Goal: Task Accomplishment & Management: Complete application form

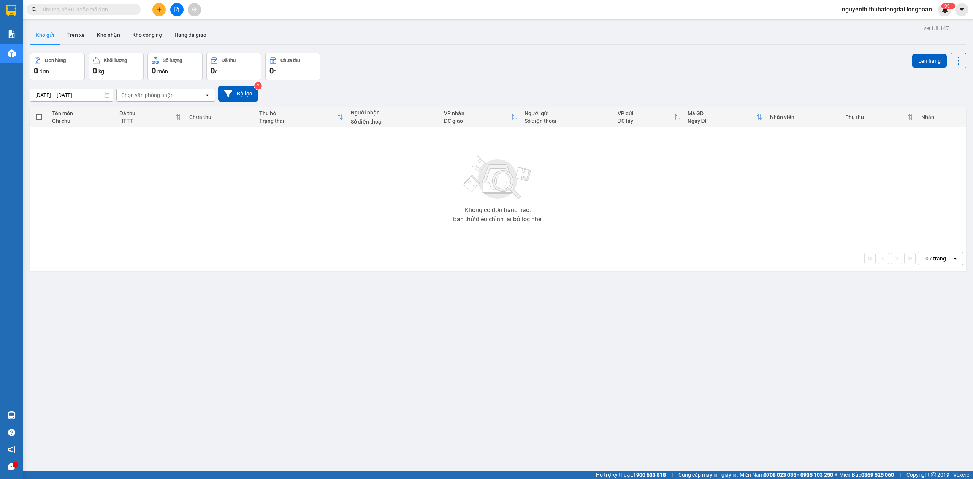
click at [110, 9] on input "text" at bounding box center [87, 9] width 90 height 8
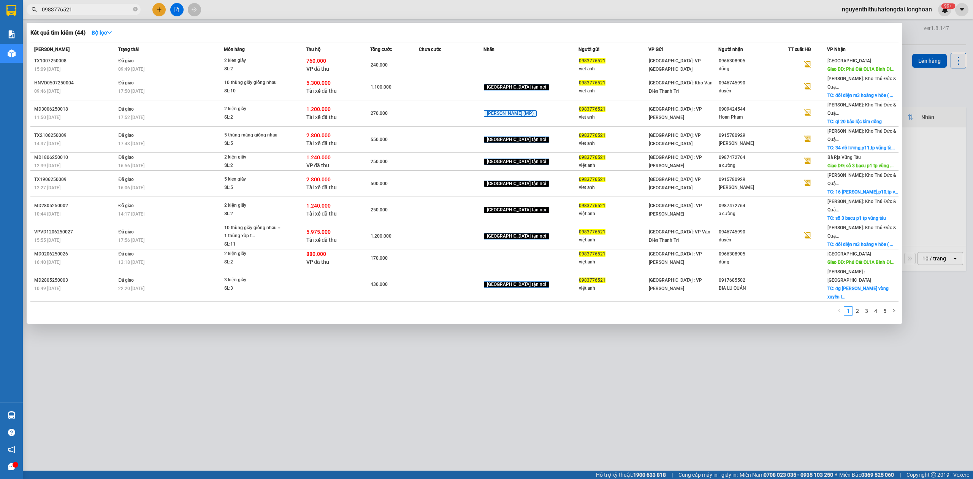
click at [53, 13] on input "0983776521" at bounding box center [87, 9] width 90 height 8
paste input "5556493"
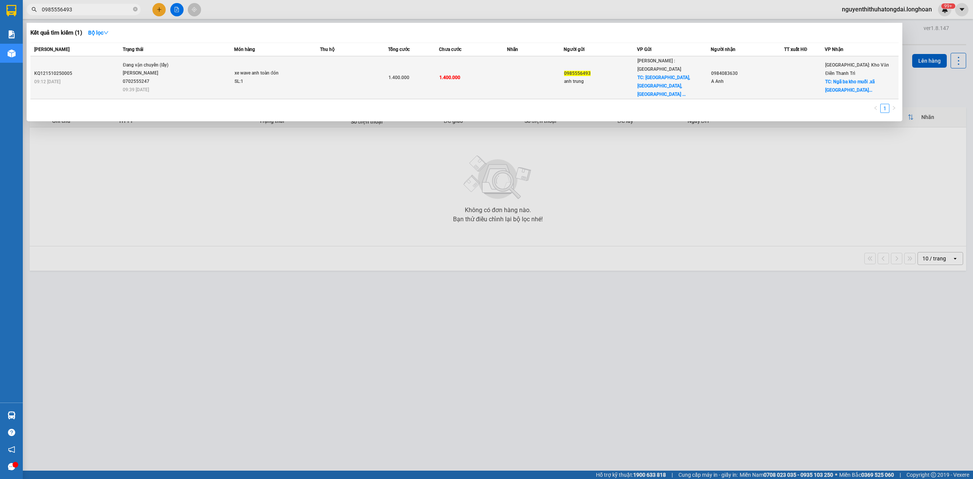
type input "0985556493"
click at [324, 73] on td at bounding box center [354, 77] width 68 height 43
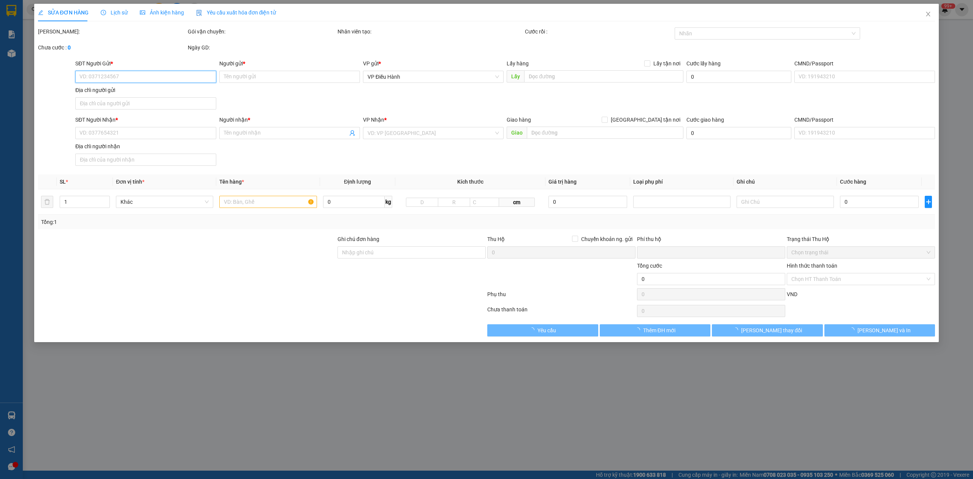
type input "0985556493"
type input "anh trung"
checkbox input "true"
type input "[GEOGRAPHIC_DATA], [GEOGRAPHIC_DATA], [GEOGRAPHIC_DATA], [GEOGRAPHIC_DATA]"
type input "0984083630"
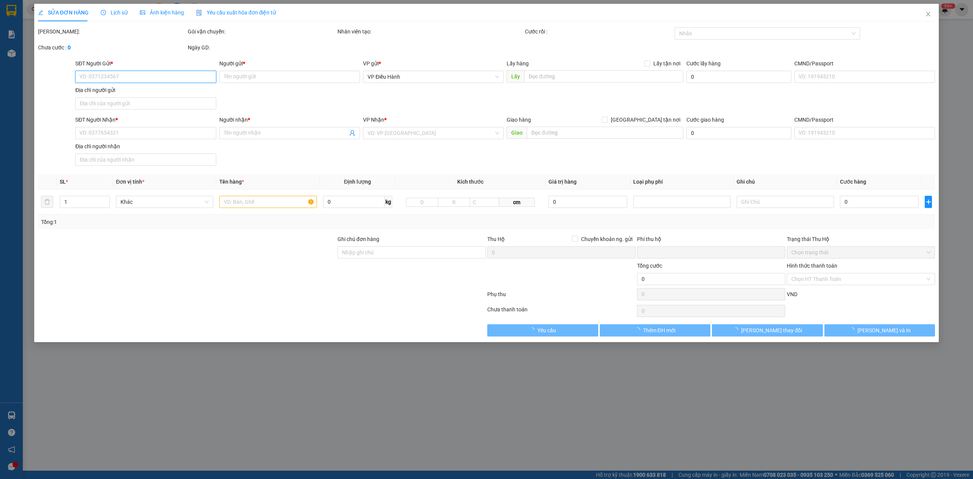
type input "A Anh"
checkbox input "true"
type input "Ngã ba kho muối .xã ninh dân .[GEOGRAPHIC_DATA] .[GEOGRAPHIC_DATA]"
type input "0"
type input "1.400.000"
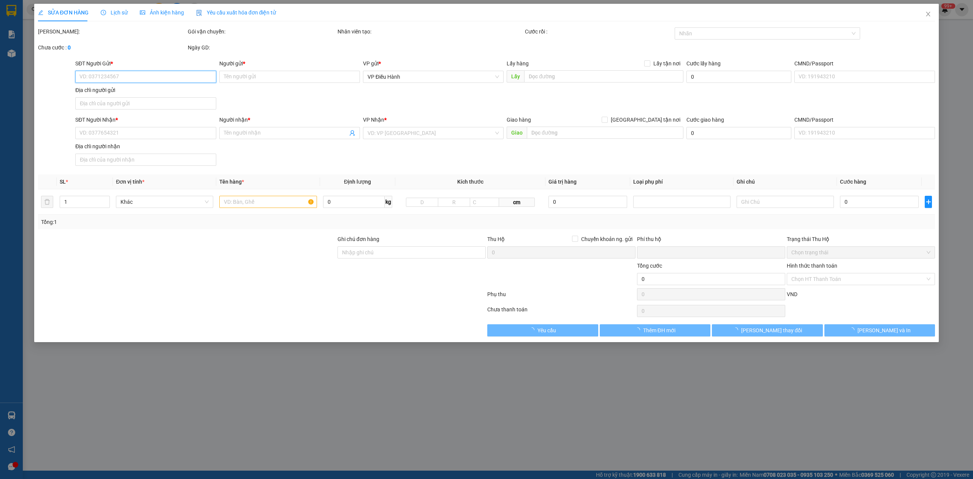
type input "1.400.000"
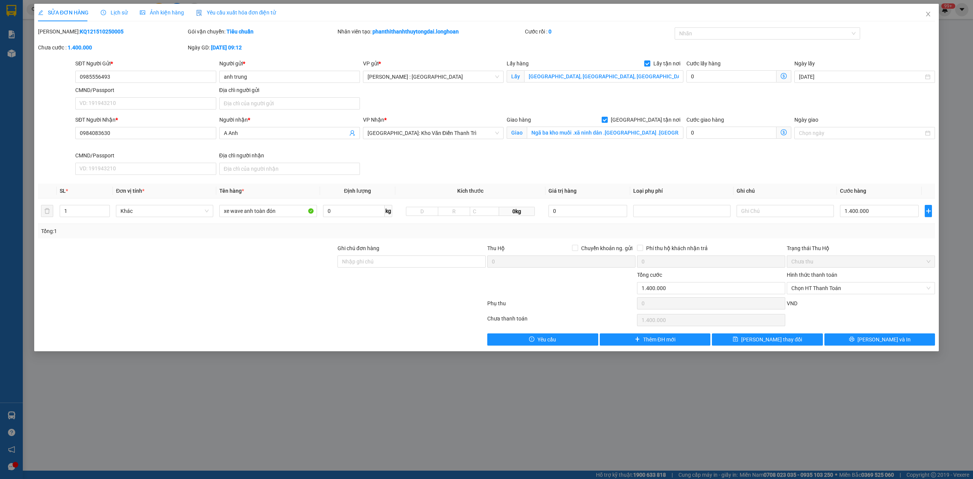
click at [104, 11] on icon "clock-circle" at bounding box center [103, 12] width 5 height 5
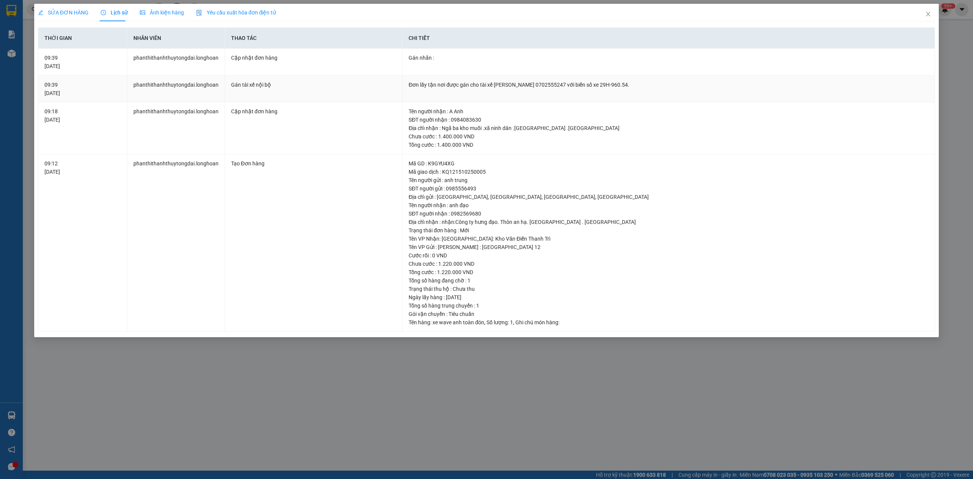
drag, startPoint x: 478, startPoint y: 86, endPoint x: 658, endPoint y: 100, distance: 180.4
click at [658, 100] on td "Đơn lấy tận nơi được gán cho tài xế [PERSON_NAME] 0702555247 với biển số xe 29H…" at bounding box center [669, 89] width 533 height 27
copy div "tài xế [PERSON_NAME] 0702555247 với biển số xe 29H-960.54."
click at [929, 16] on icon "close" at bounding box center [928, 14] width 4 height 5
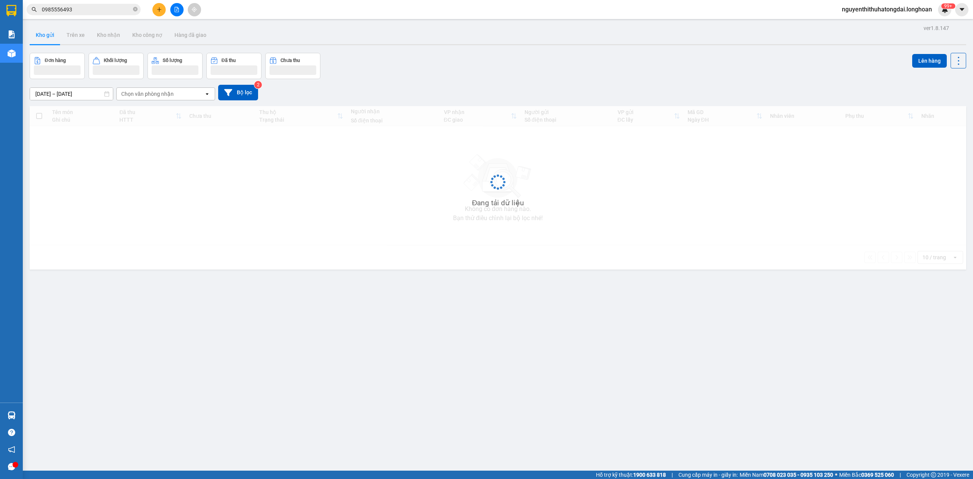
click at [105, 6] on input "0985556493" at bounding box center [87, 9] width 90 height 8
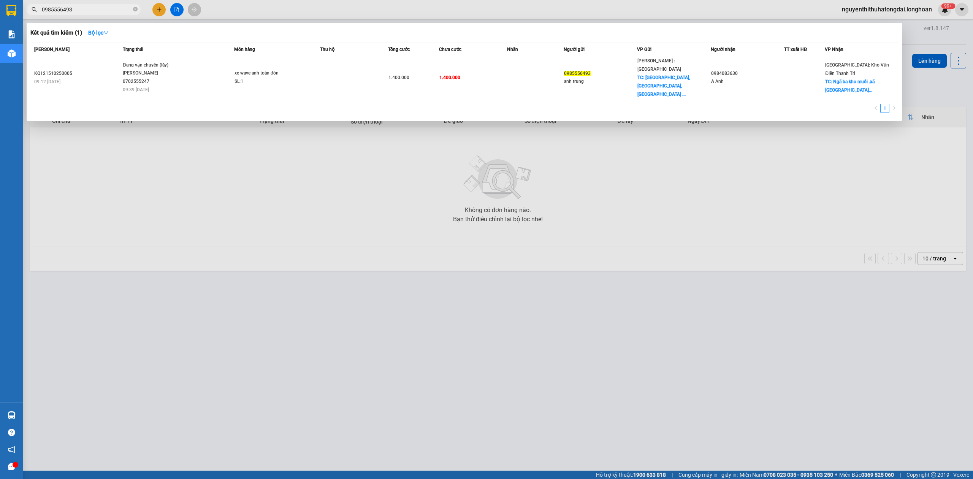
click at [105, 6] on input "0985556493" at bounding box center [87, 9] width 90 height 8
paste input "84485737"
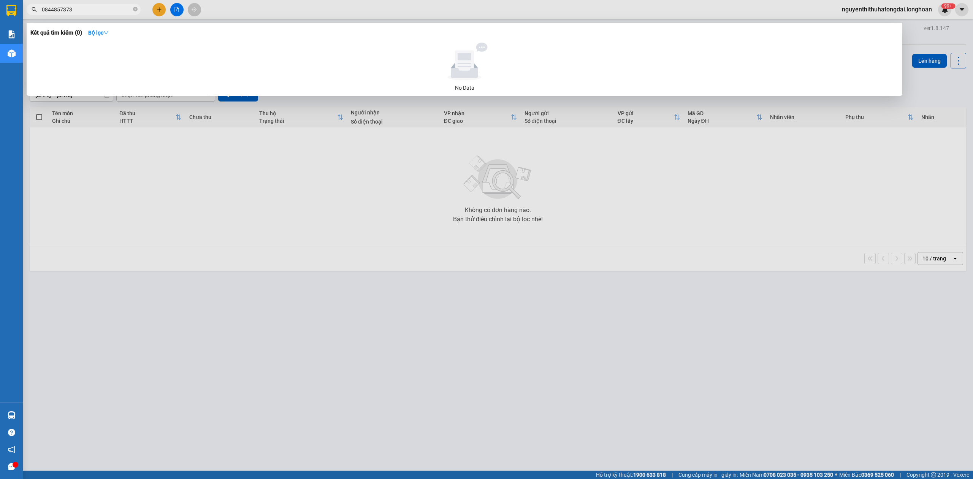
click at [77, 4] on span "0844857373" at bounding box center [84, 9] width 114 height 11
click at [79, 9] on input "0844857373" at bounding box center [87, 9] width 90 height 8
paste input "983051571"
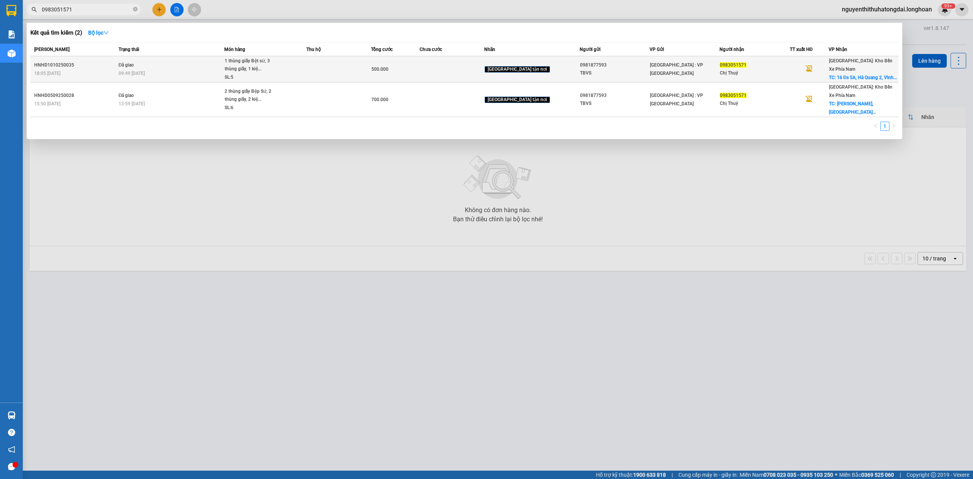
type input "0983051571"
click at [215, 65] on td "Đã giao 09:49 [DATE]" at bounding box center [171, 69] width 108 height 26
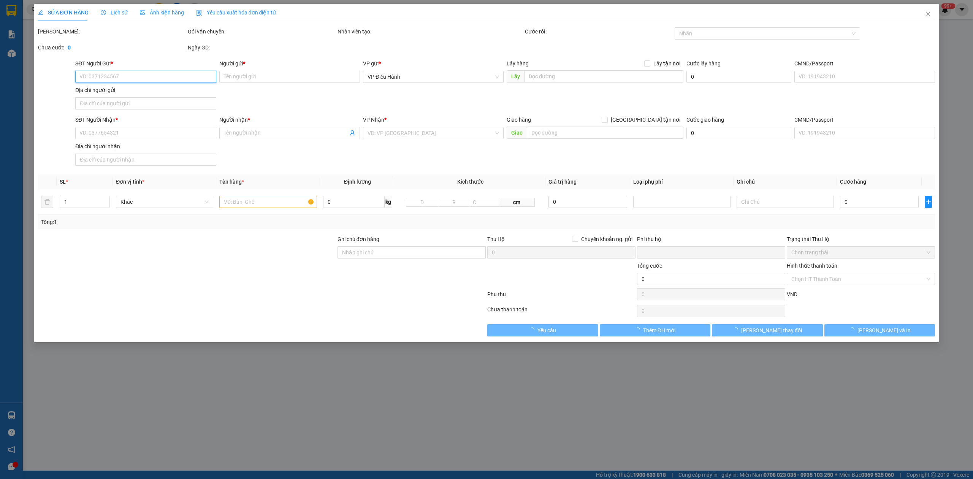
type input "0981877593"
type input "TBVS"
type input "0983051571"
type input "Chị Thuỷ"
checkbox input "true"
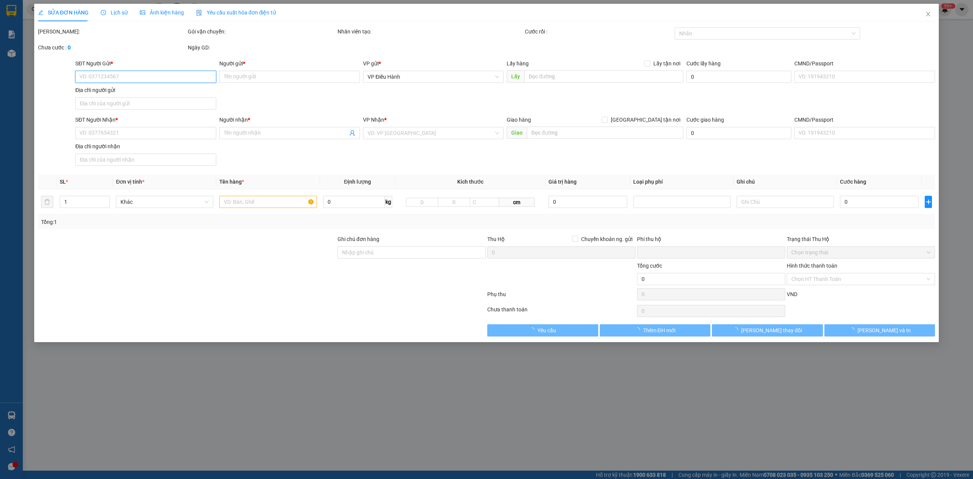
type input "16 Đs 5A, [GEOGRAPHIC_DATA], [GEOGRAPHIC_DATA], [GEOGRAPHIC_DATA]"
type input "HÀNG DỄ VỠ CHÚ Ý BỐC XẾP NHẸ TAY KHÔNG ĐÈ HÀNG ( HƯ VỠ KHÔNG ĐỀN )"
type input "0"
type input "500.000"
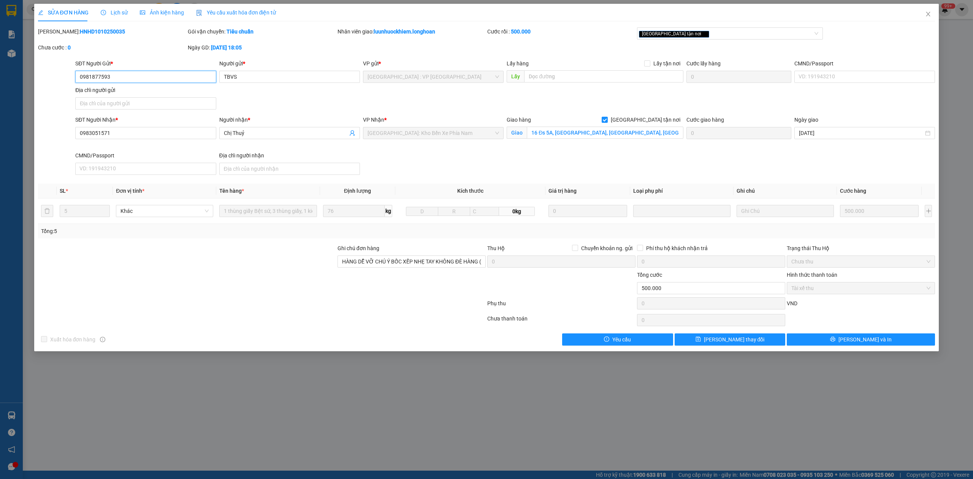
click at [131, 79] on input "0981877593" at bounding box center [145, 77] width 141 height 12
click at [927, 11] on span "Close" at bounding box center [928, 14] width 21 height 21
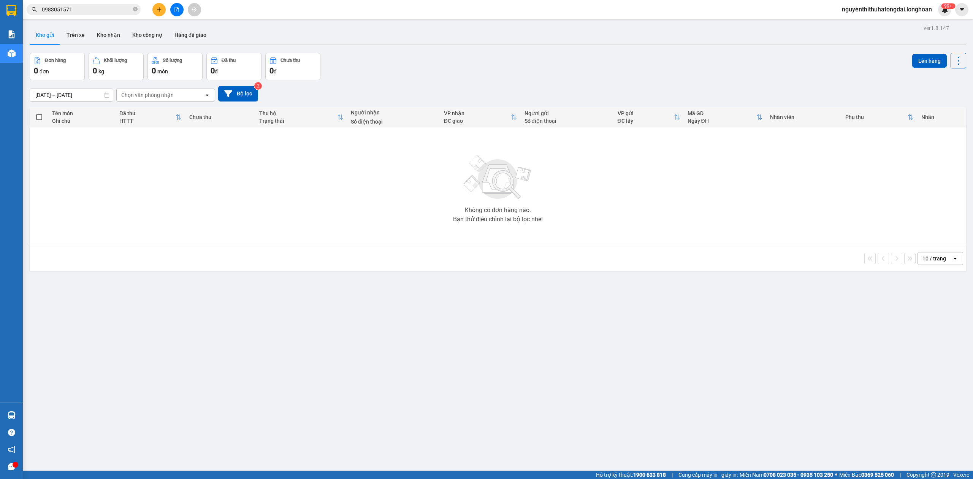
click at [60, 12] on input "0983051571" at bounding box center [87, 9] width 90 height 8
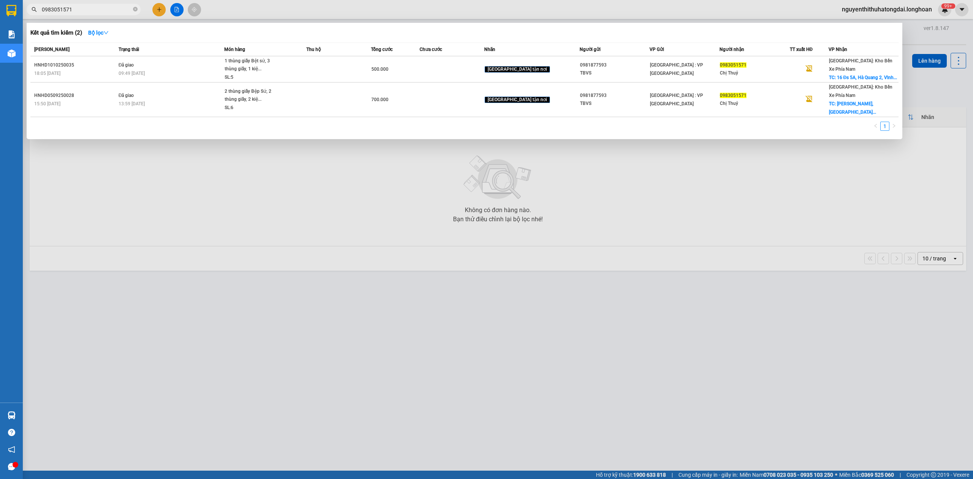
click at [60, 12] on input "0983051571" at bounding box center [87, 9] width 90 height 8
paste input "1877593"
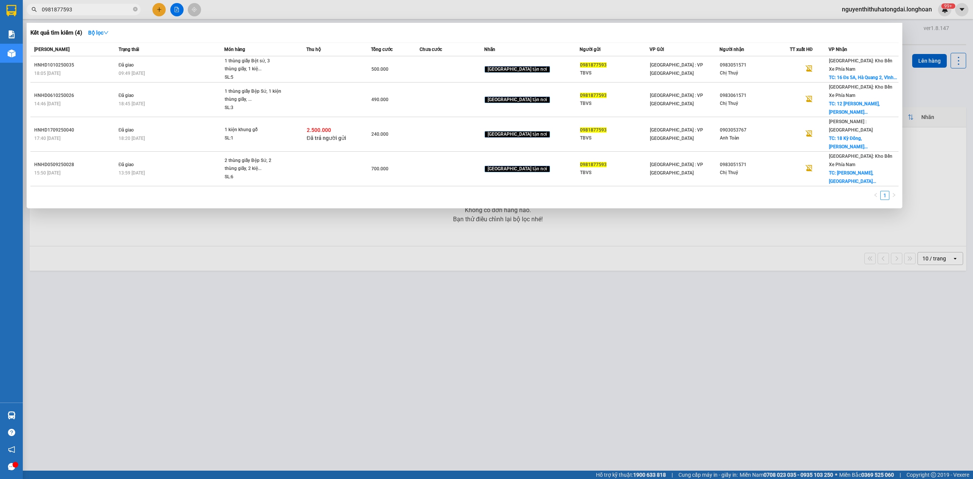
click at [115, 11] on input "0981877593" at bounding box center [87, 9] width 90 height 8
paste input "817344444"
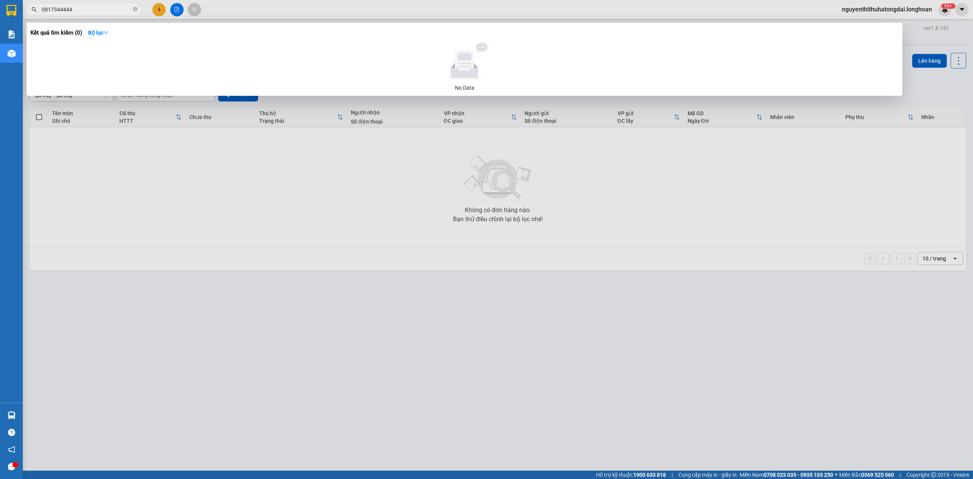
click at [115, 11] on input "0817344444" at bounding box center [87, 9] width 90 height 8
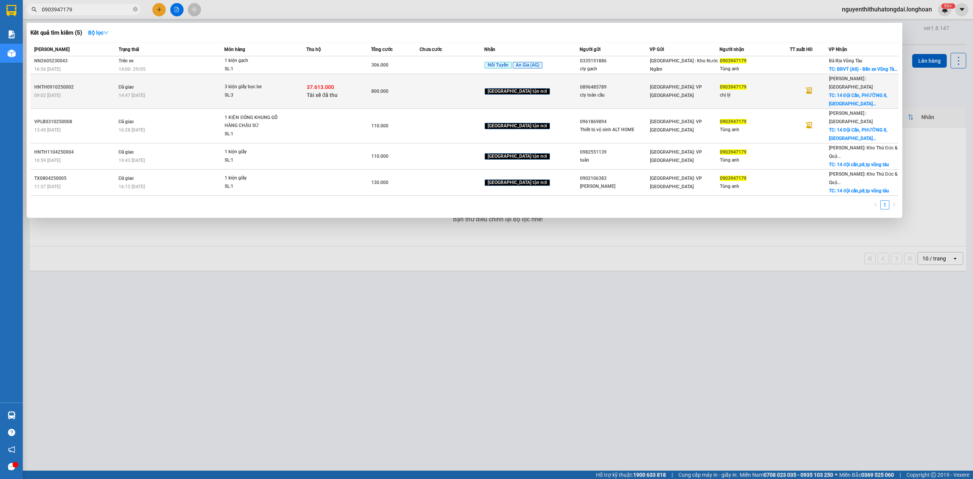
type input "0903947179"
click at [198, 81] on td "Đã giao 14:47 [DATE]" at bounding box center [171, 91] width 108 height 35
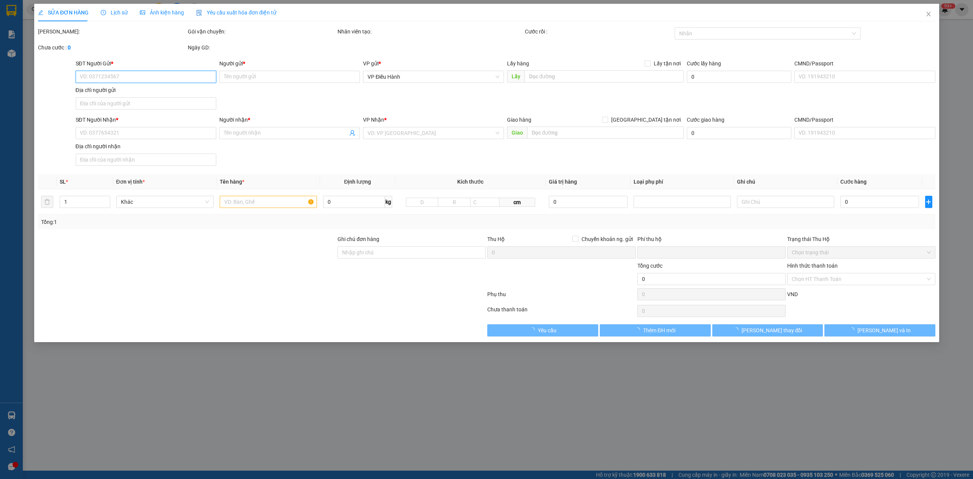
type input "0896485789"
type input "cty toàn cầu"
type input "0903947179"
type input "chị lý"
checkbox input "true"
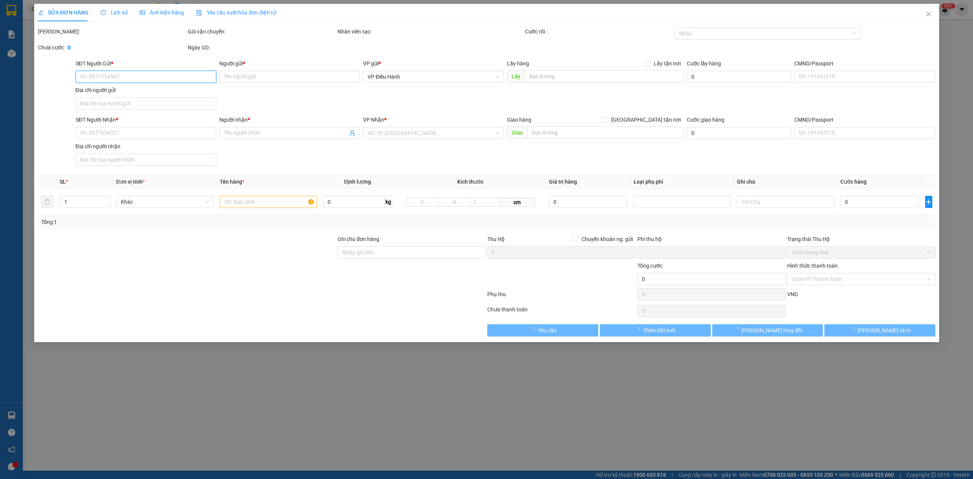
type input "14 Đội Cấn, [GEOGRAPHIC_DATA], [GEOGRAPHIC_DATA], [GEOGRAPHIC_DATA]"
checkbox input "true"
type input "37.613.000"
type input "80.000"
type input "800.000"
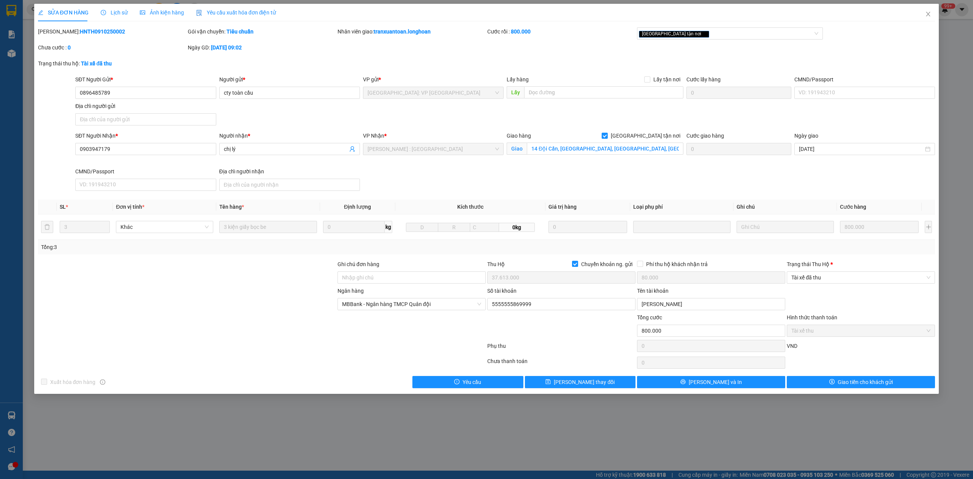
click at [112, 11] on span "Lịch sử" at bounding box center [114, 13] width 27 height 6
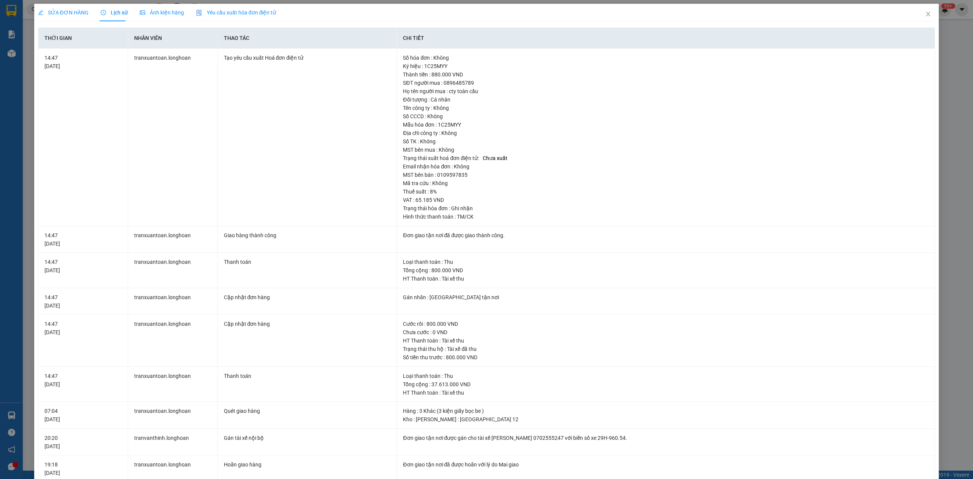
click at [53, 10] on span "SỬA ĐƠN HÀNG" at bounding box center [63, 13] width 51 height 6
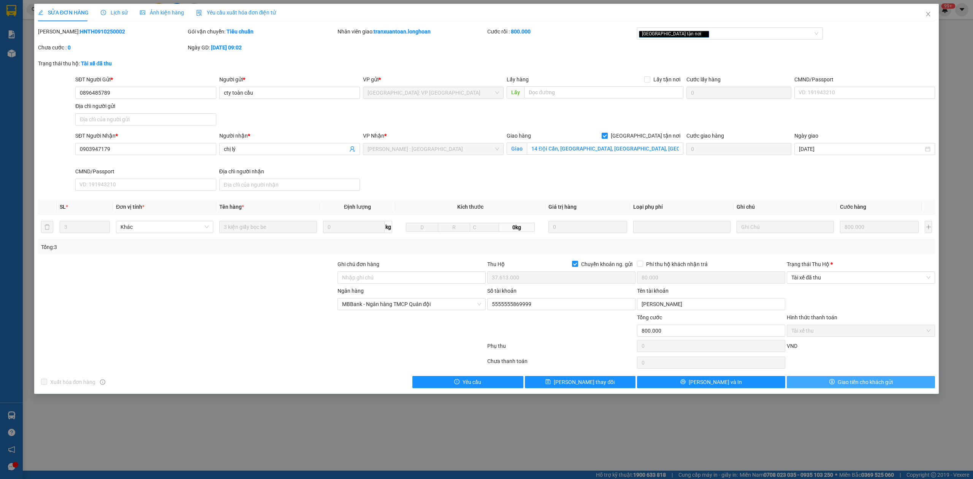
click at [868, 385] on span "Giao tiền cho khách gửi" at bounding box center [865, 382] width 55 height 8
click at [722, 381] on span "[PERSON_NAME] và In" at bounding box center [715, 382] width 53 height 8
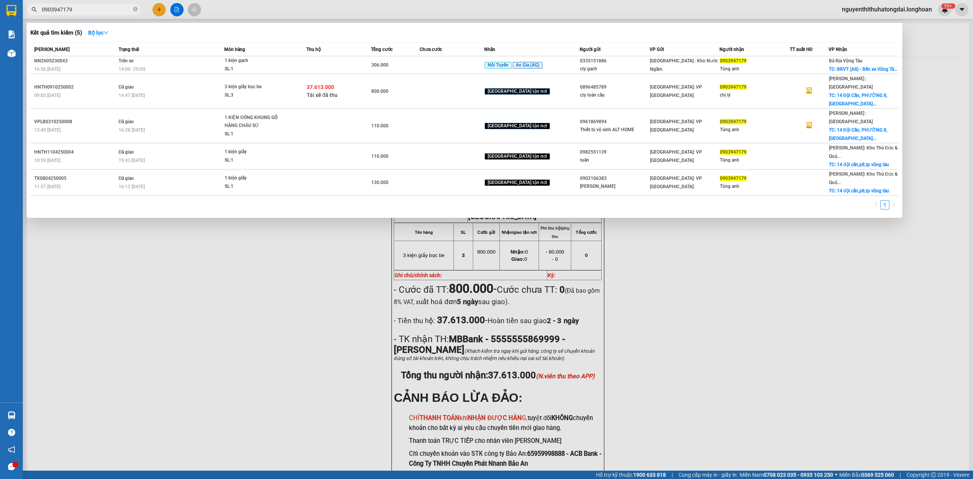
click at [63, 11] on input "0903947179" at bounding box center [87, 9] width 90 height 8
paste input "782253253"
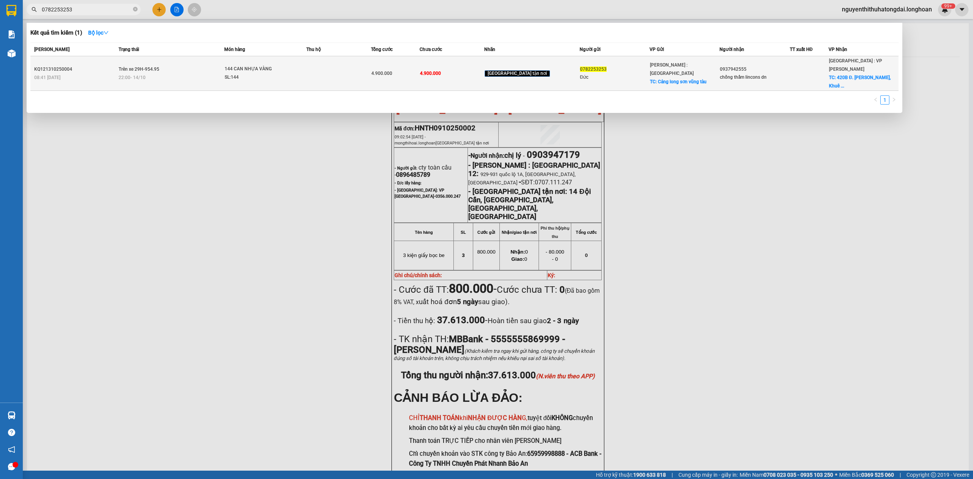
type input "0782253253"
click at [133, 75] on span "22:00 [DATE]" at bounding box center [132, 77] width 27 height 5
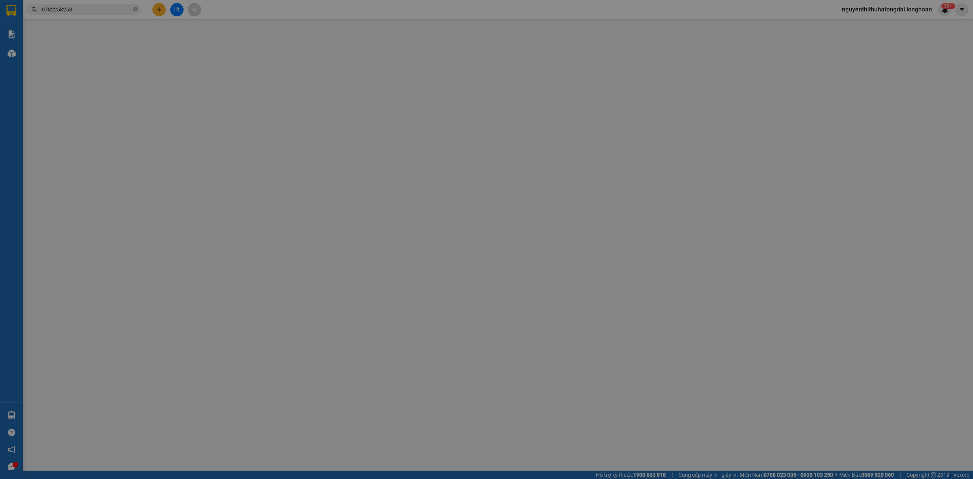
type input "0782253253"
type input "Đức"
checkbox input "true"
type input "Cảng long sơn vũng tàu"
type input "0937942555"
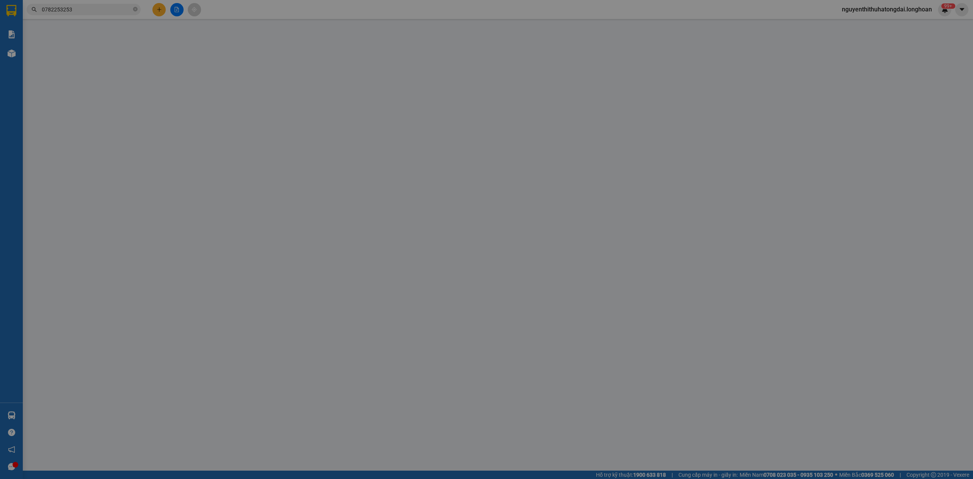
type input "chống thấm lincons dn"
checkbox input "true"
type input "420B Đ. [PERSON_NAME], Khuê Mỹ, [GEOGRAPHIC_DATA], [GEOGRAPHIC_DATA] 550000, [G…"
type input "0"
type input "4.900.000"
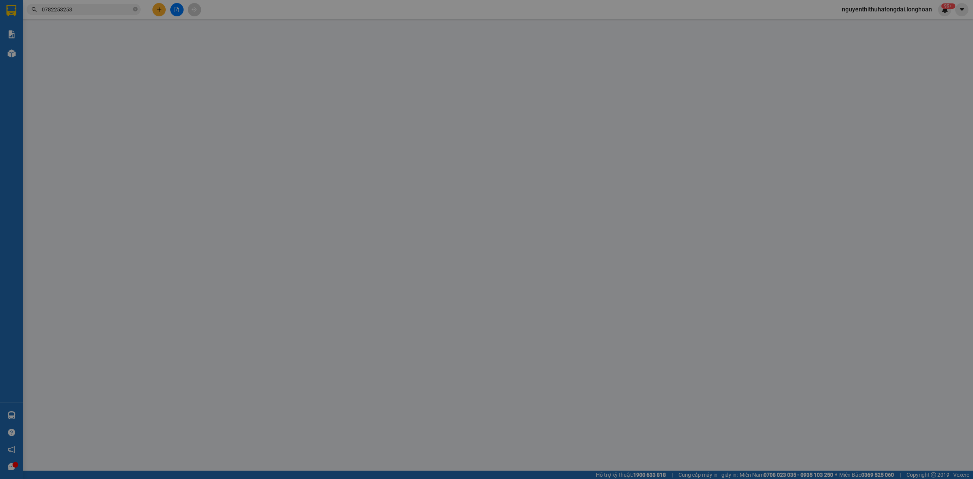
type input "4.900.000"
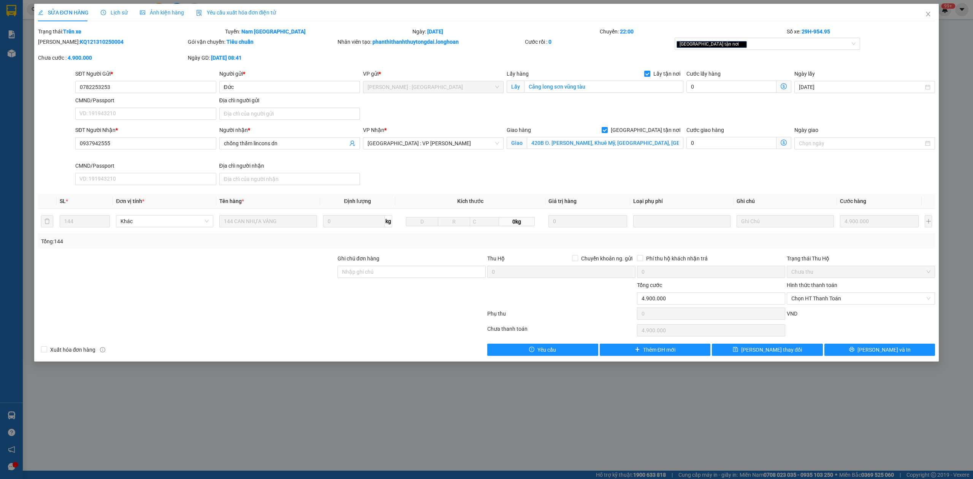
click at [114, 11] on span "Lịch sử" at bounding box center [114, 13] width 27 height 6
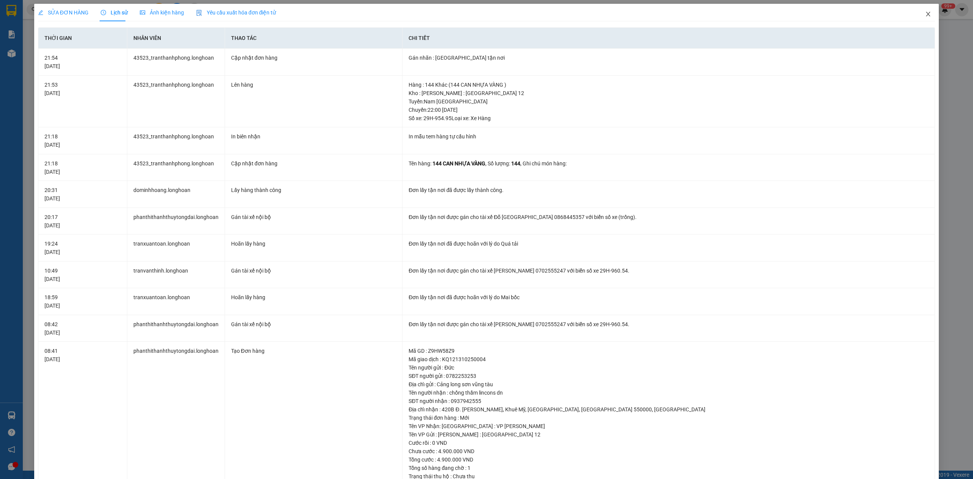
click at [919, 22] on span "Close" at bounding box center [928, 14] width 21 height 21
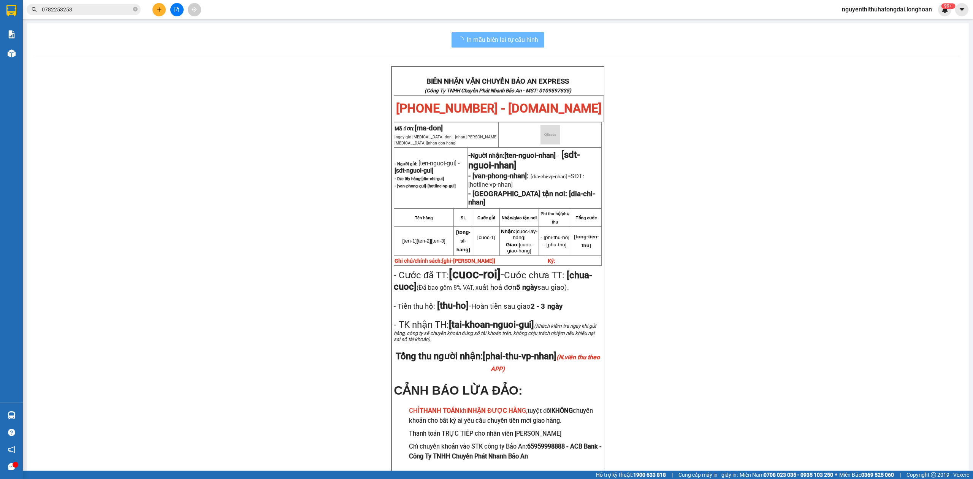
click at [101, 10] on input "0782253253" at bounding box center [87, 9] width 90 height 8
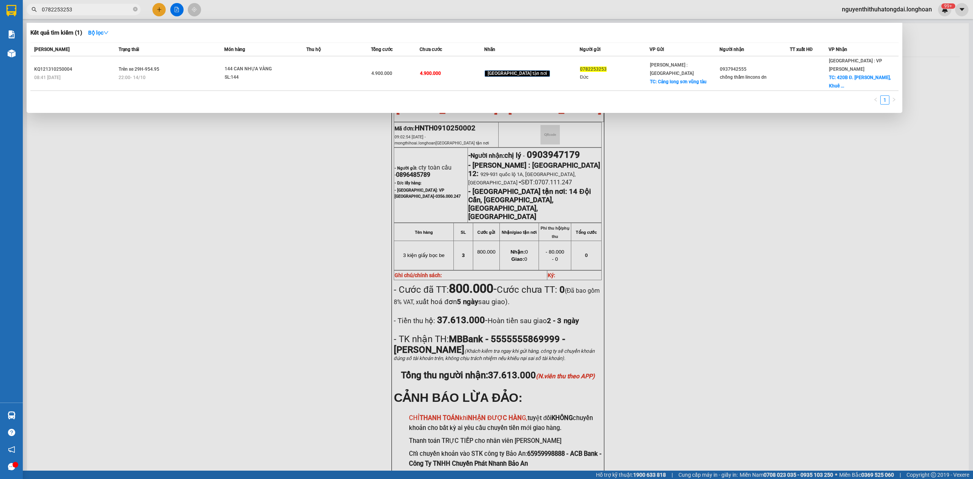
click at [101, 10] on input "0782253253" at bounding box center [87, 9] width 90 height 8
paste input "0962712196"
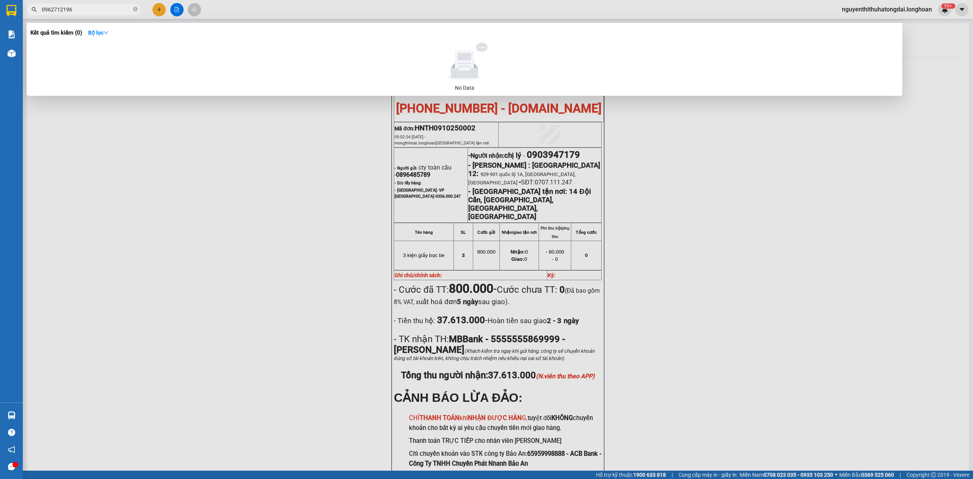
click at [112, 11] on input "0962712196" at bounding box center [87, 9] width 90 height 8
paste input "958139"
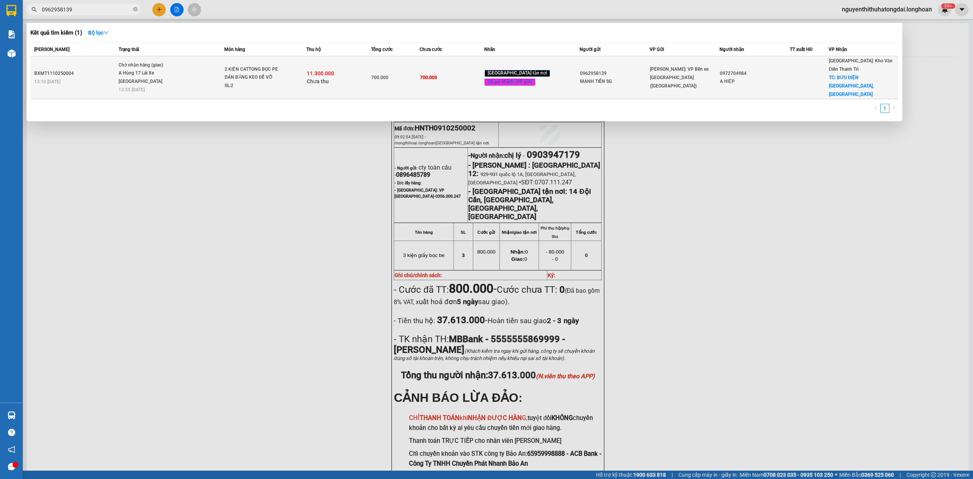
click at [243, 70] on div "2 KIỆN CATTONG BỌC PE DÁN BĂNG KEO DỄ VỠ" at bounding box center [253, 73] width 57 height 16
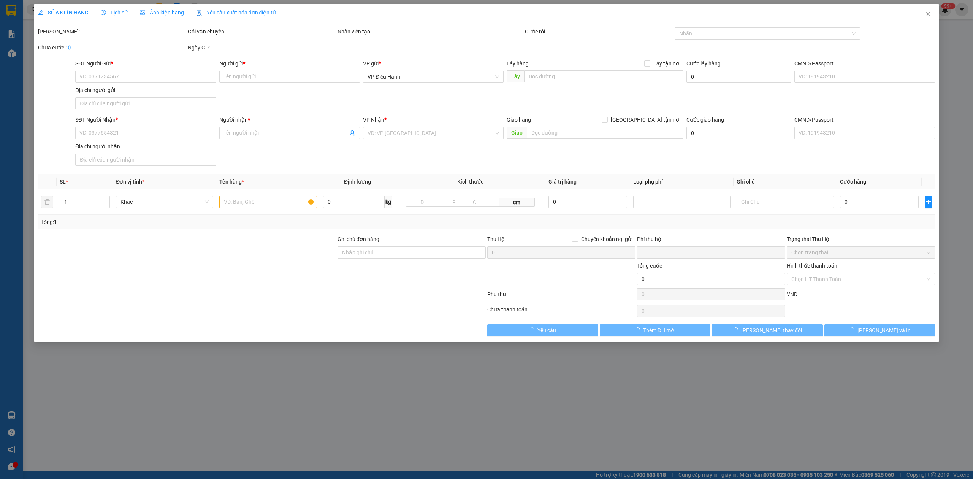
click at [114, 13] on span "Lịch sử" at bounding box center [114, 13] width 27 height 6
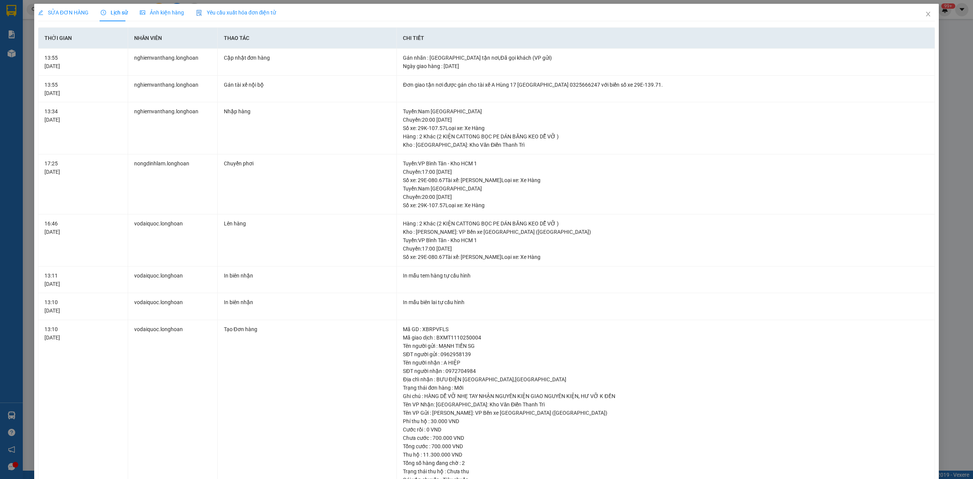
click at [62, 14] on span "SỬA ĐƠN HÀNG" at bounding box center [63, 13] width 51 height 6
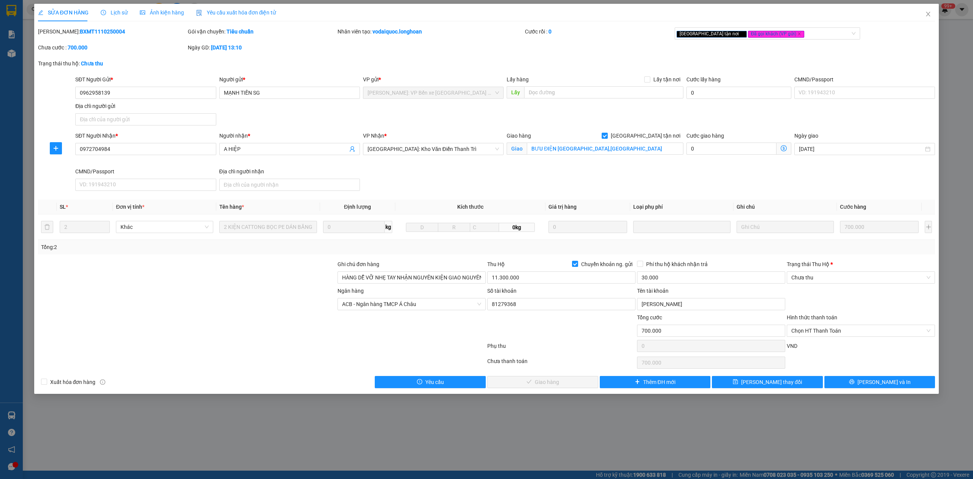
click at [117, 10] on span "Lịch sử" at bounding box center [114, 13] width 27 height 6
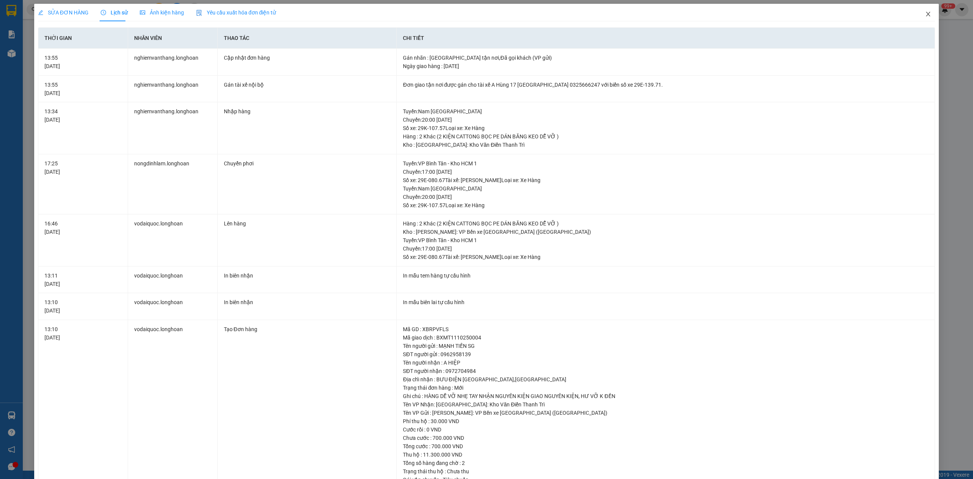
click at [925, 13] on span "Close" at bounding box center [928, 14] width 21 height 21
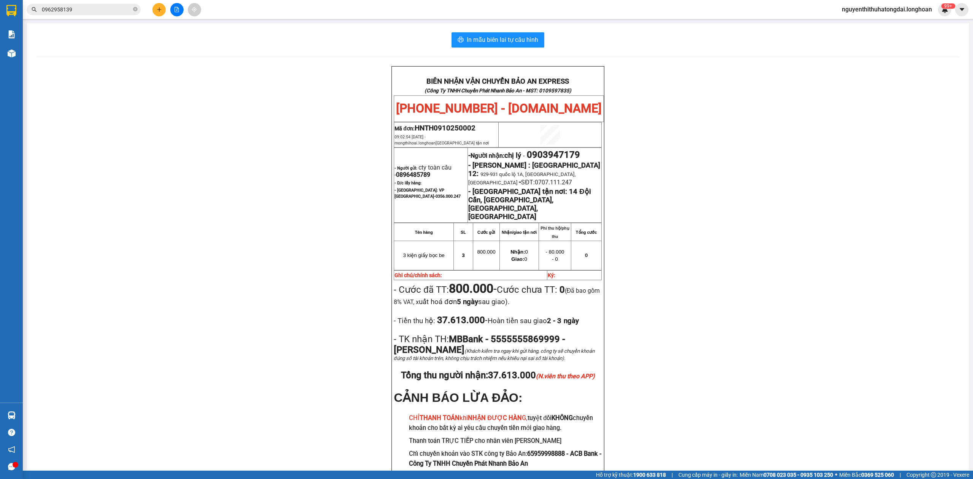
click at [59, 10] on input "0962958139" at bounding box center [87, 9] width 90 height 8
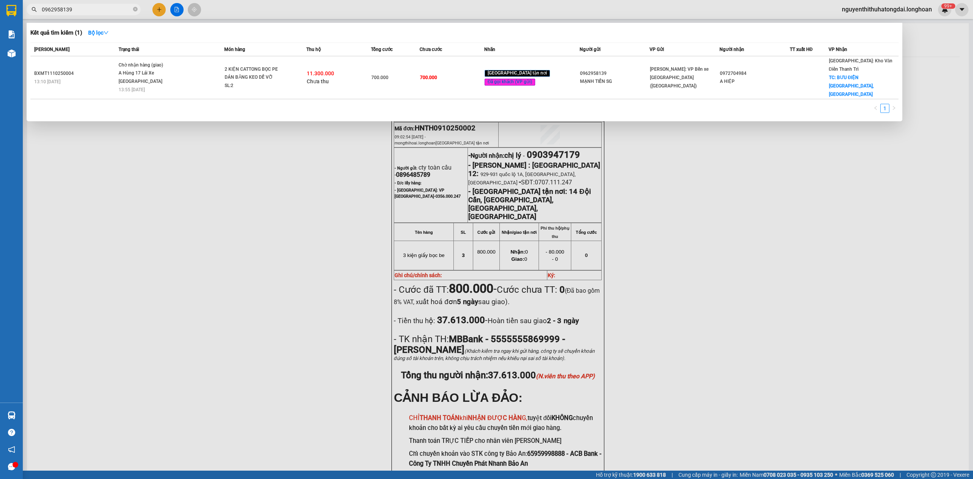
click at [59, 10] on input "0962958139" at bounding box center [87, 9] width 90 height 8
paste input "VPVD0710250001"
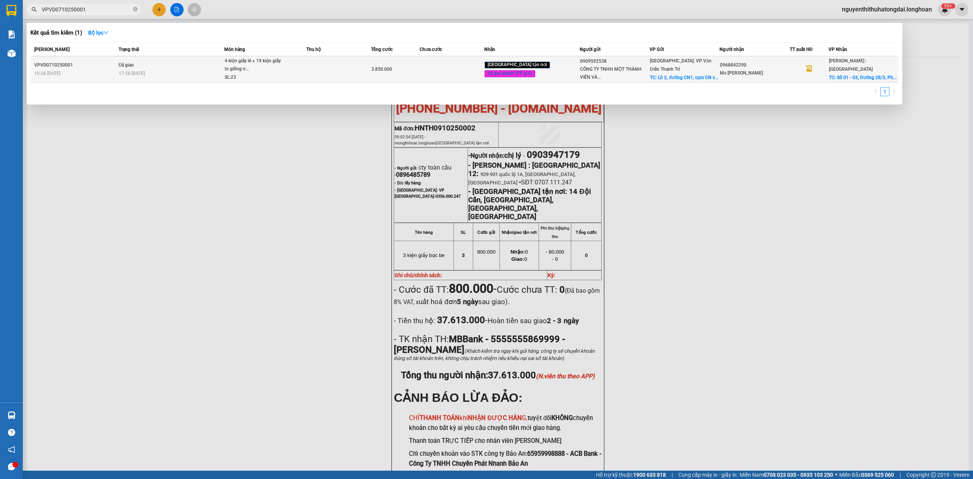
type input "VPVD0710250001"
click at [180, 70] on div "17:58 [DATE]" at bounding box center [172, 73] width 106 height 8
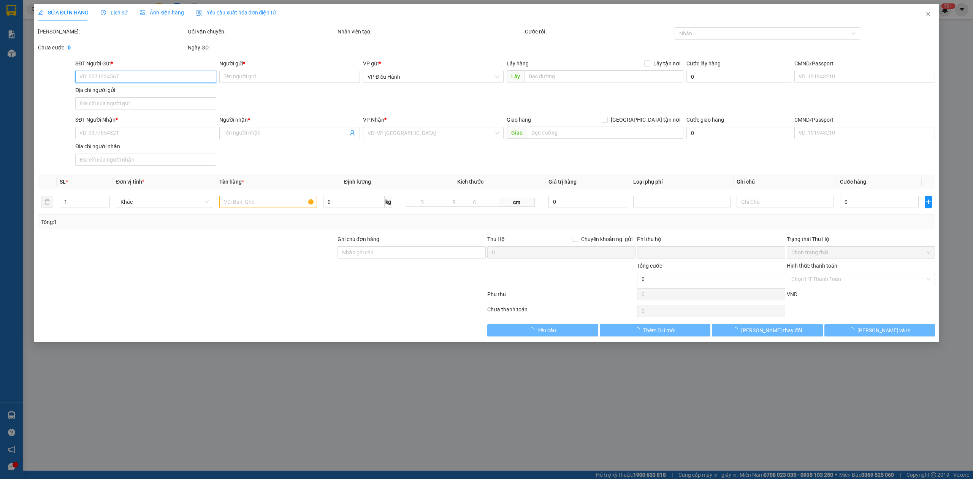
type input "0909592538"
type input "CÔNG TY TNHH MỘT THÀNH VIÊN VÀNG BẠC ĐÁ QUÝ NGÂN HÀNG THƯƠNG MẠI CỔ PHẨN CÔNG T…"
checkbox input "true"
type input "Lô 2, đường CN1, cụm CN vừa và nhỏ [GEOGRAPHIC_DATA], P. [PERSON_NAME])"
type input "250.000"
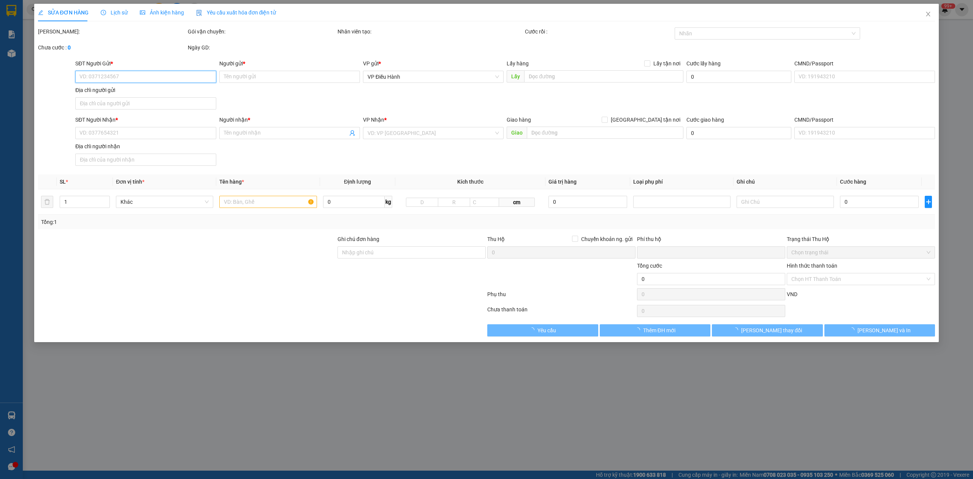
type input "0968842290"
type input "Ms [PERSON_NAME]"
checkbox input "true"
type input "Số 01 - 03, Đường 28/3, [GEOGRAPHIC_DATA], [GEOGRAPHIC_DATA]"
type input "0"
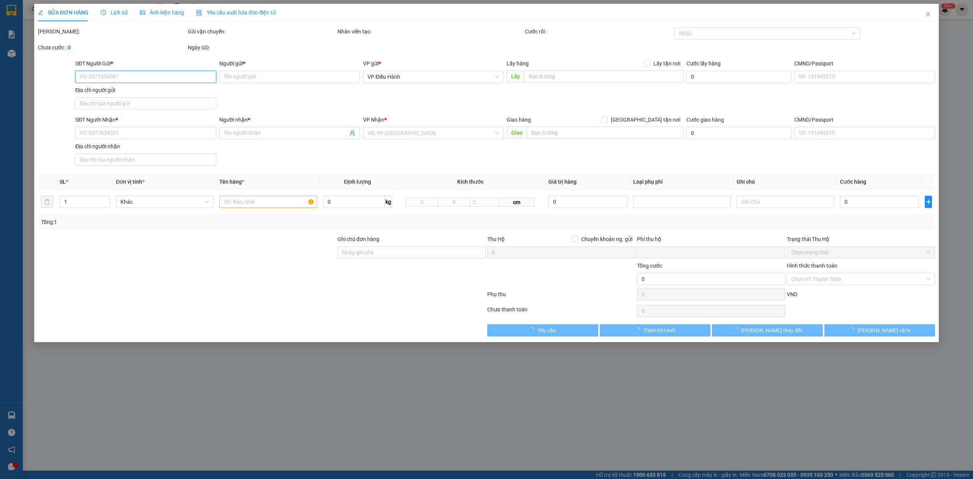
type input "3.850.000"
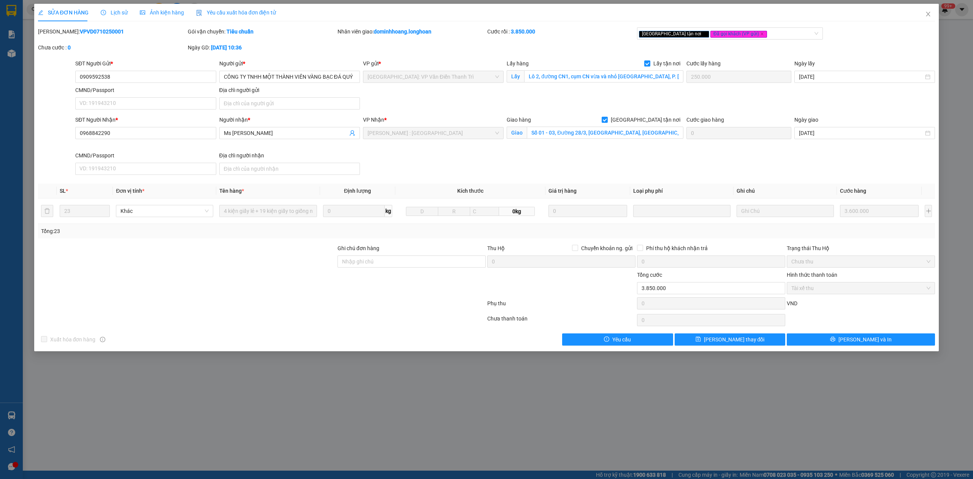
click at [119, 14] on span "Lịch sử" at bounding box center [114, 13] width 27 height 6
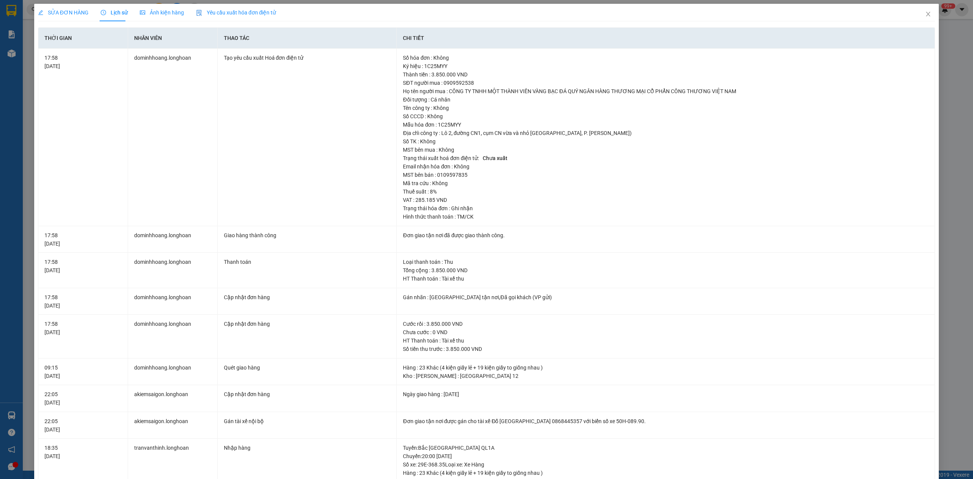
click at [79, 8] on div "SỬA ĐƠN HÀNG" at bounding box center [63, 12] width 51 height 8
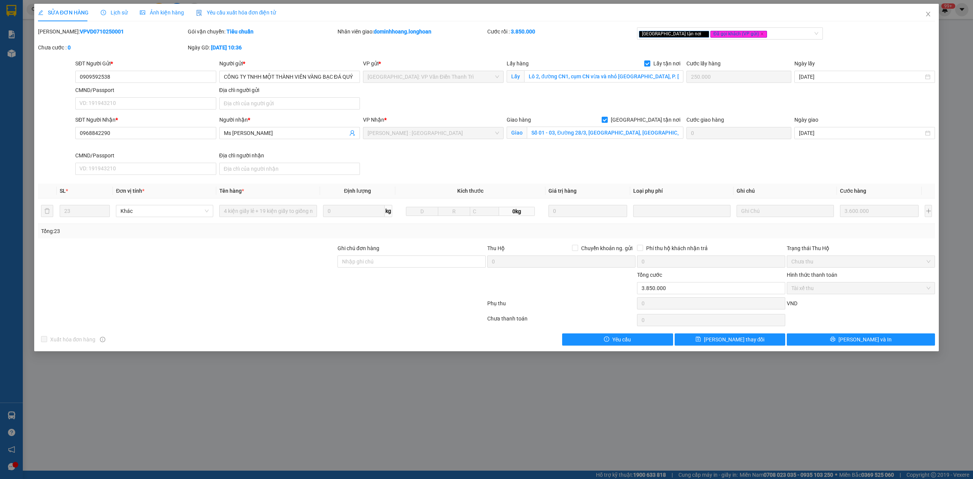
click at [97, 31] on b "VPVD0710250001" at bounding box center [102, 32] width 44 height 6
copy b "VPVD0710250001"
click at [931, 13] on icon "close" at bounding box center [928, 14] width 6 height 6
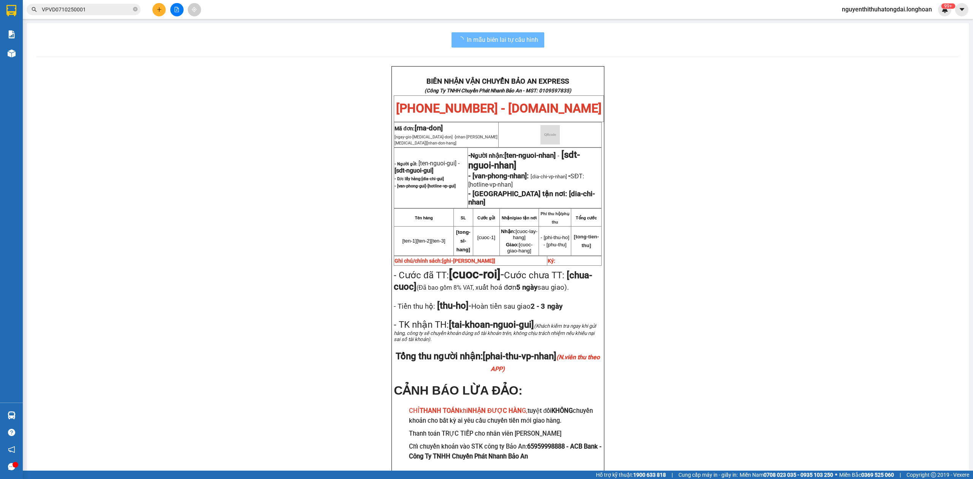
click at [81, 11] on input "VPVD0710250001" at bounding box center [87, 9] width 90 height 8
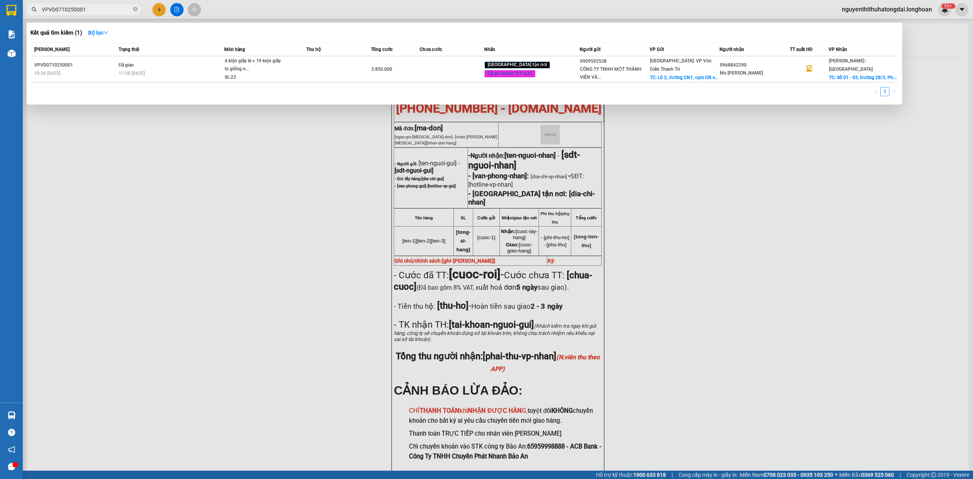
click at [81, 11] on input "VPVD0710250001" at bounding box center [87, 9] width 90 height 8
paste input "MD1210250007"
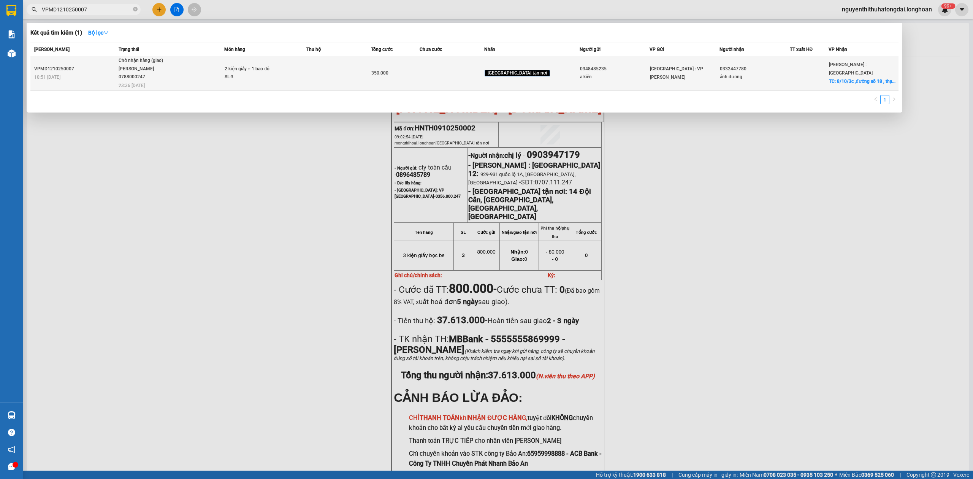
type input "VPMD1210250007"
click at [163, 80] on div "[PERSON_NAME] 0788000247" at bounding box center [147, 73] width 57 height 16
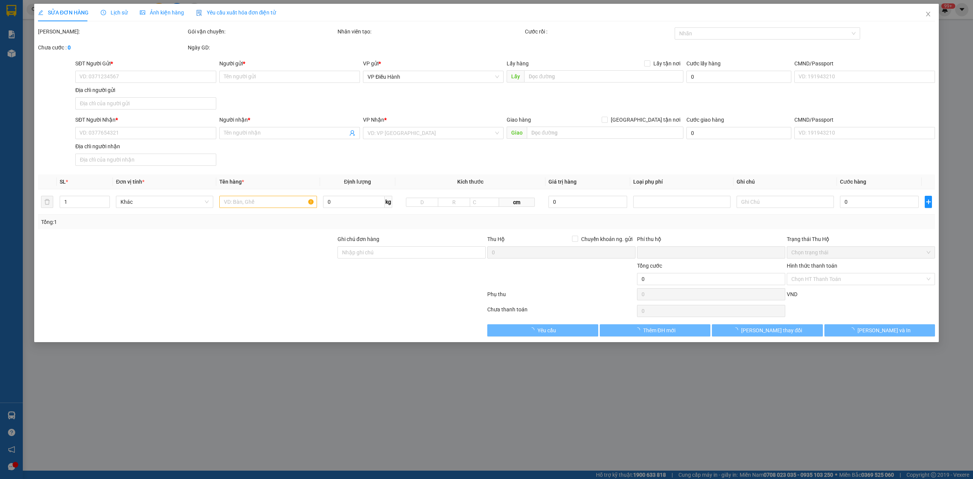
click at [119, 14] on span "Lịch sử" at bounding box center [114, 13] width 27 height 6
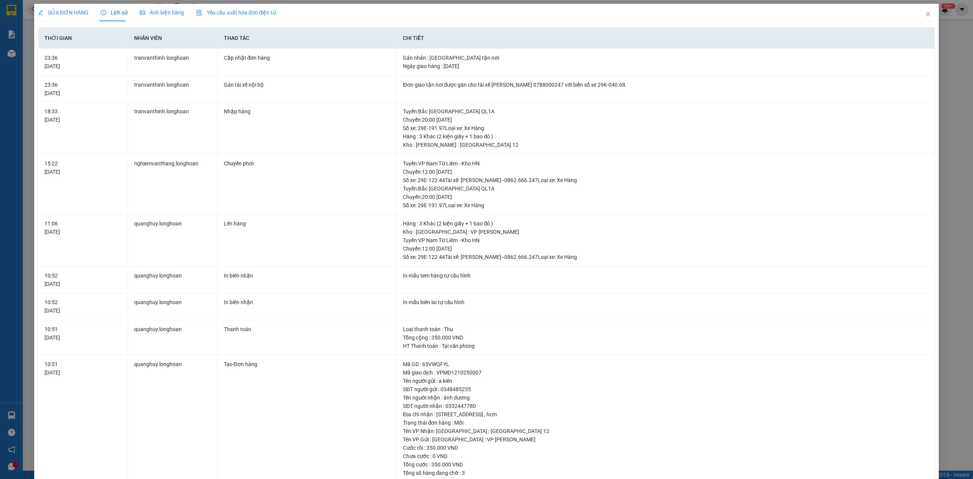
click at [52, 15] on span "SỬA ĐƠN HÀNG" at bounding box center [63, 13] width 51 height 6
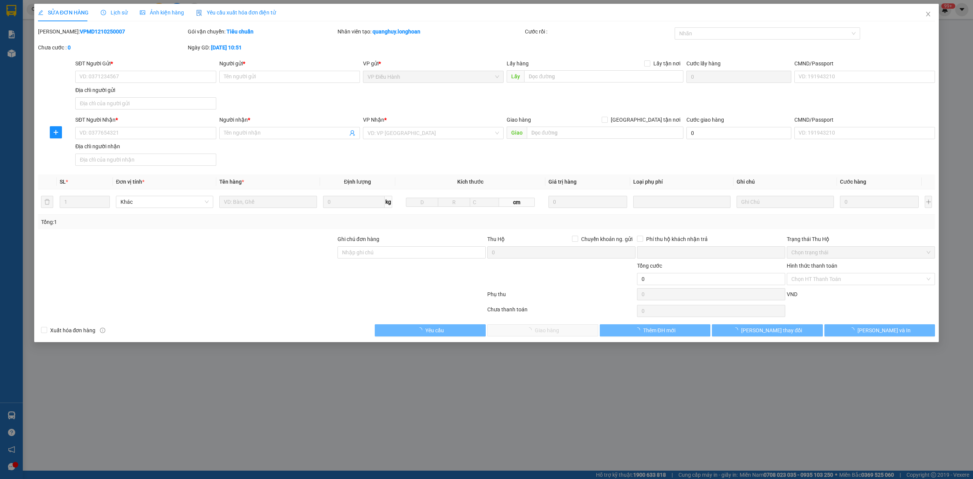
type input "0348485235"
type input "a kiên"
type input "0332447780"
type input "ánh dương"
checkbox input "true"
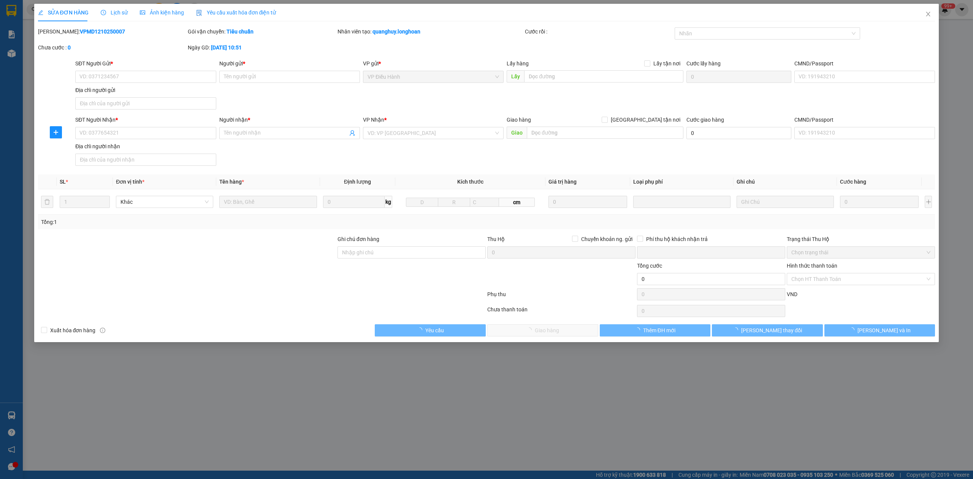
type input "8/10/3c ,đường số 18 , [GEOGRAPHIC_DATA] , thủ đức , hcm"
type input "0"
type input "350.000"
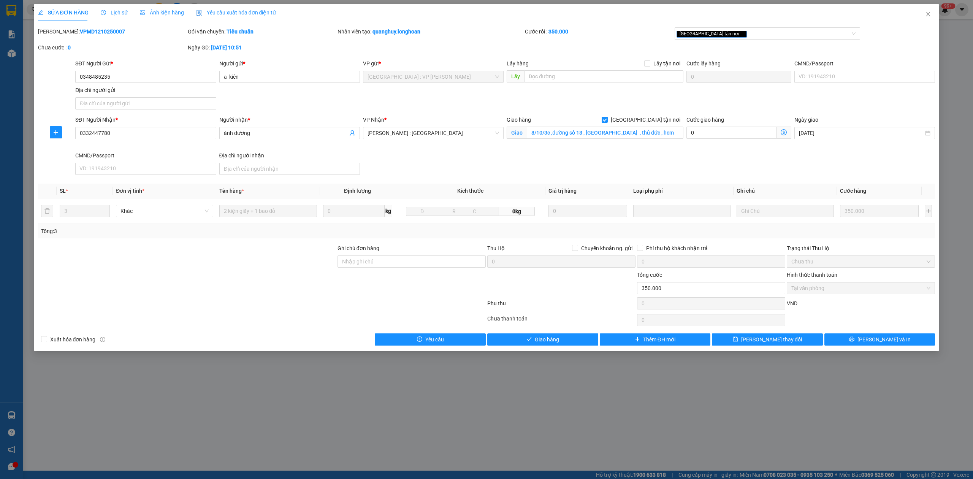
click at [118, 19] on div "Lịch sử" at bounding box center [114, 12] width 27 height 17
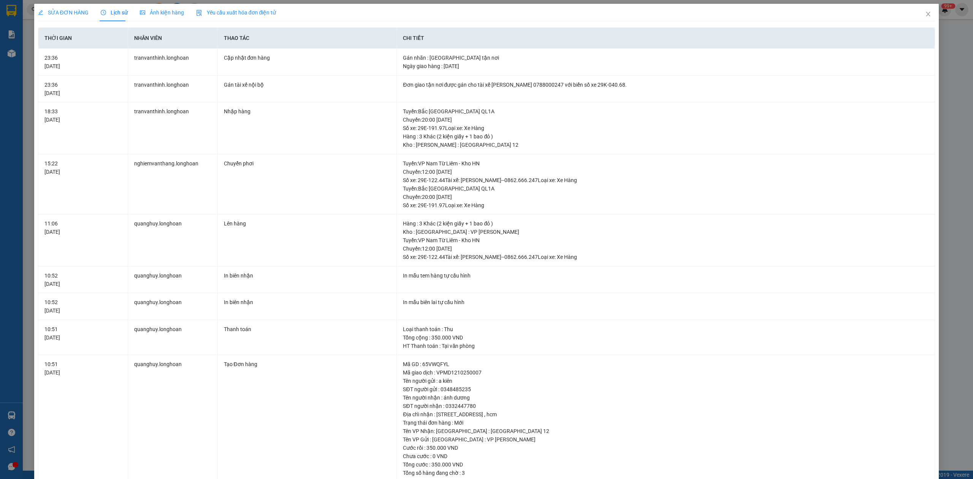
click at [68, 10] on span "SỬA ĐƠN HÀNG" at bounding box center [63, 13] width 51 height 6
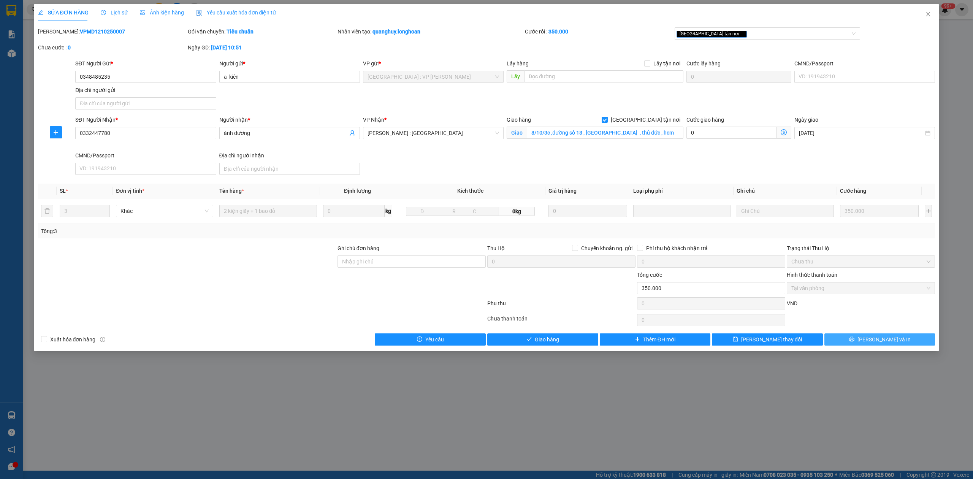
click at [855, 342] on icon "printer" at bounding box center [851, 338] width 5 height 5
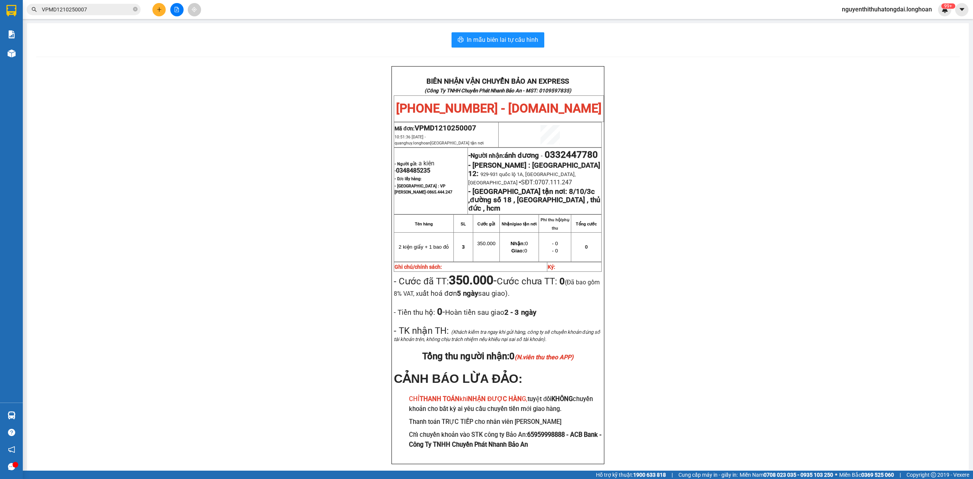
click at [105, 5] on input "VPMD1210250007" at bounding box center [87, 9] width 90 height 8
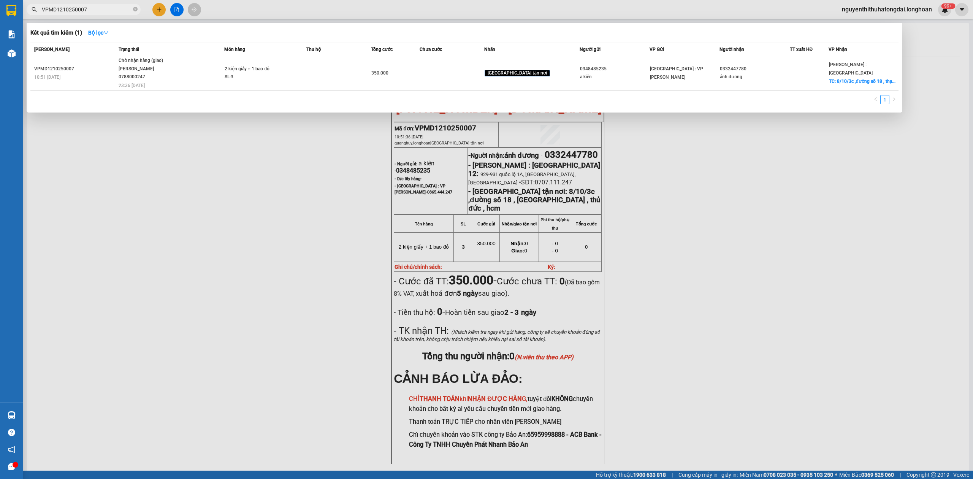
click at [86, 13] on input "VPMD1210250007" at bounding box center [87, 9] width 90 height 8
paste input "0962712196"
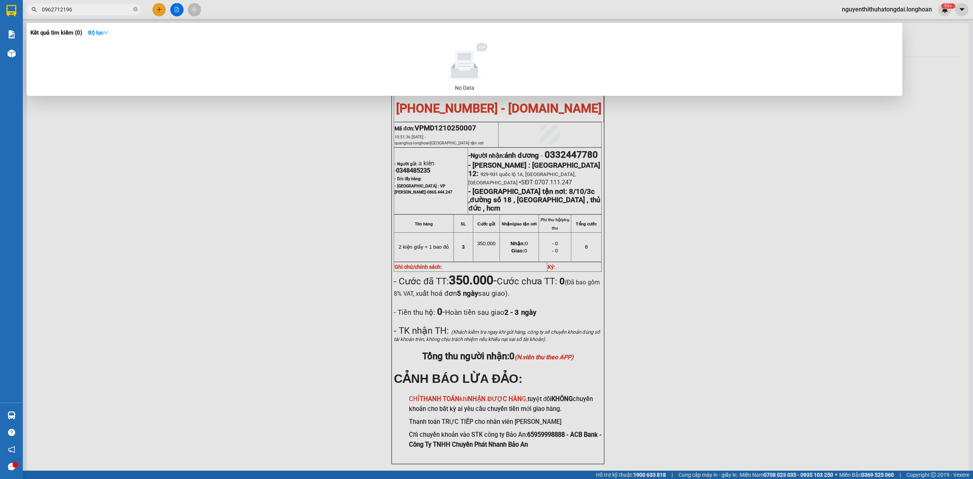
click at [78, 10] on input "0962712196" at bounding box center [87, 9] width 90 height 8
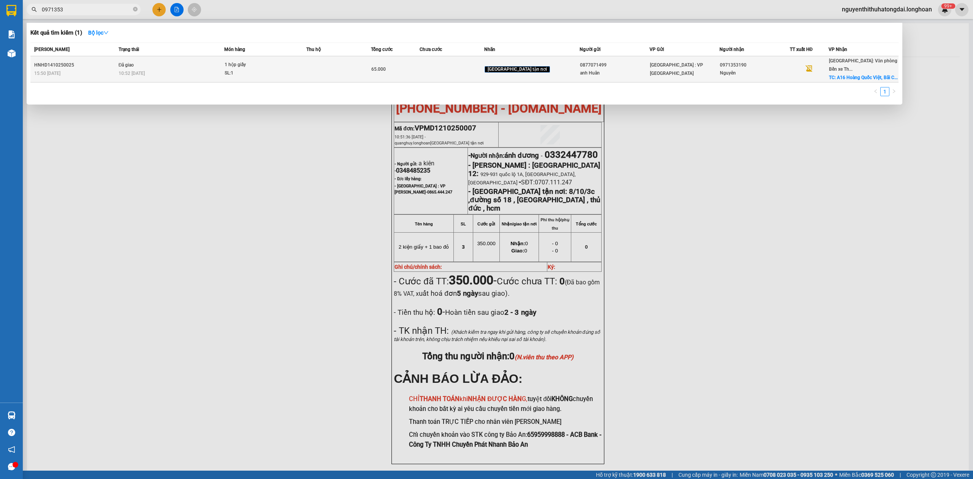
type input "0971353"
click at [243, 61] on div "1 hộp giấy" at bounding box center [253, 65] width 57 height 8
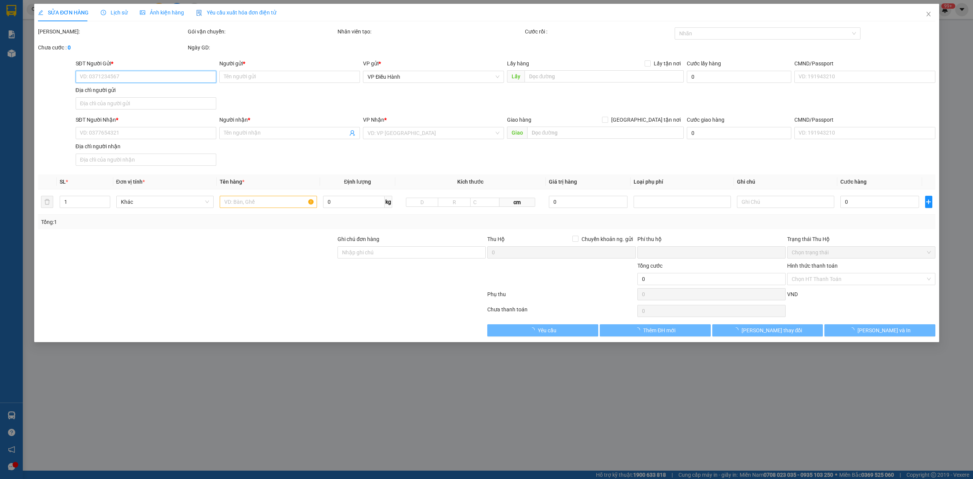
type input "0877071499"
type input "anh Huân"
type input "0971353190"
type input "Nguyên"
checkbox input "true"
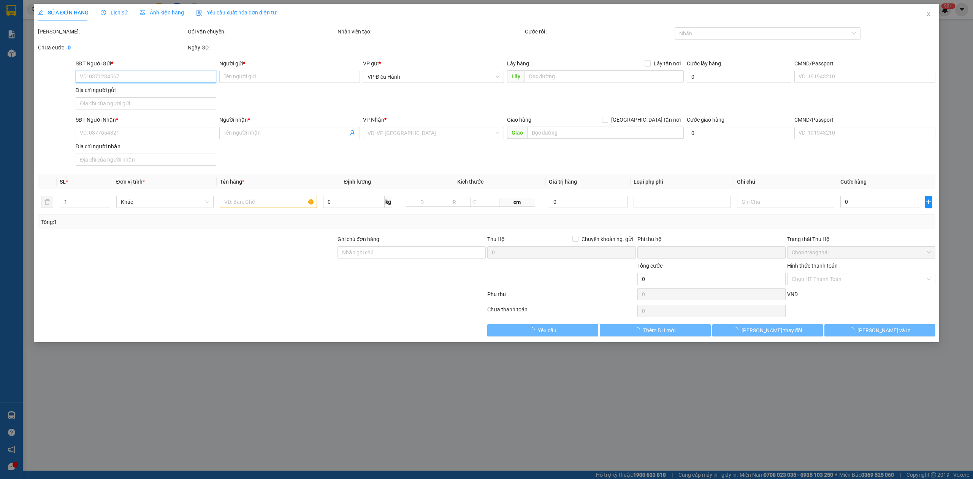
type input "A16 Hoàng Quốc Việt, [GEOGRAPHIC_DATA], [GEOGRAPHIC_DATA]"
type input "0"
type input "65.000"
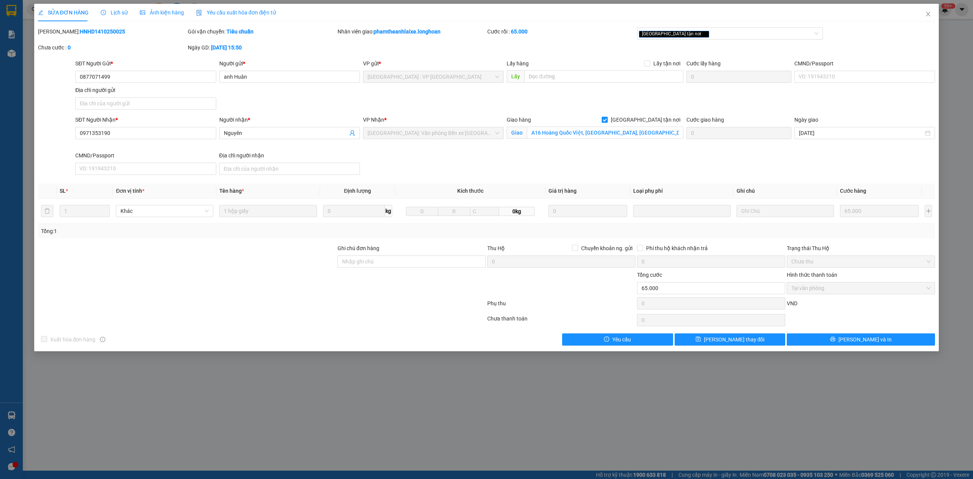
click at [114, 11] on span "Lịch sử" at bounding box center [114, 13] width 27 height 6
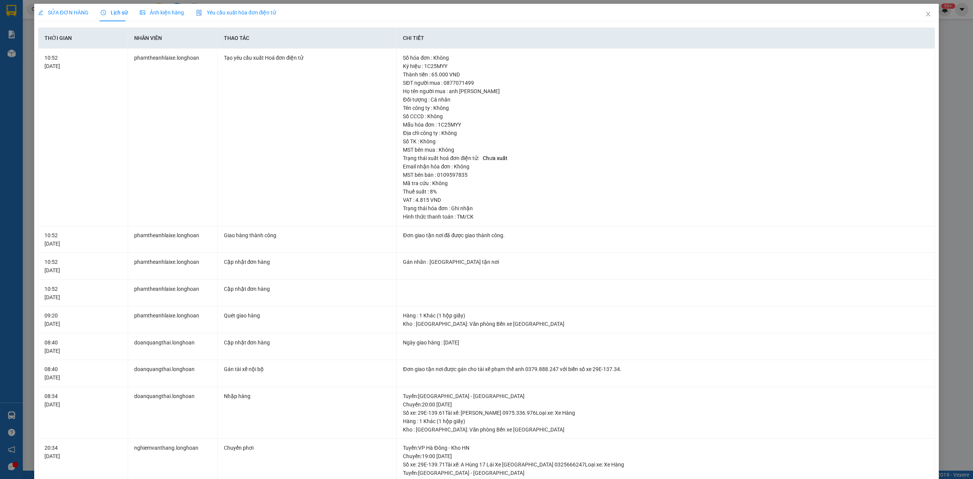
click at [59, 14] on span "SỬA ĐƠN HÀNG" at bounding box center [63, 13] width 51 height 6
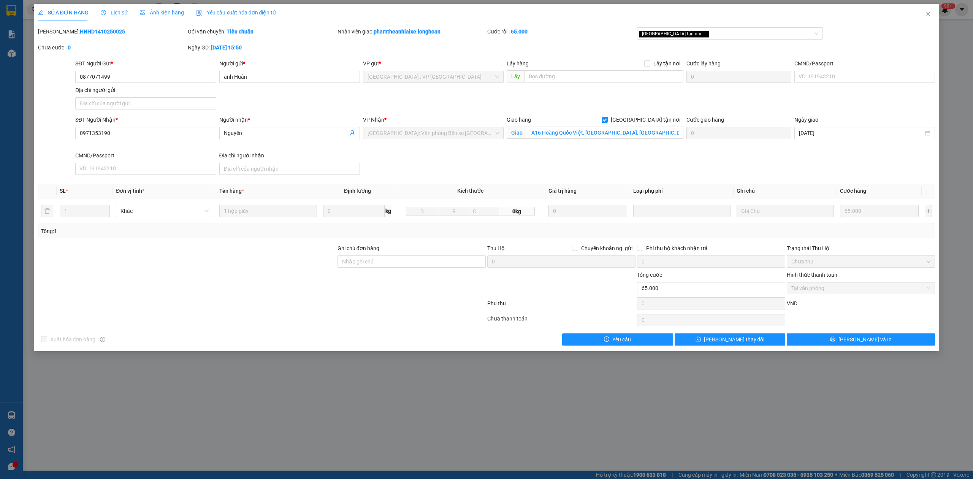
click at [110, 15] on span "Lịch sử" at bounding box center [114, 13] width 27 height 6
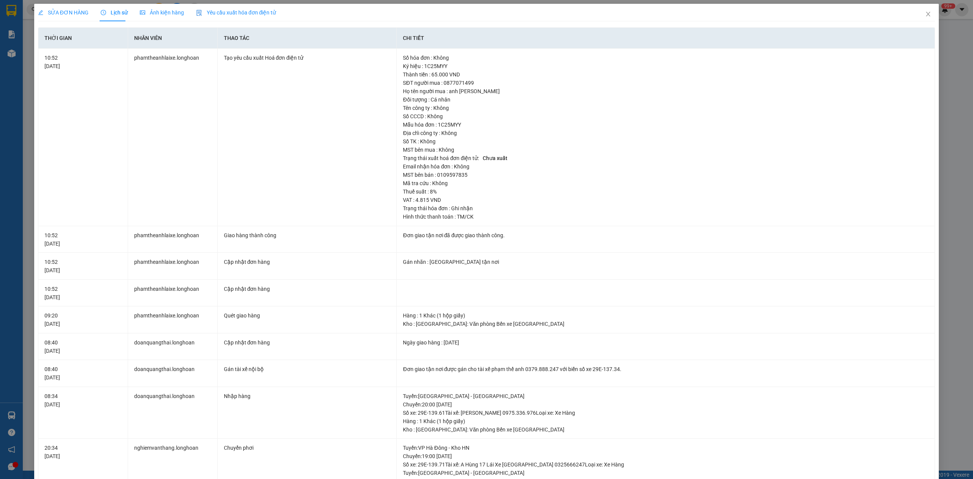
click at [69, 12] on span "SỬA ĐƠN HÀNG" at bounding box center [63, 13] width 51 height 6
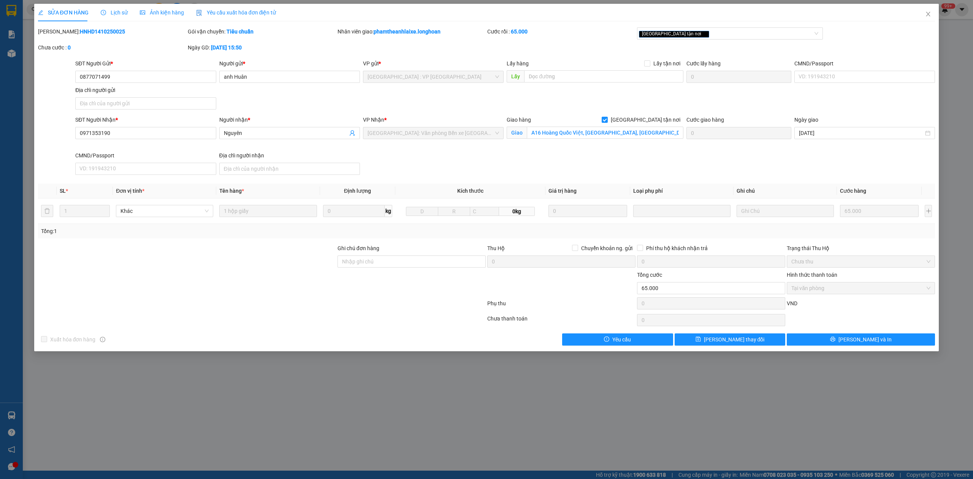
click at [118, 13] on span "Lịch sử" at bounding box center [114, 13] width 27 height 6
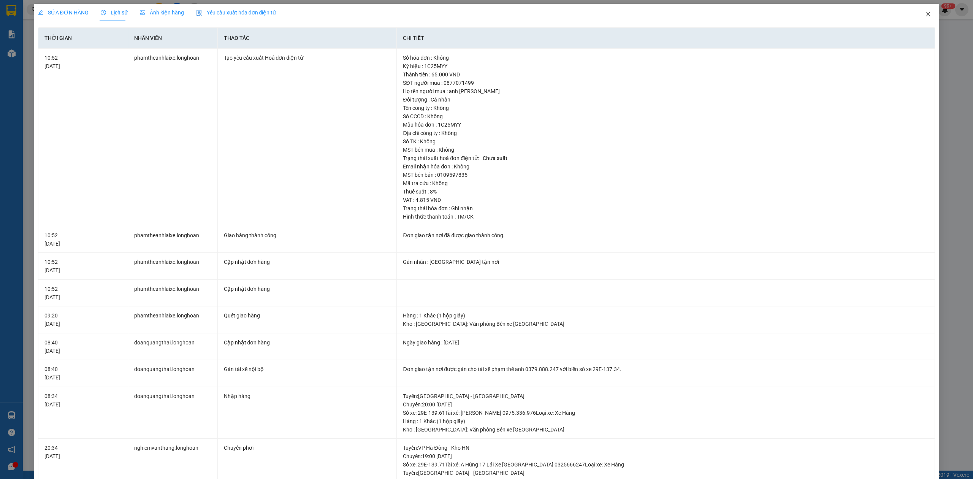
click at [926, 13] on icon "close" at bounding box center [928, 14] width 4 height 5
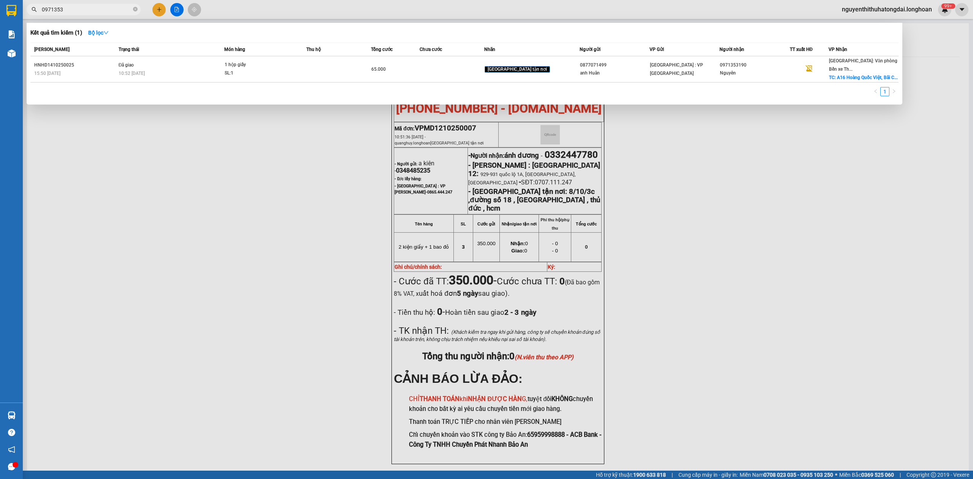
click at [98, 12] on input "0971353" at bounding box center [87, 9] width 90 height 8
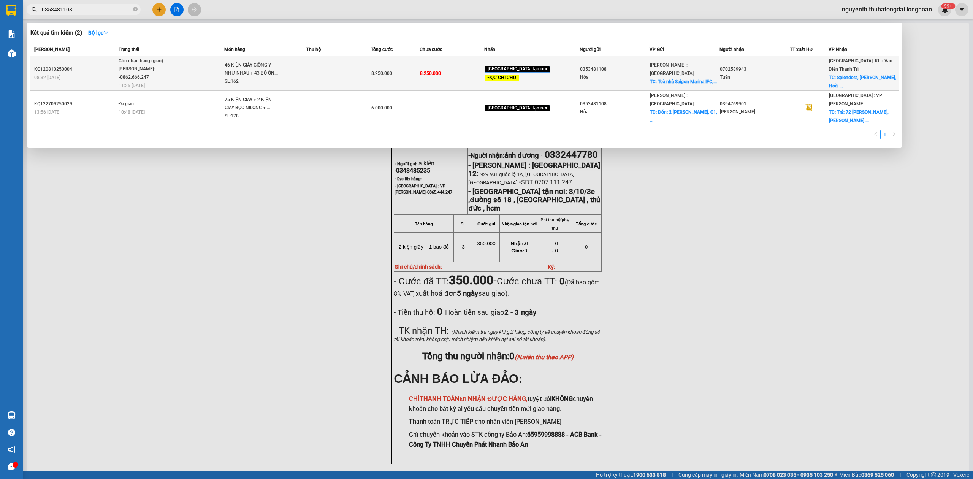
type input "0353481108"
click at [269, 87] on td "46 KIỆN GIẤY GIỐNG Y NHƯ NHAU + 43 BÓ ỐN... SL: 162" at bounding box center [265, 73] width 82 height 35
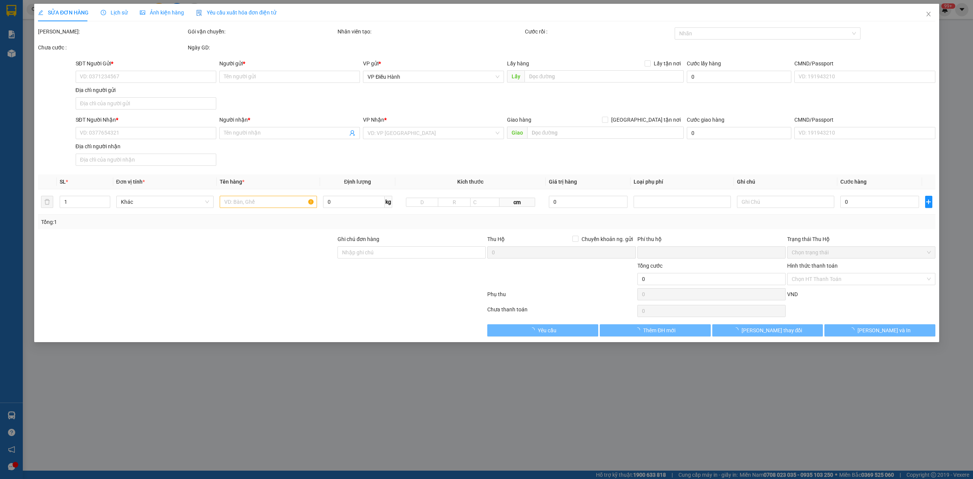
type input "0353481108"
type input "Hòa"
checkbox input "true"
type input "Toà nhà Saigon Marina IFC, số 2 [PERSON_NAME], p. [GEOGRAPHIC_DATA], HCM."
type input "0702589943"
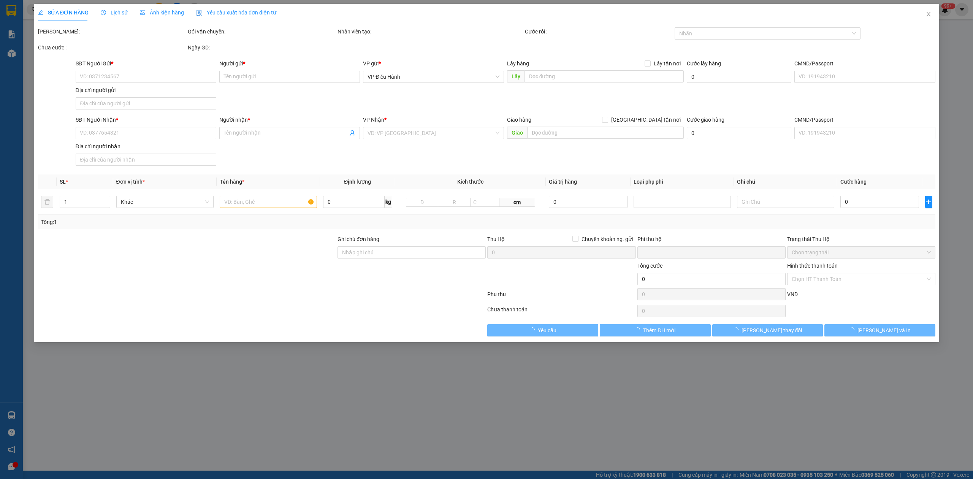
type input "Tuấn"
checkbox input "true"
type input "Splendora, [GEOGRAPHIC_DATA], [GEOGRAPHIC_DATA], [GEOGRAPHIC_DATA], [GEOGRAPHIC…"
type input "đổi địa chỉ"
type input "0"
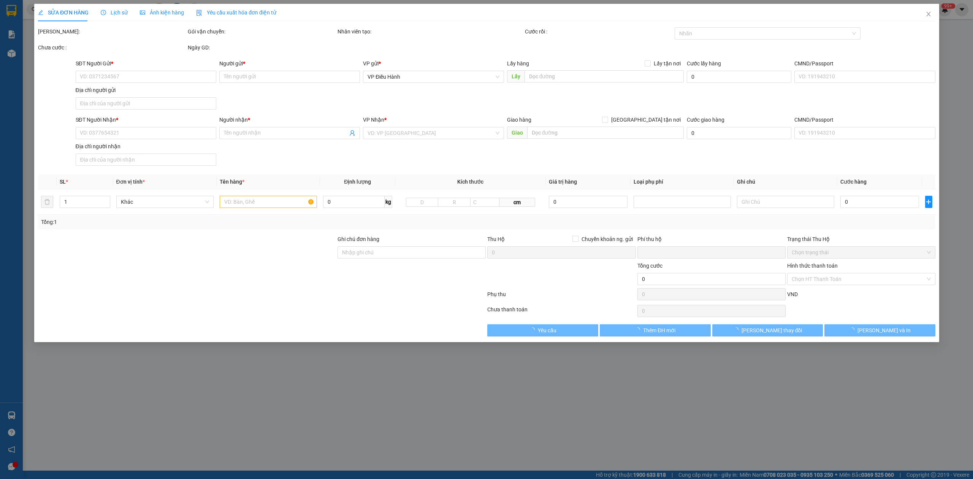
type input "8.250.000"
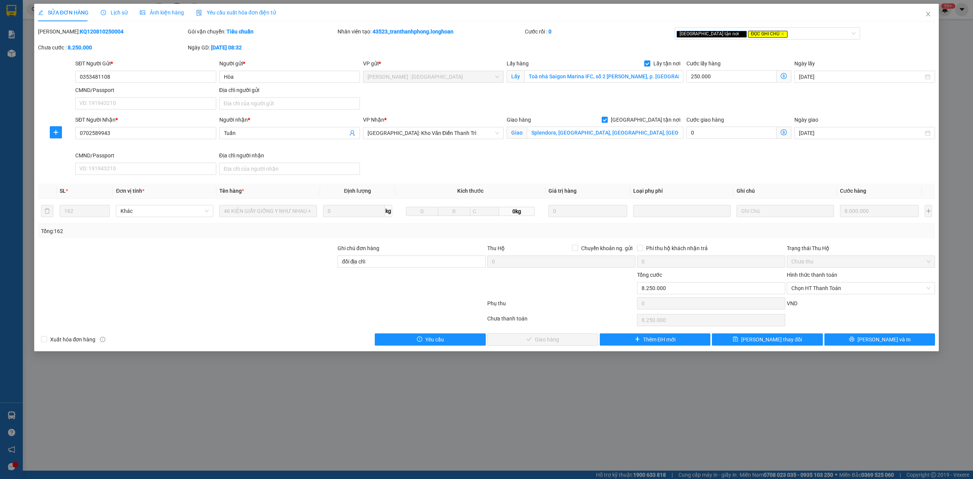
click at [116, 14] on span "Lịch sử" at bounding box center [114, 13] width 27 height 6
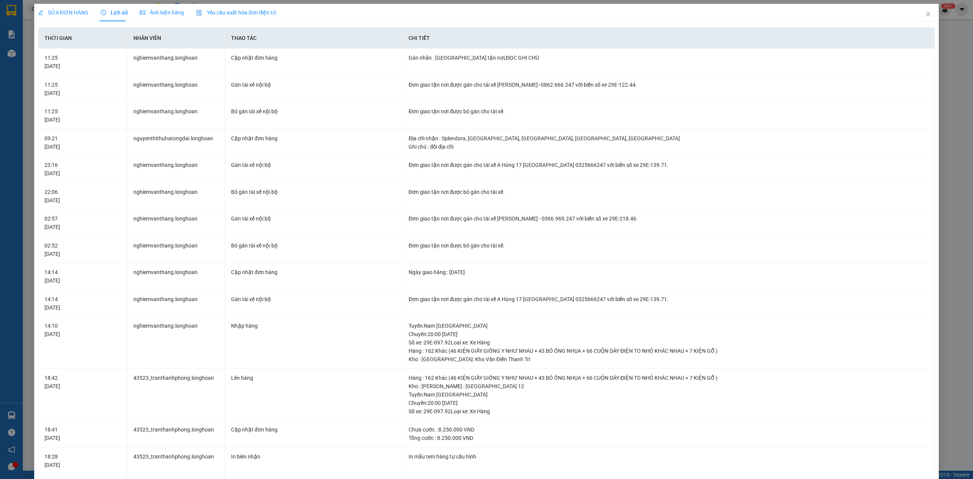
click at [57, 10] on span "SỬA ĐƠN HÀNG" at bounding box center [63, 13] width 51 height 6
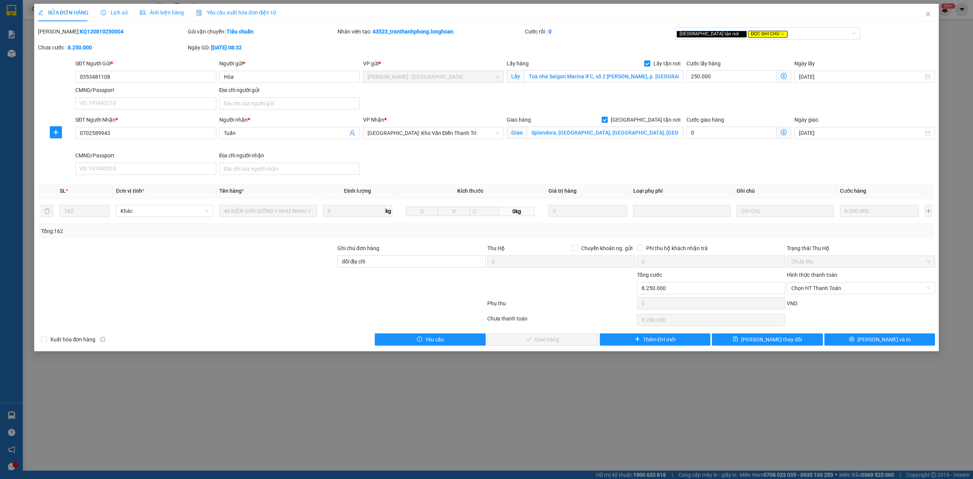
click at [116, 10] on span "Lịch sử" at bounding box center [114, 13] width 27 height 6
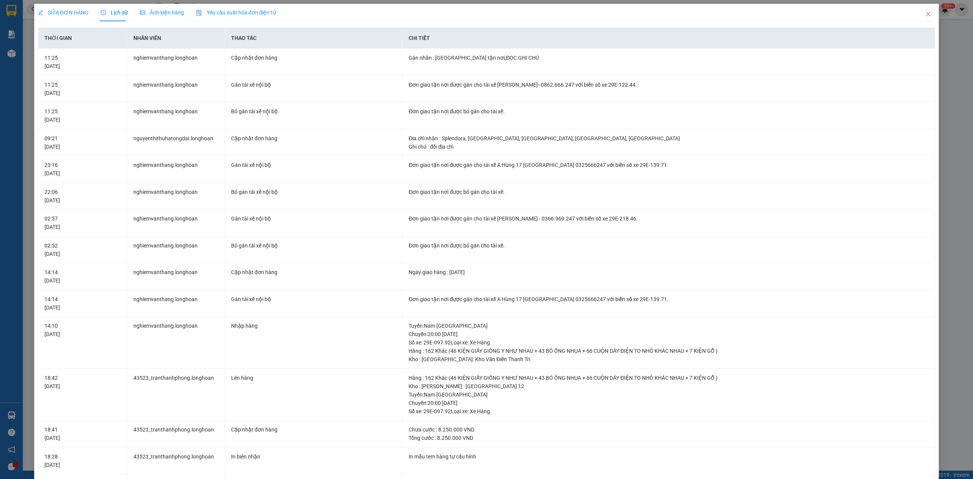
click at [63, 6] on div "SỬA ĐƠN HÀNG" at bounding box center [63, 12] width 51 height 17
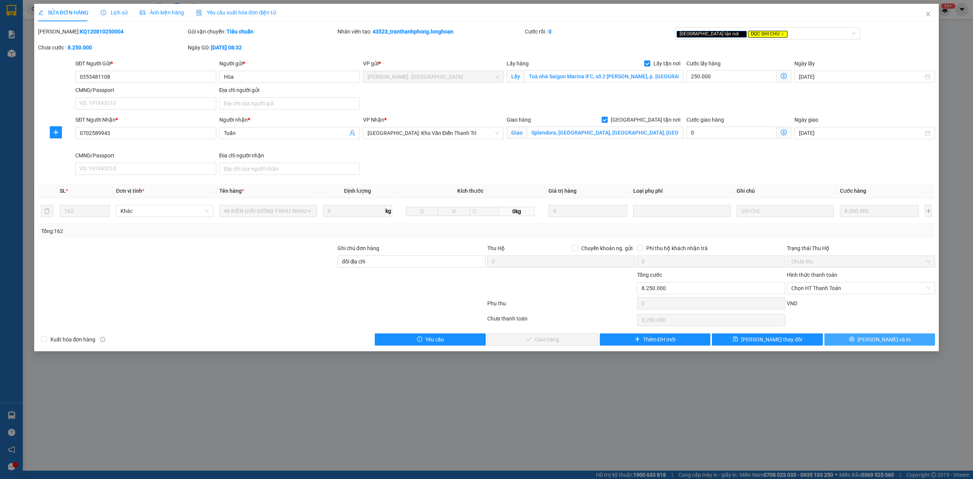
click at [876, 341] on span "[PERSON_NAME] và In" at bounding box center [884, 339] width 53 height 8
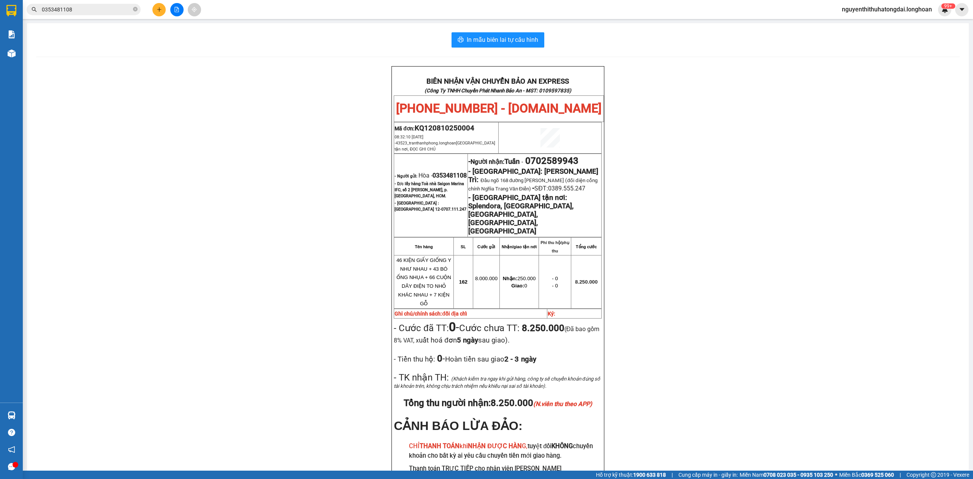
click at [492, 391] on p at bounding box center [498, 393] width 208 height 6
click at [114, 6] on input "0353481108" at bounding box center [87, 9] width 90 height 8
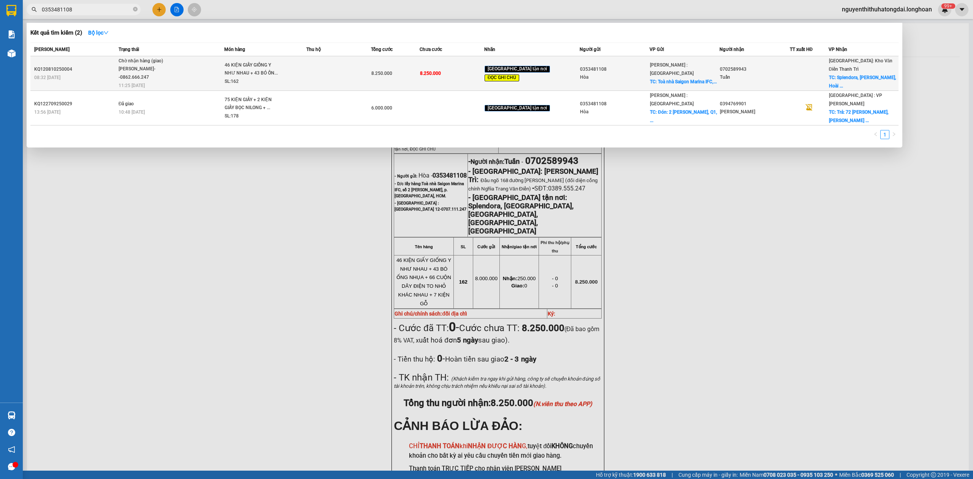
click at [197, 75] on span "Chờ nhận hàng (giao) [PERSON_NAME]--0862.666.247 11:25 [DATE]" at bounding box center [172, 73] width 106 height 32
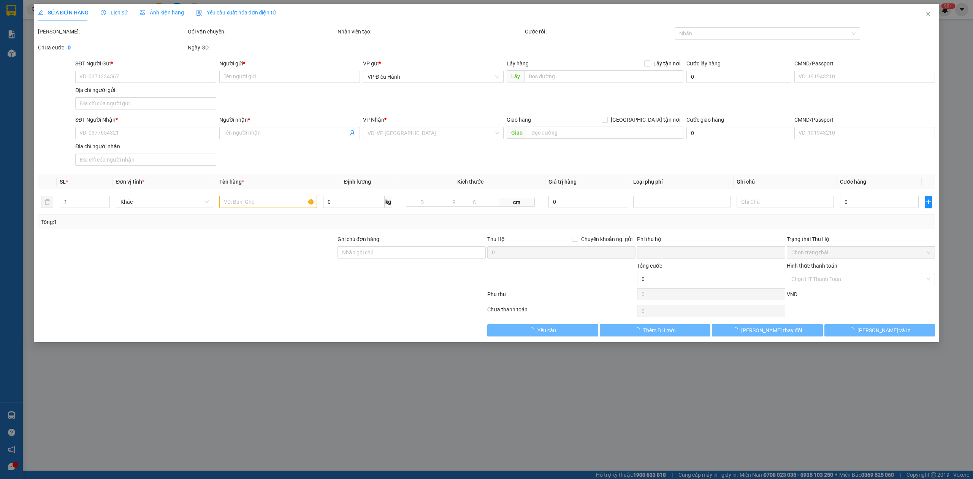
click at [105, 14] on span "Lịch sử" at bounding box center [114, 13] width 27 height 6
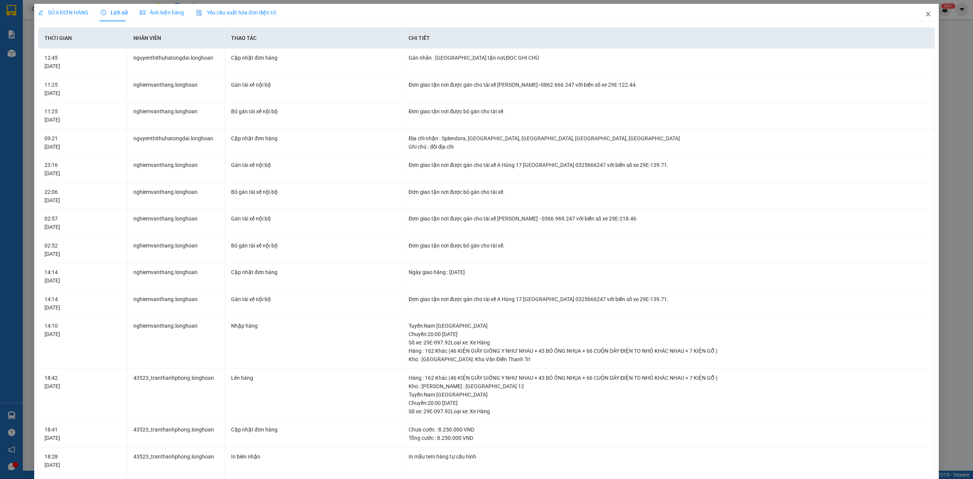
click at [925, 14] on icon "close" at bounding box center [928, 14] width 6 height 6
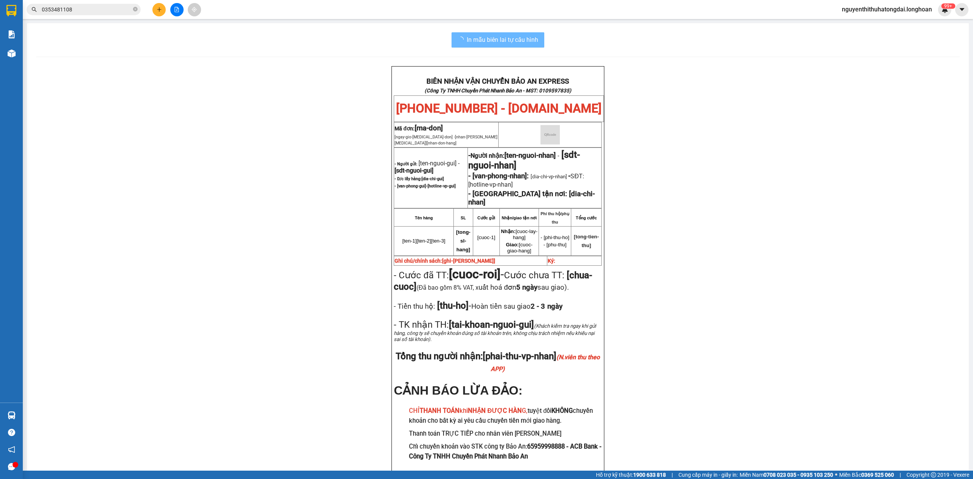
click at [89, 9] on input "0353481108" at bounding box center [87, 9] width 90 height 8
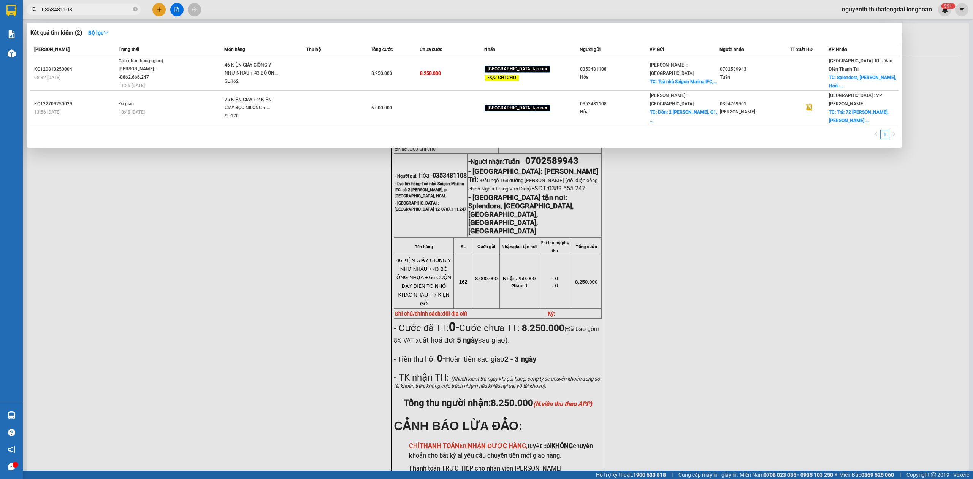
click at [89, 9] on input "0353481108" at bounding box center [87, 9] width 90 height 8
paste input "7956565"
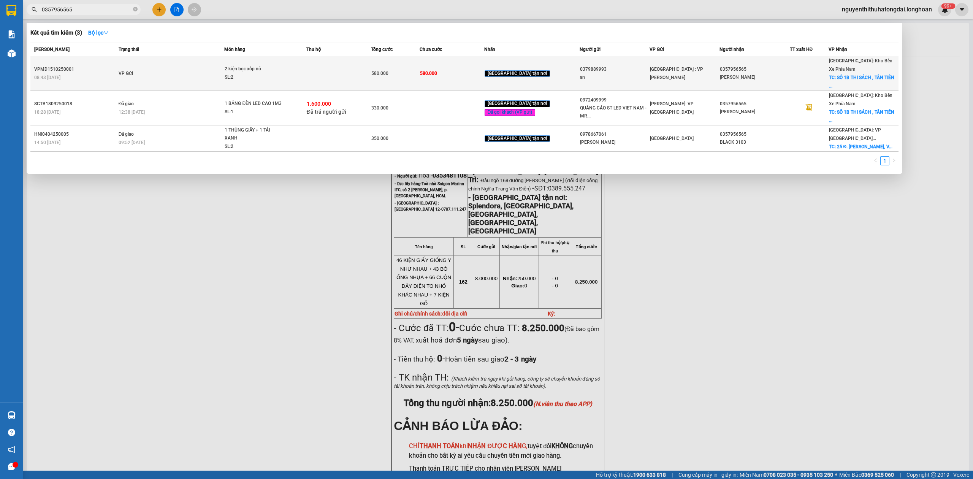
type input "0357956565"
click at [332, 64] on td at bounding box center [338, 73] width 65 height 35
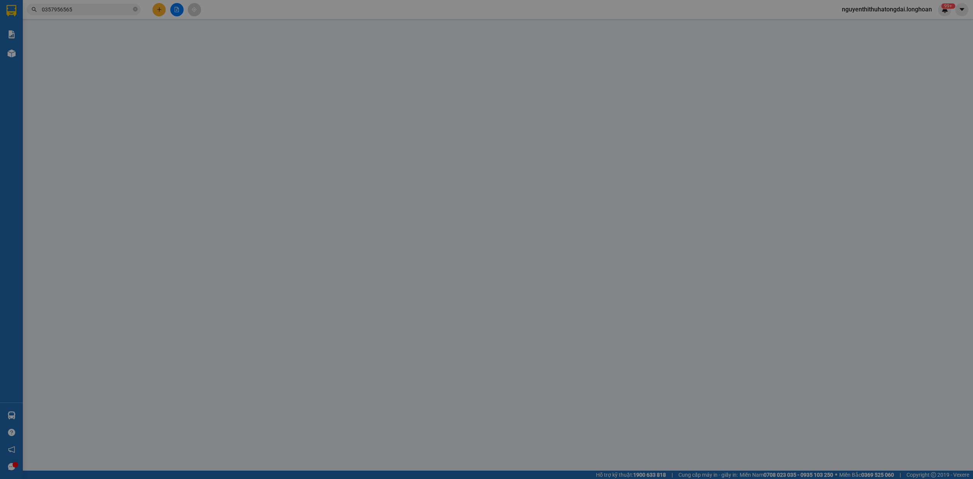
type input "0379889993"
type input "an"
type input "0357956565"
type input "[PERSON_NAME]"
checkbox input "true"
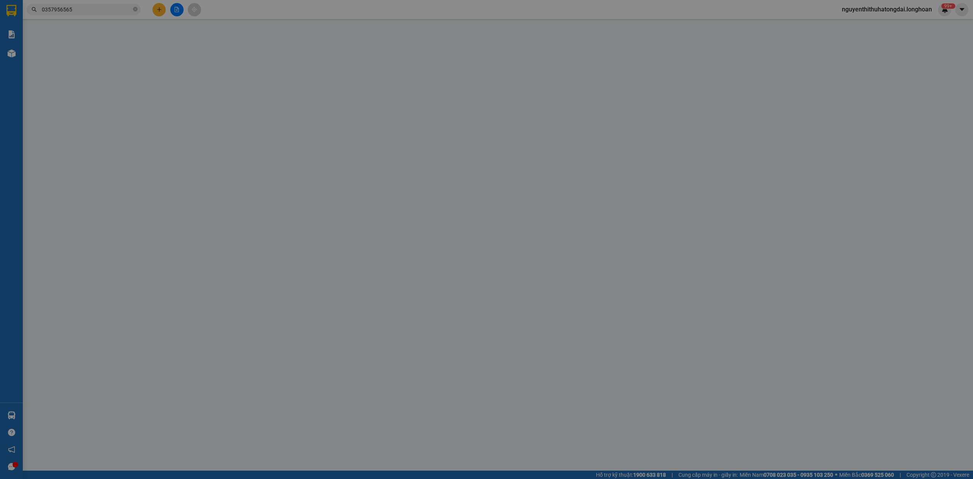
type input "SỐ 1B THI SÁCH , TÂN TIẾN , [GEOGRAPHIC_DATA] , [GEOGRAPHIC_DATA]"
type input "hàng ko đồng kiểm giao nguyên kiện hư vỡ k đền ( đã báo khách gửi )"
type input "0"
type input "580.000"
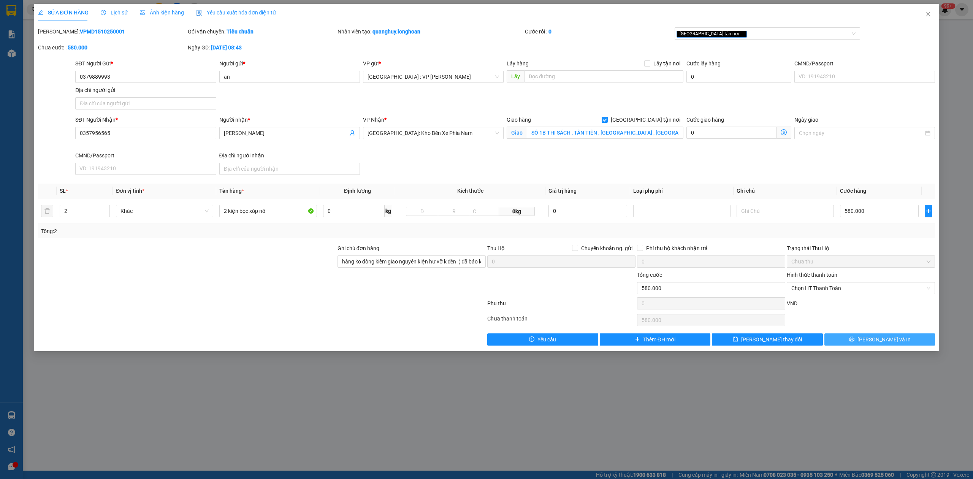
click at [854, 344] on button "[PERSON_NAME] và In" at bounding box center [880, 339] width 111 height 12
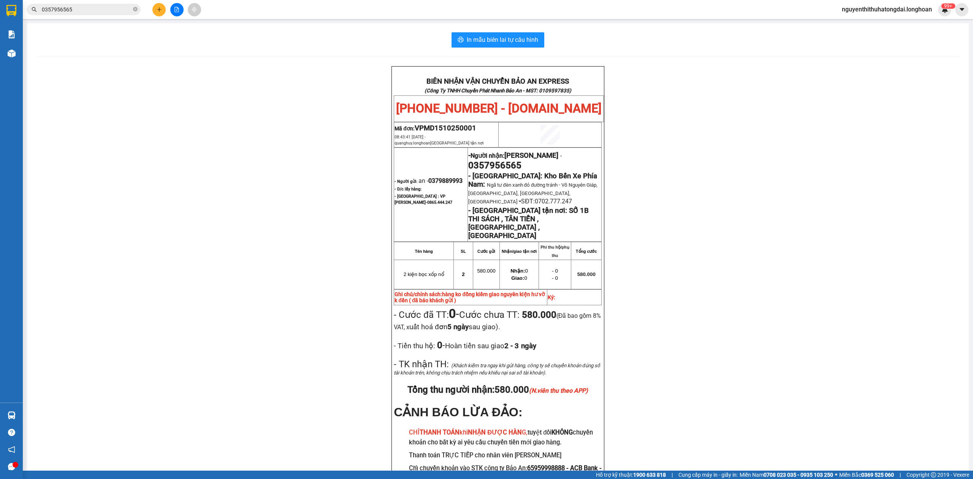
click at [81, 11] on input "0357956565" at bounding box center [87, 9] width 90 height 8
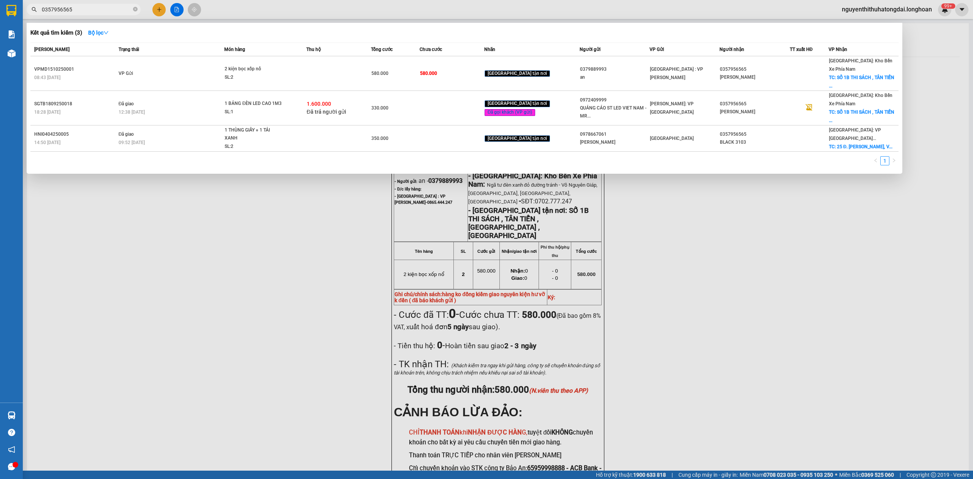
click at [81, 11] on input "0357956565" at bounding box center [87, 9] width 90 height 8
paste input "3481108"
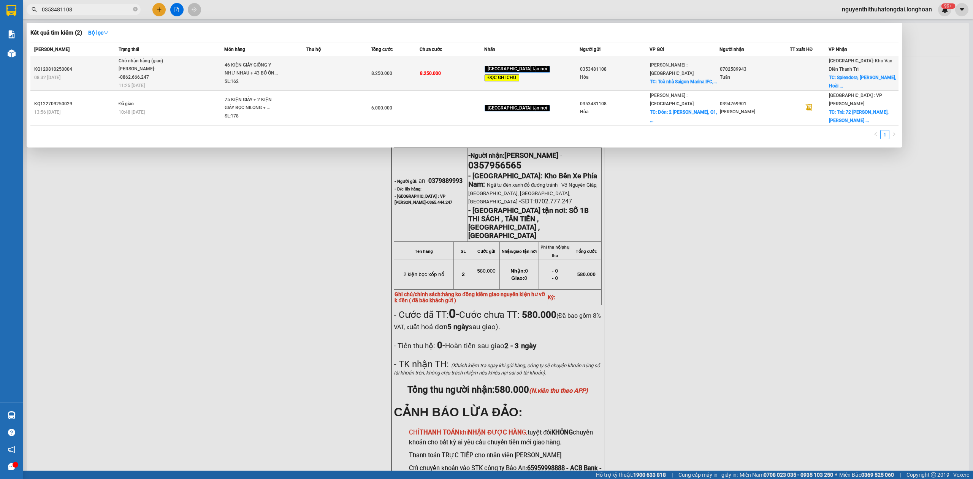
type input "0353481108"
click at [259, 79] on div "SL: 162" at bounding box center [253, 82] width 57 height 8
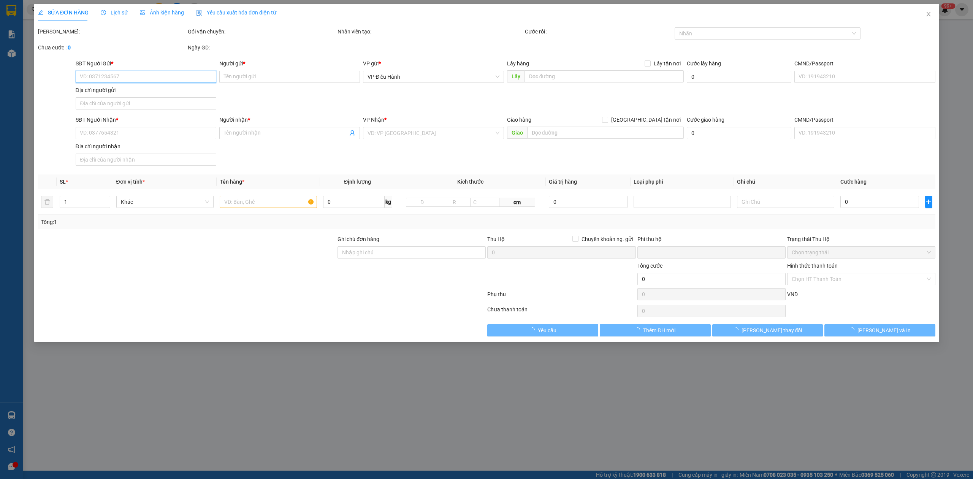
type input "0353481108"
type input "Hòa"
checkbox input "true"
type input "Toà nhà Saigon Marina IFC, số 2 [PERSON_NAME], p. [GEOGRAPHIC_DATA], HCM."
type input "0702589943"
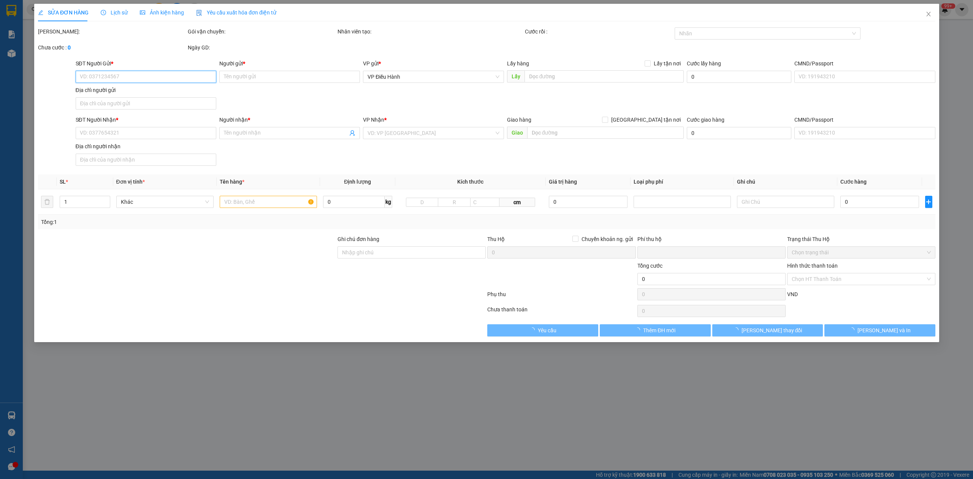
type input "Tuấn"
checkbox input "true"
type input "Splendora, [GEOGRAPHIC_DATA], [GEOGRAPHIC_DATA], [GEOGRAPHIC_DATA], [GEOGRAPHIC…"
type input "đổi địa chỉ"
type input "0"
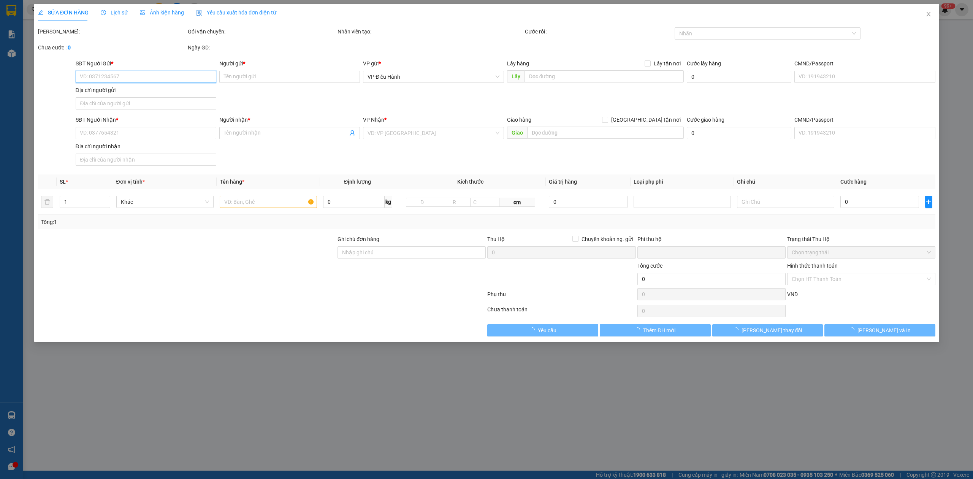
type input "8.250.000"
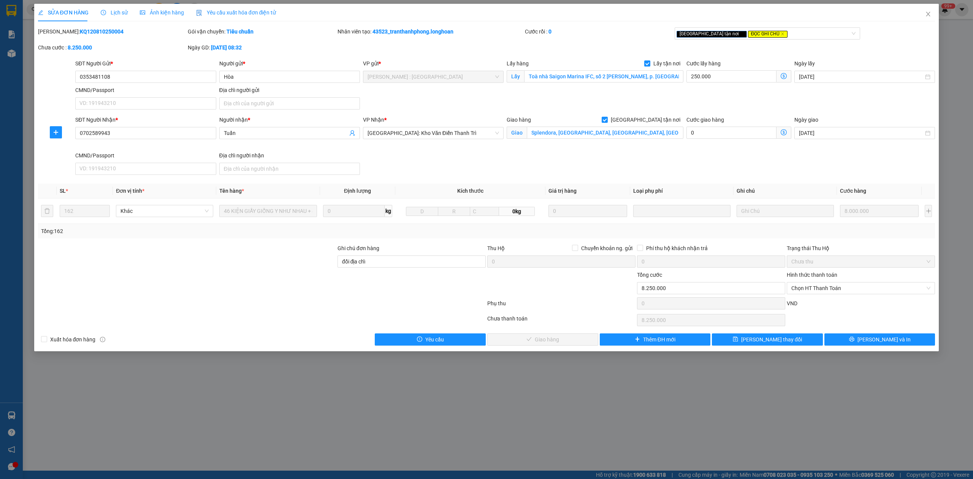
click at [119, 13] on span "Lịch sử" at bounding box center [114, 13] width 27 height 6
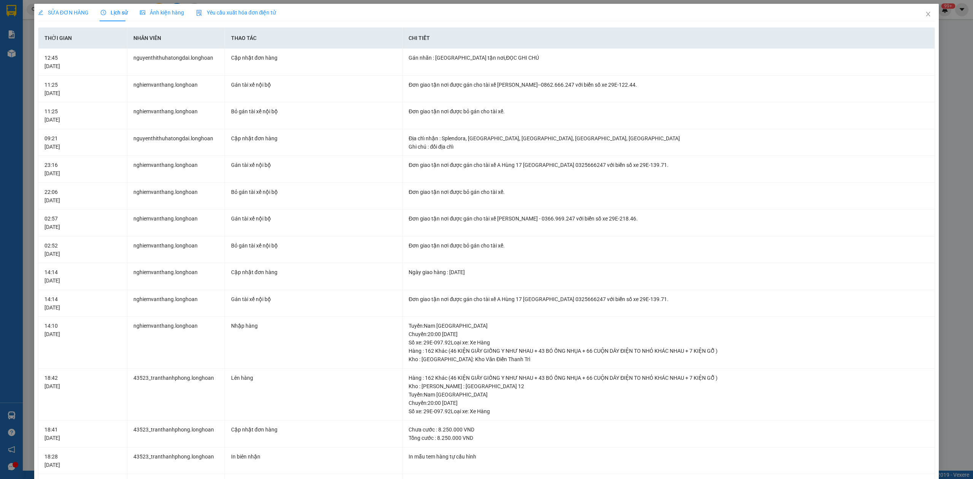
click at [57, 13] on span "SỬA ĐƠN HÀNG" at bounding box center [63, 13] width 51 height 6
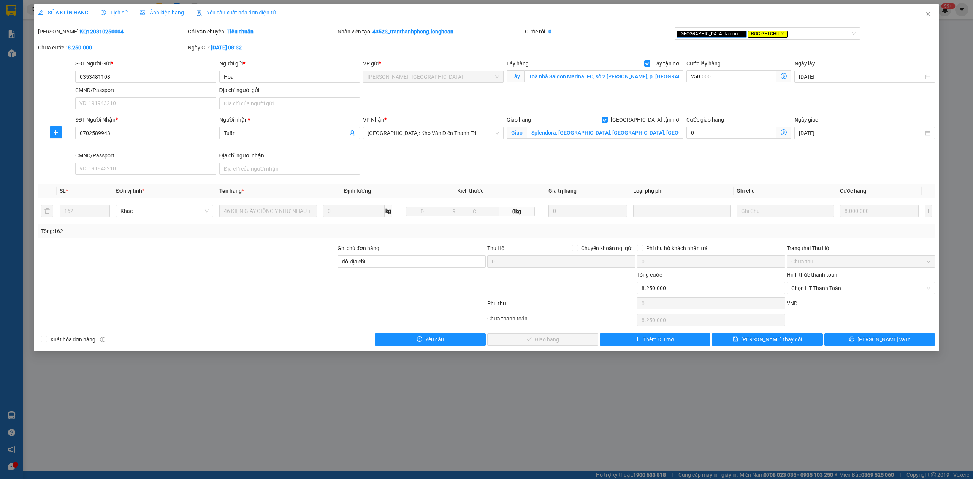
click at [117, 11] on span "Lịch sử" at bounding box center [114, 13] width 27 height 6
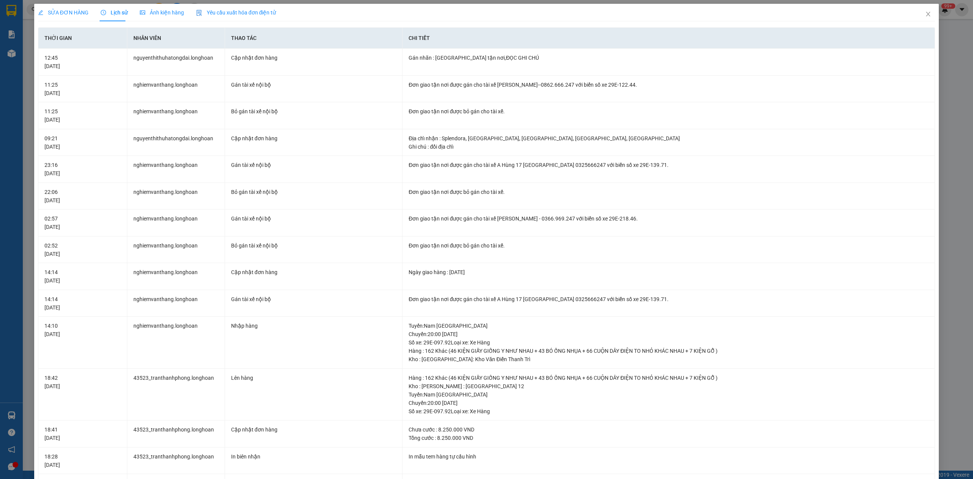
click at [75, 12] on span "SỬA ĐƠN HÀNG" at bounding box center [63, 13] width 51 height 6
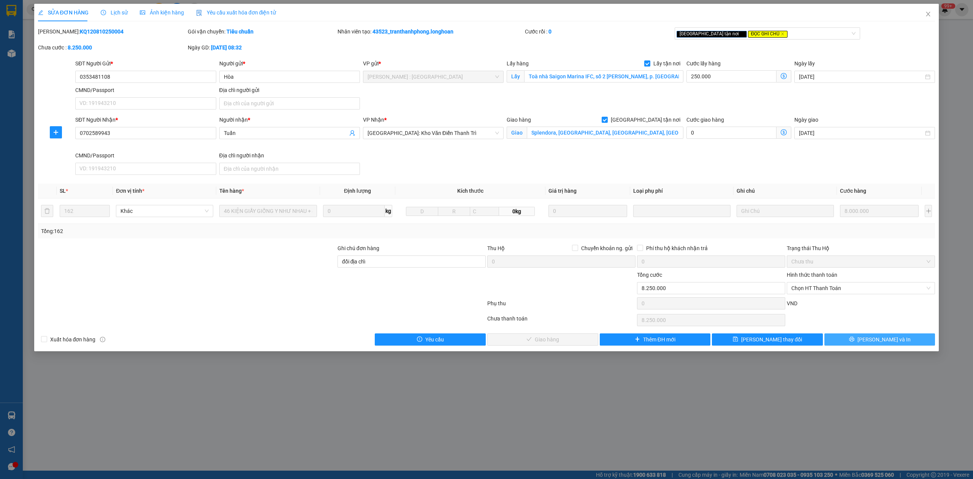
click at [905, 338] on button "[PERSON_NAME] và In" at bounding box center [880, 339] width 111 height 12
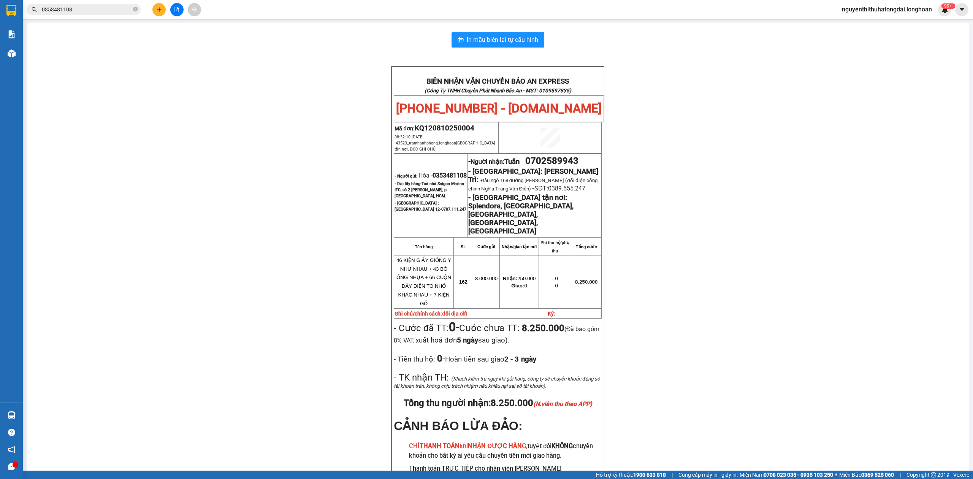
click at [75, 11] on input "0353481108" at bounding box center [87, 9] width 90 height 8
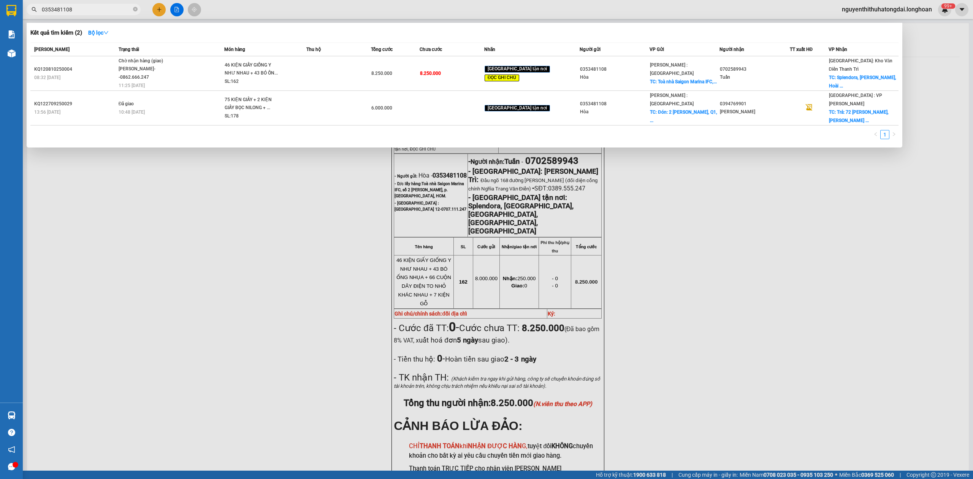
click at [75, 11] on input "0353481108" at bounding box center [87, 9] width 90 height 8
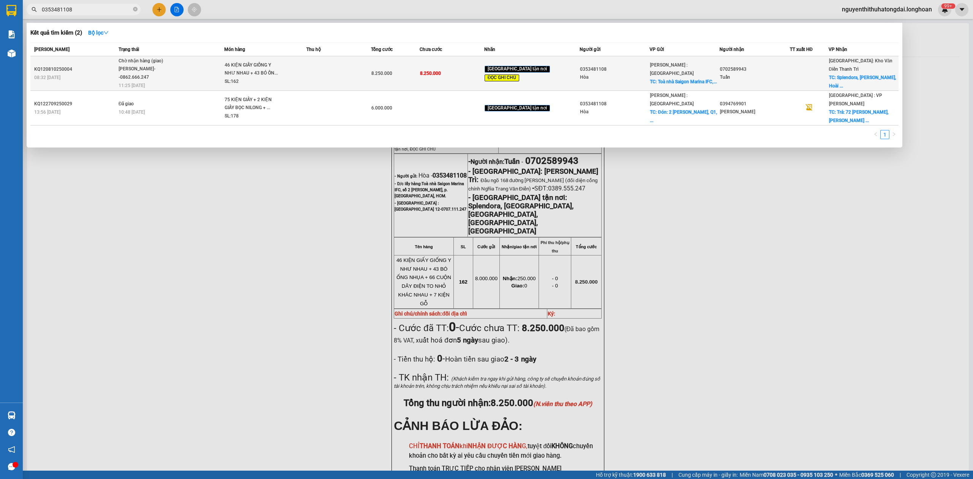
click at [333, 82] on td at bounding box center [338, 73] width 65 height 35
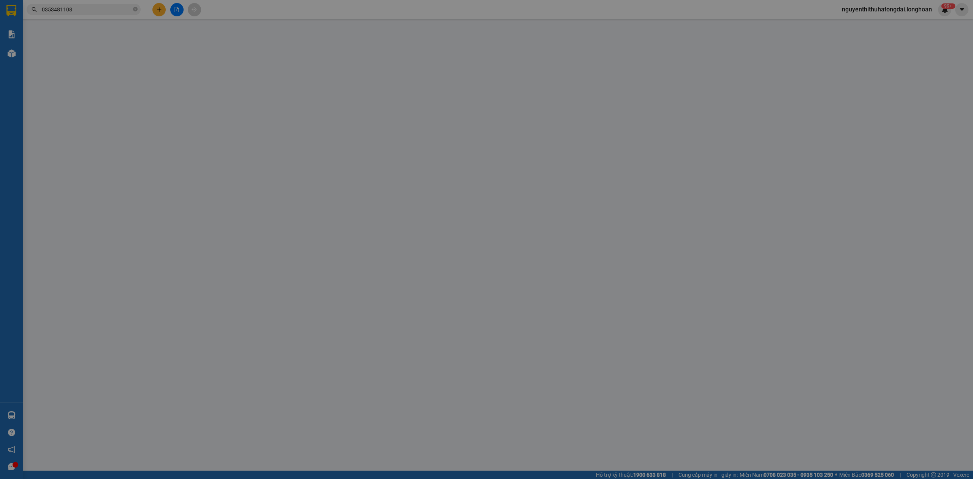
type input "0353481108"
type input "Hòa"
checkbox input "true"
type input "Toà nhà Saigon Marina IFC, số 2 [PERSON_NAME], p. [GEOGRAPHIC_DATA], HCM."
type input "0702589943"
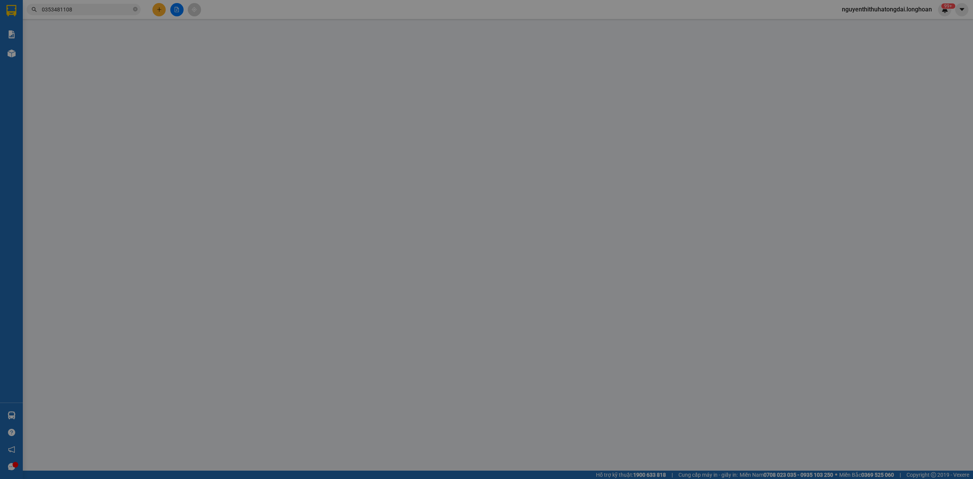
type input "Tuấn"
checkbox input "true"
type input "Splendora, [GEOGRAPHIC_DATA], [GEOGRAPHIC_DATA], [GEOGRAPHIC_DATA], [GEOGRAPHIC…"
type input "đổi địa chỉ"
type input "0"
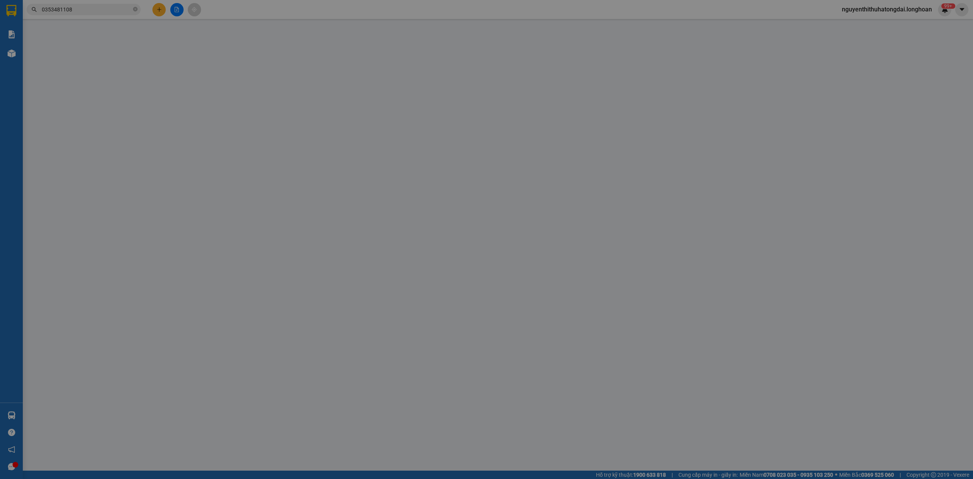
type input "8.250.000"
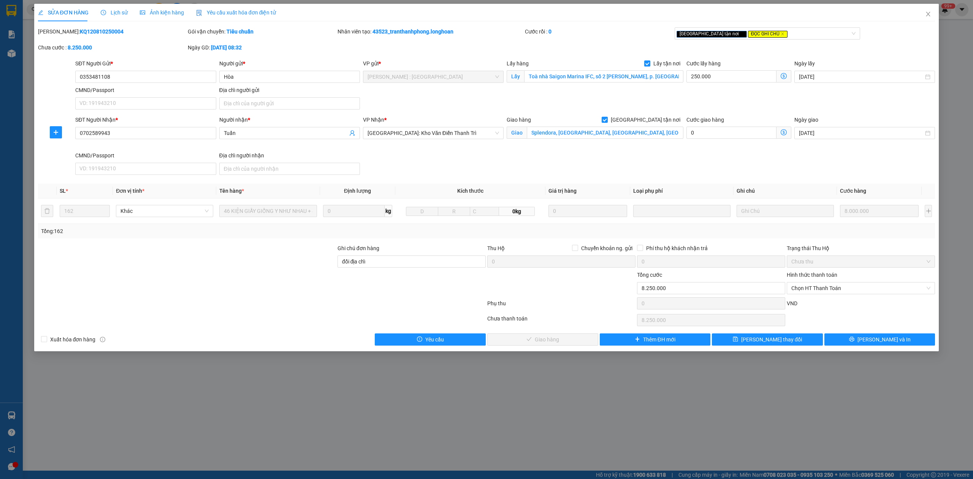
click at [114, 8] on div "Lịch sử" at bounding box center [114, 12] width 27 height 17
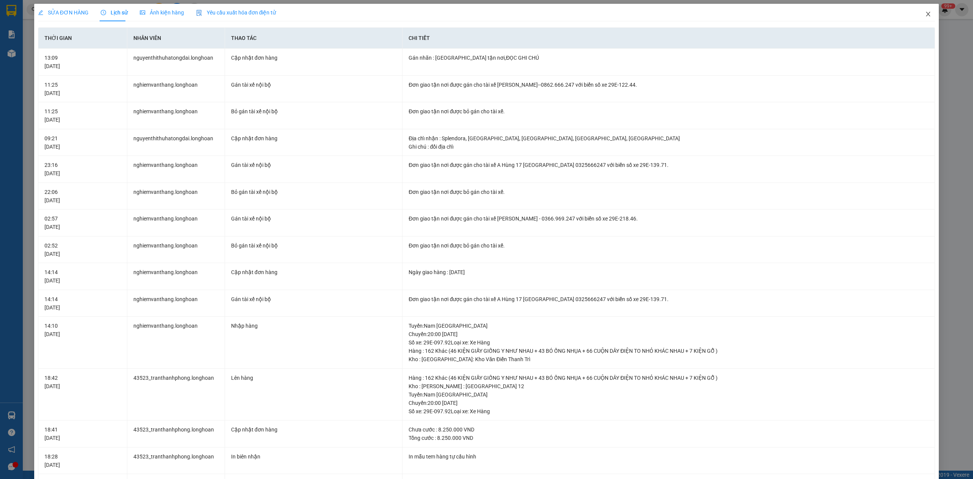
click at [925, 14] on icon "close" at bounding box center [928, 14] width 6 height 6
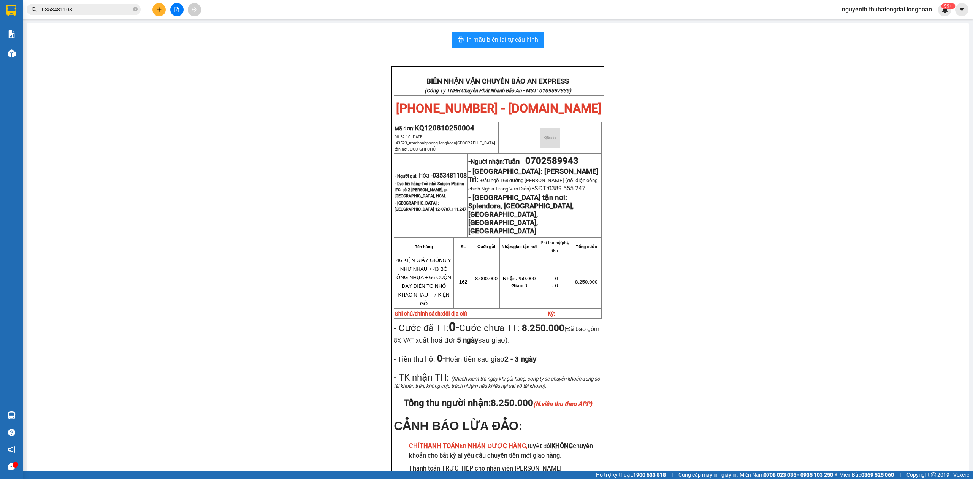
click at [78, 14] on span "0353481108" at bounding box center [84, 9] width 114 height 11
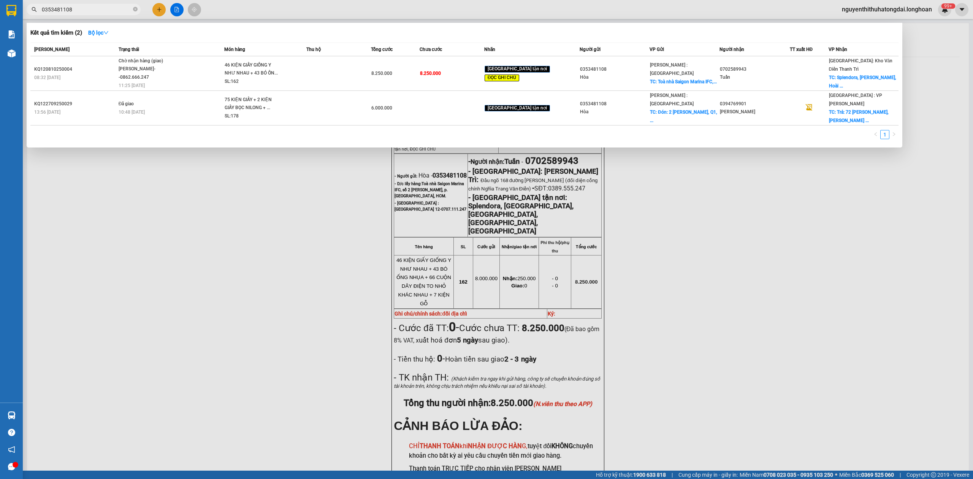
click at [78, 13] on input "0353481108" at bounding box center [87, 9] width 90 height 8
paste input "97177218"
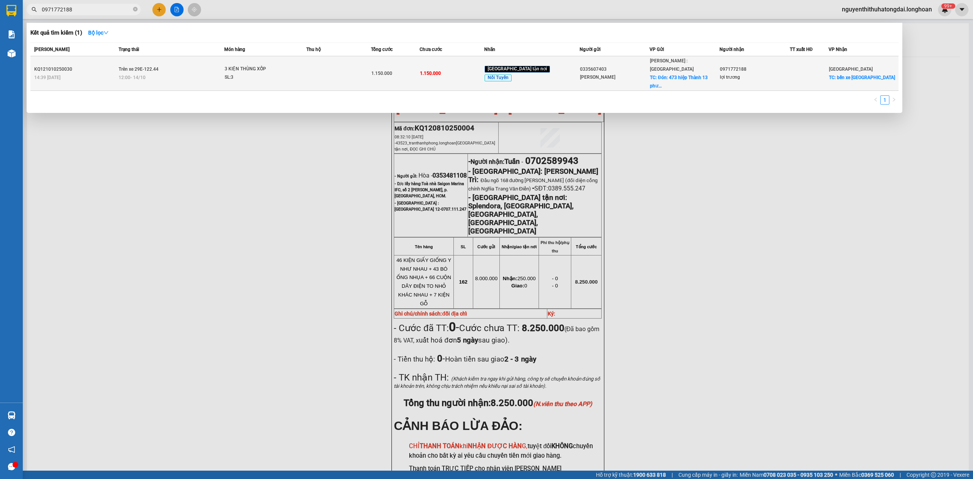
type input "0971772188"
click at [210, 64] on td "Trên xe 29E-122.44 12:00 [DATE]" at bounding box center [171, 73] width 108 height 35
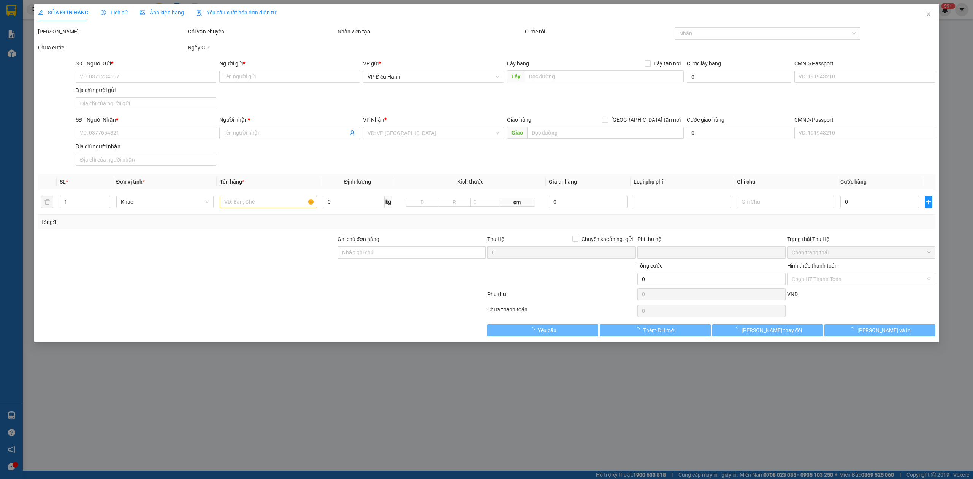
type input "0335607403"
type input "[PERSON_NAME]"
checkbox input "true"
type input "Đón: 473 hiệp Thành 13 [GEOGRAPHIC_DATA]"
type input "0971772188"
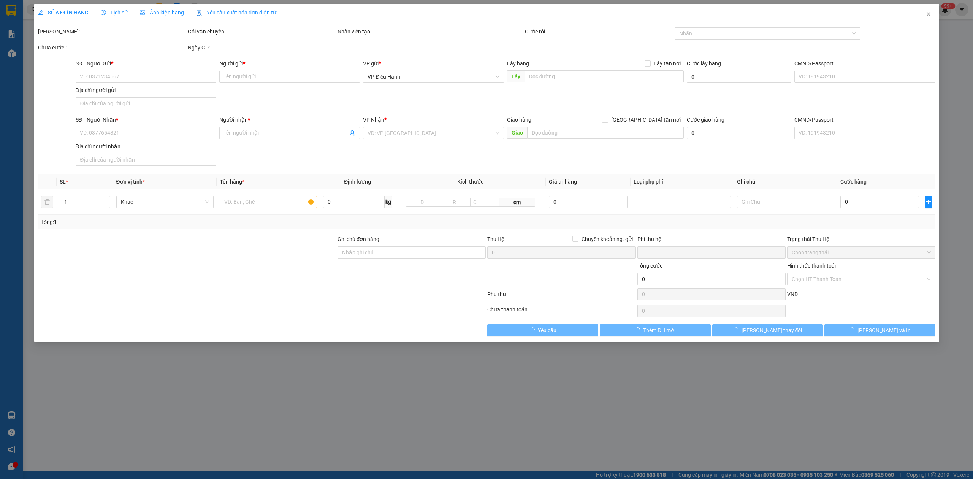
type input "lợi trương"
checkbox input "true"
type input "bến xe [GEOGRAPHIC_DATA]"
type input "NHẬN THEO KIỆN-GIAO NGUYÊN KIỆN - HƯ VỠ KHÔNG ĐỀN"
type input "0"
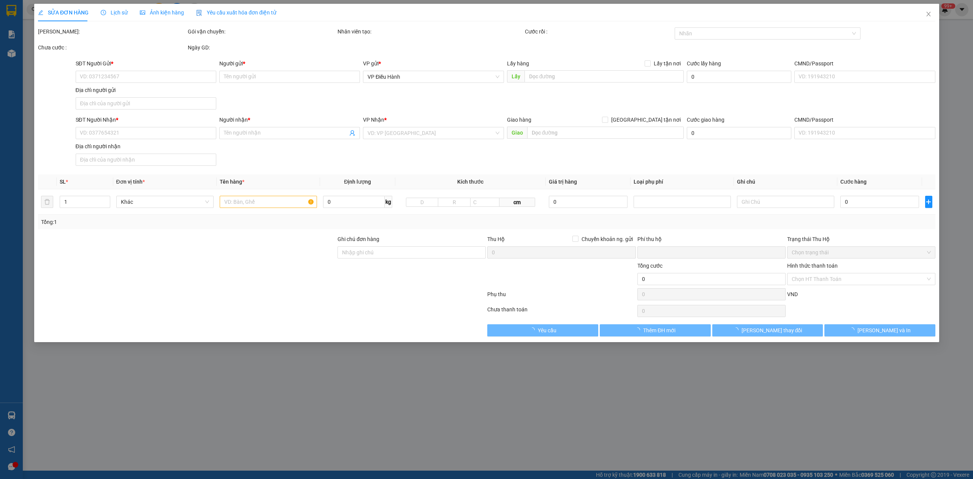
type input "1.150.000"
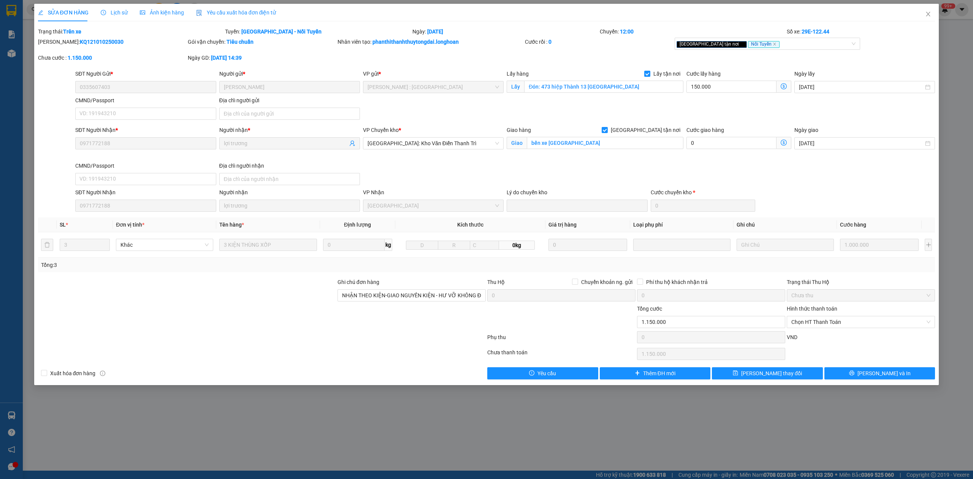
click at [112, 10] on span "Lịch sử" at bounding box center [114, 13] width 27 height 6
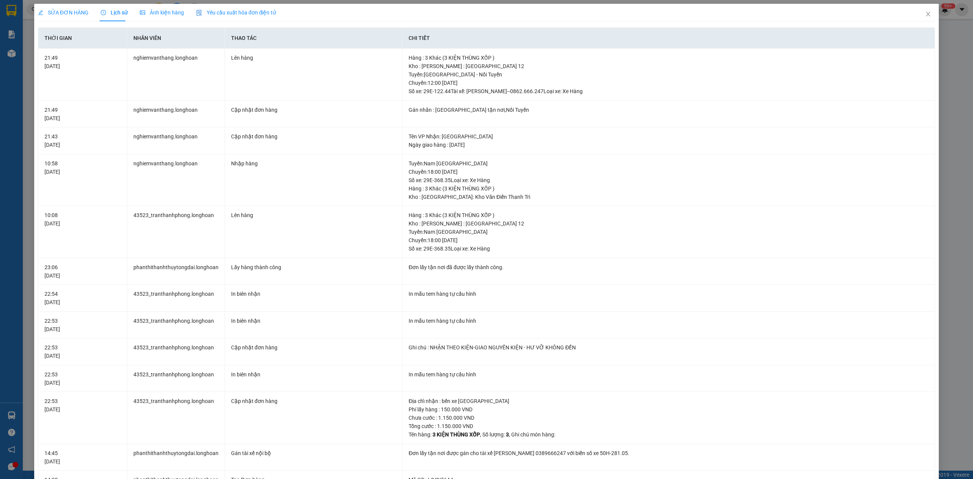
click at [60, 12] on span "SỬA ĐƠN HÀNG" at bounding box center [63, 13] width 51 height 6
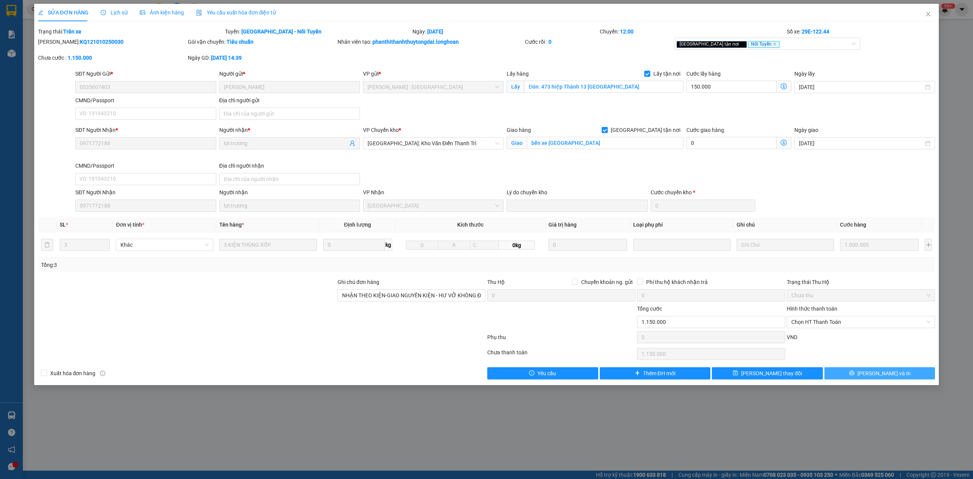
click at [884, 377] on span "[PERSON_NAME] và In" at bounding box center [884, 373] width 53 height 8
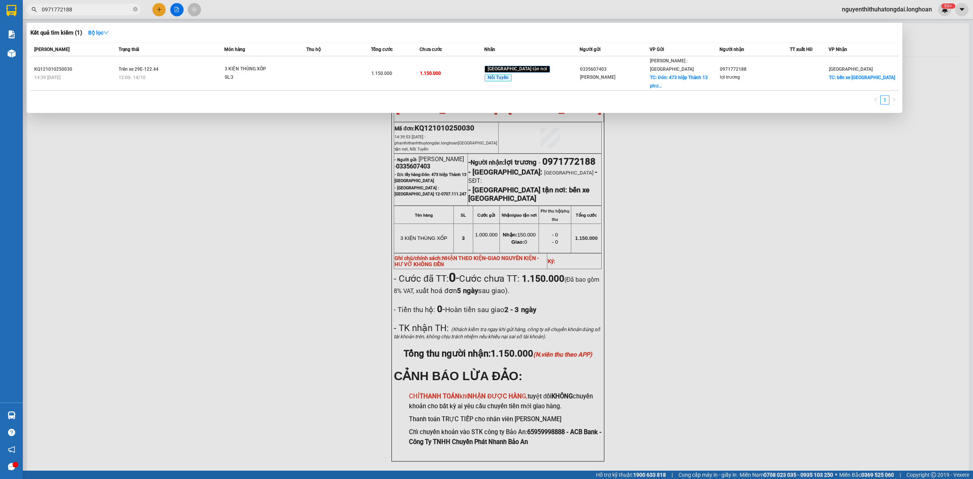
click at [74, 10] on input "0971772188" at bounding box center [87, 9] width 90 height 8
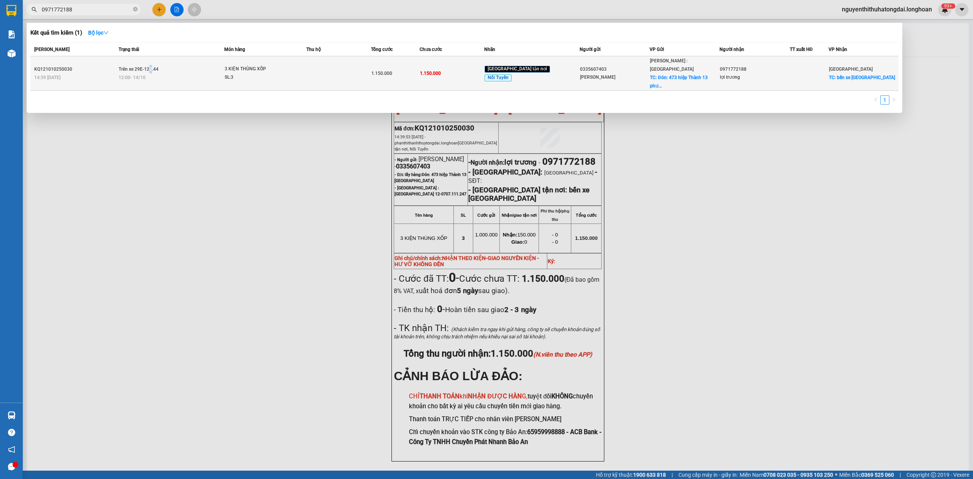
click at [155, 67] on span "Trên xe 29E-122.44" at bounding box center [139, 69] width 40 height 5
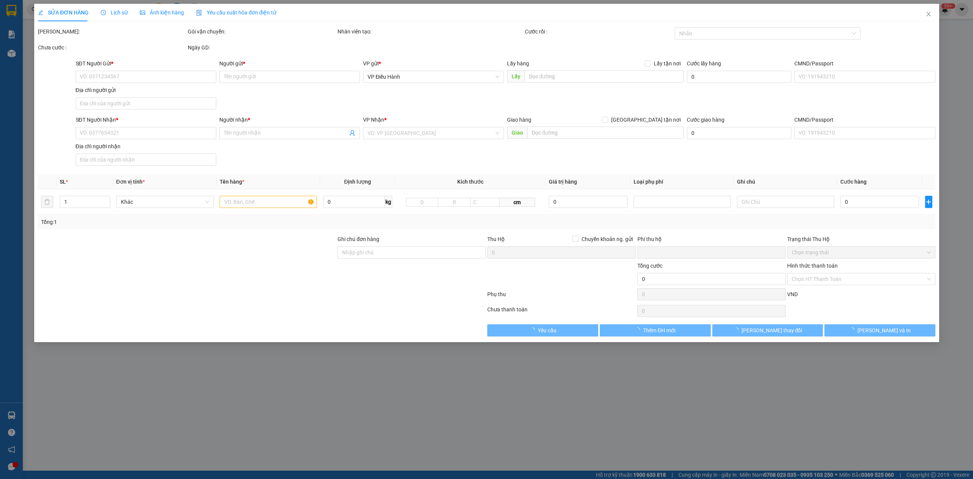
type input "0335607403"
type input "[PERSON_NAME]"
checkbox input "true"
type input "Đón: 473 hiệp Thành 13 [GEOGRAPHIC_DATA]"
type input "0971772188"
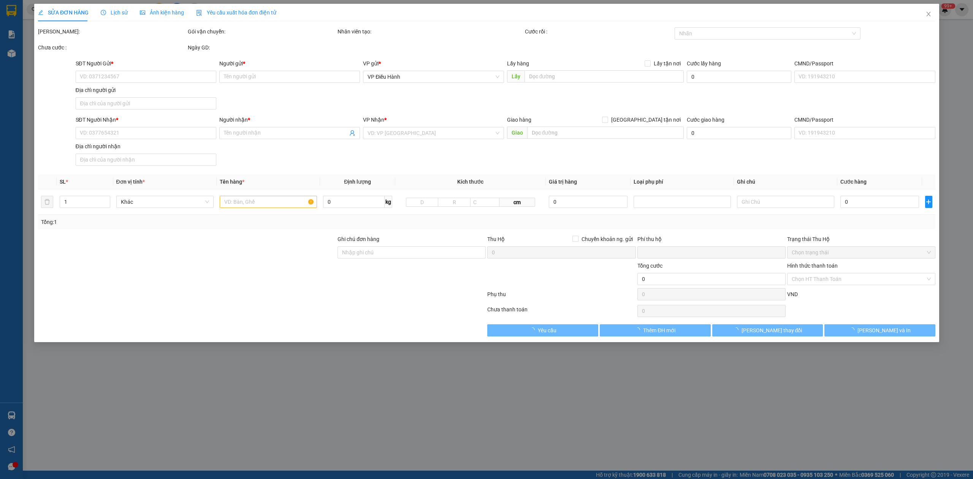
type input "lợi trương"
checkbox input "true"
type input "bến xe [GEOGRAPHIC_DATA]"
type input "NHẬN THEO KIỆN-GIAO NGUYÊN KIỆN - HƯ VỠ KHÔNG ĐỀN"
type input "0"
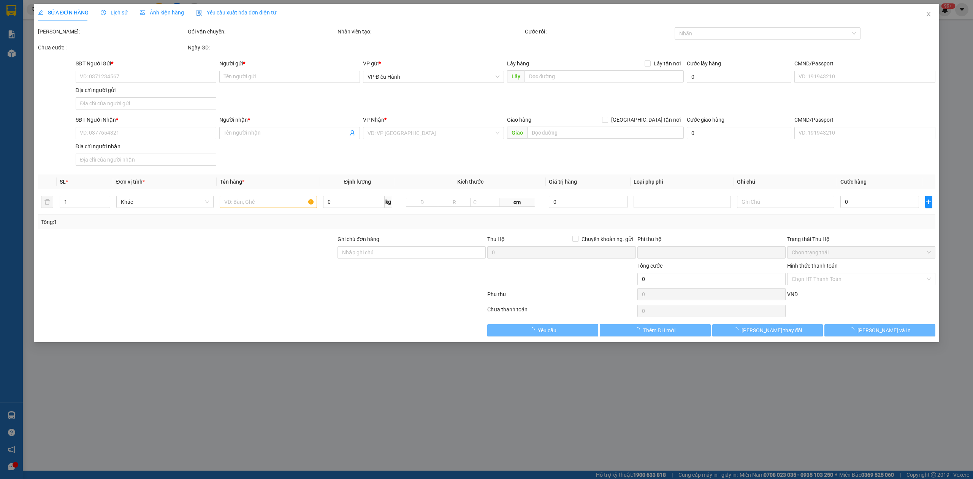
type input "1.150.000"
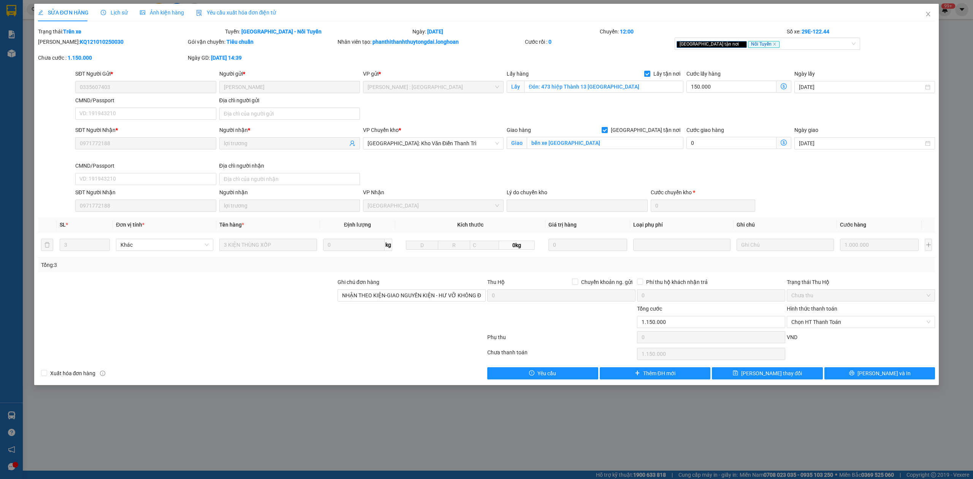
click at [119, 10] on span "Lịch sử" at bounding box center [114, 13] width 27 height 6
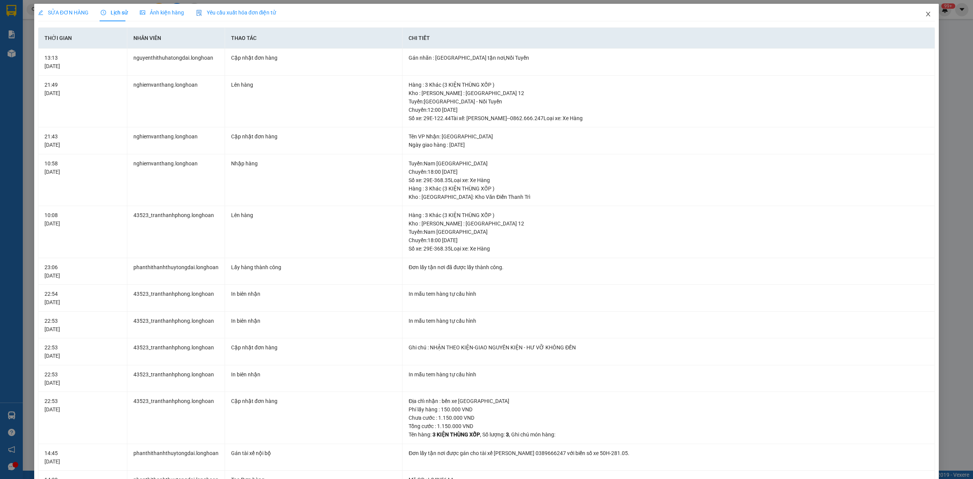
click at [918, 16] on span "Close" at bounding box center [928, 14] width 21 height 21
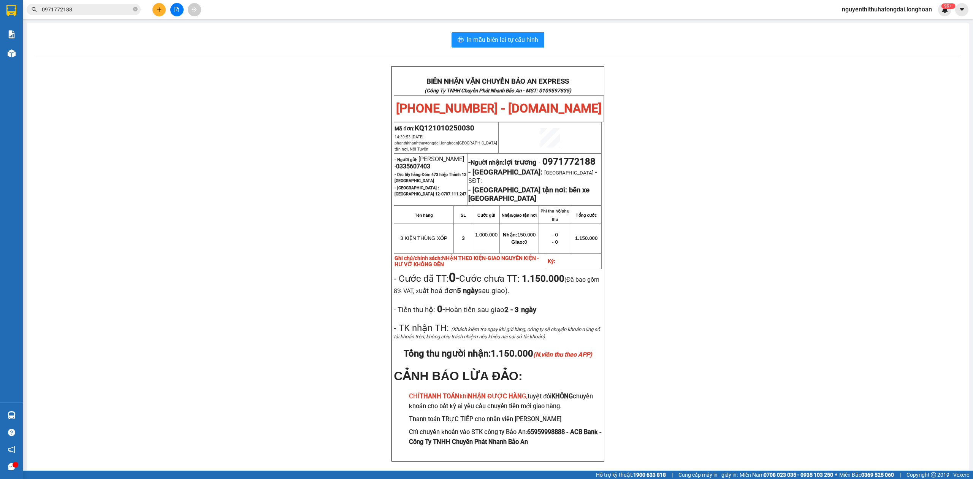
click at [81, 6] on input "0971772188" at bounding box center [87, 9] width 90 height 8
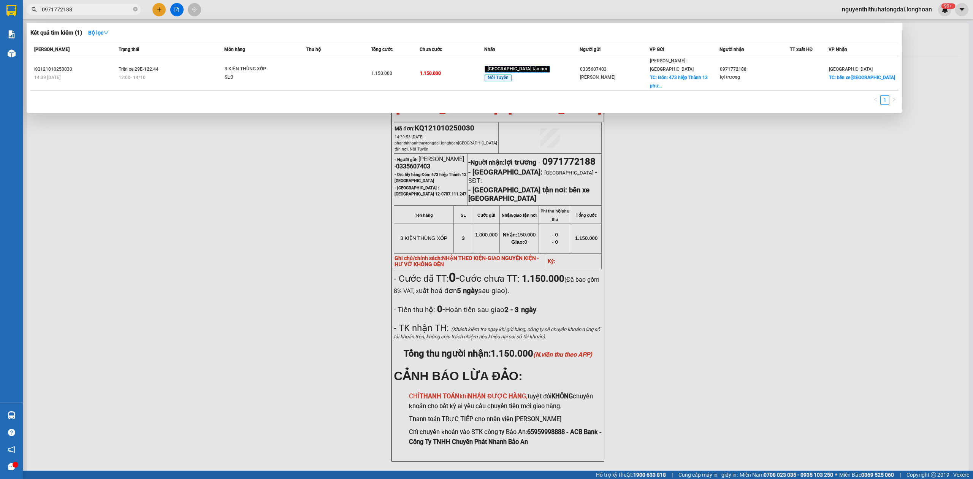
click at [81, 10] on input "0971772188" at bounding box center [87, 9] width 90 height 8
paste input "15398886"
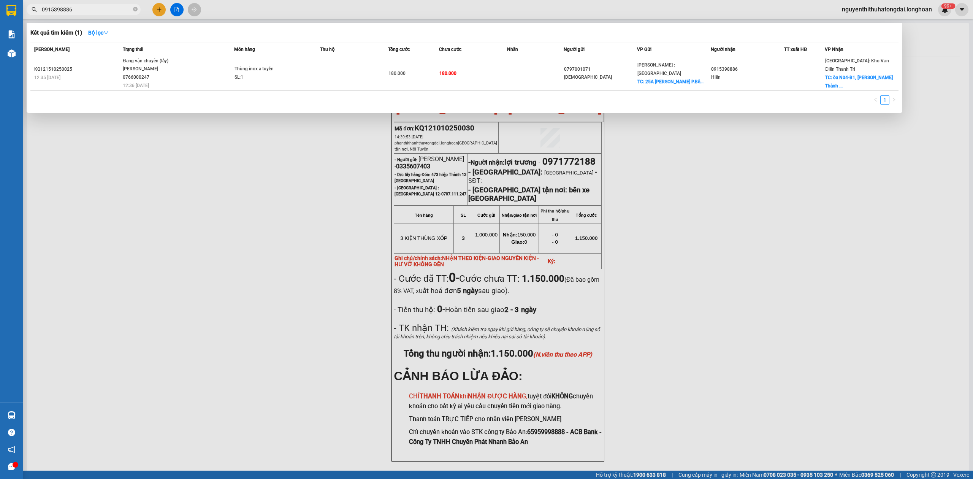
click at [73, 9] on input "0915398886" at bounding box center [87, 9] width 90 height 8
paste input "44963777"
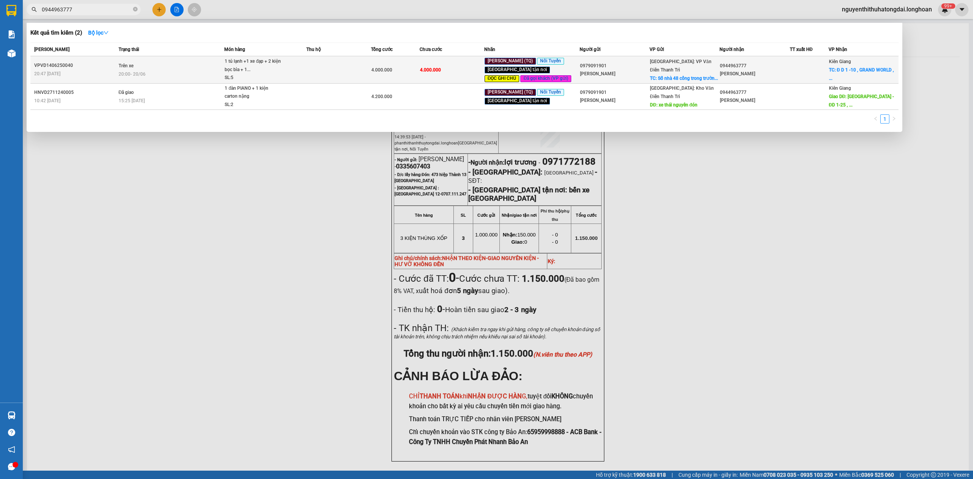
type input "0944963777"
click at [186, 66] on td "Trên xe 20:00 [DATE]" at bounding box center [171, 69] width 108 height 27
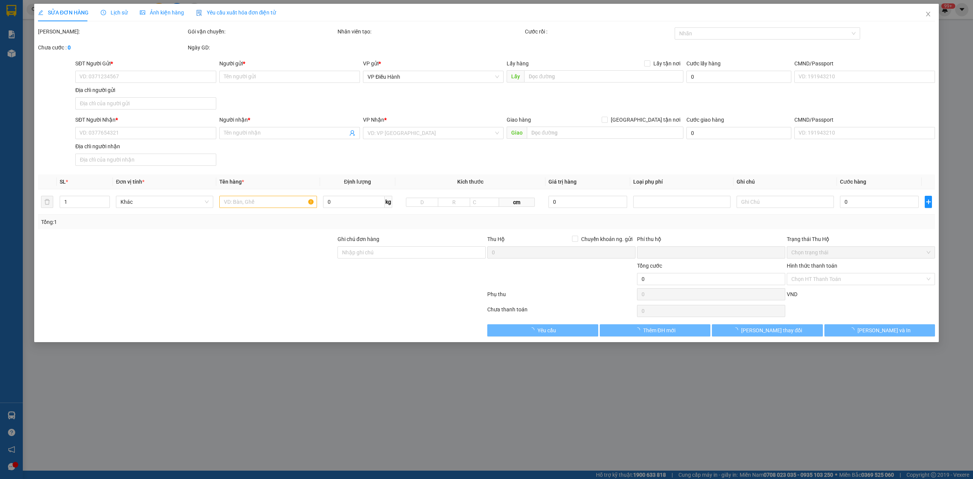
type input "0979091901"
type input "[PERSON_NAME]"
checkbox input "true"
type input "Số nhà 48 cổng trong trường nghề số 1 bộ quốc phòng [GEOGRAPHIC_DATA] Số nhà 48…"
type input "0944963777"
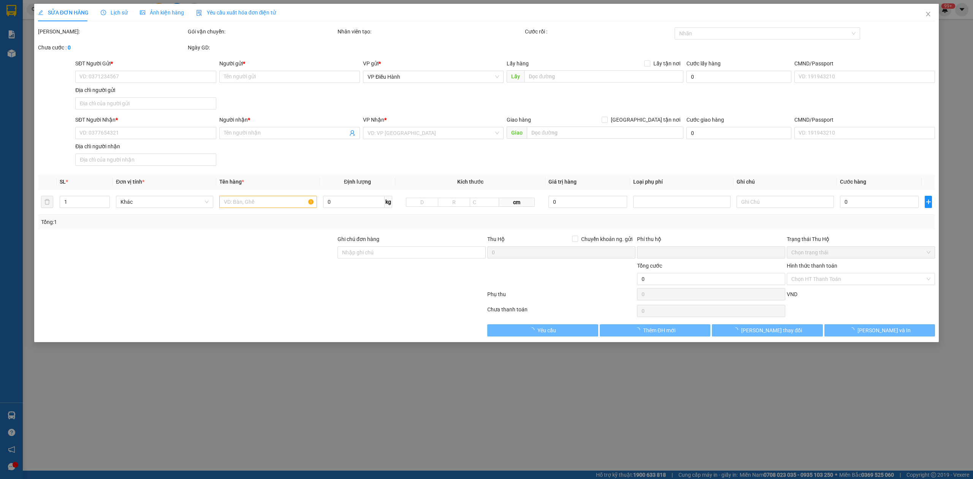
type input "[PERSON_NAME]"
checkbox input "true"
type input "Đ D 1 -10 , GRAND WORLD , [GEOGRAPHIC_DATA] , [GEOGRAPHIC_DATA], [GEOGRAPHIC_DA…"
type input "tổng cước đã bao gồm cước bên chành [PERSON_NAME] ( TQ báo khoảng 1tr5 )"
type input "0"
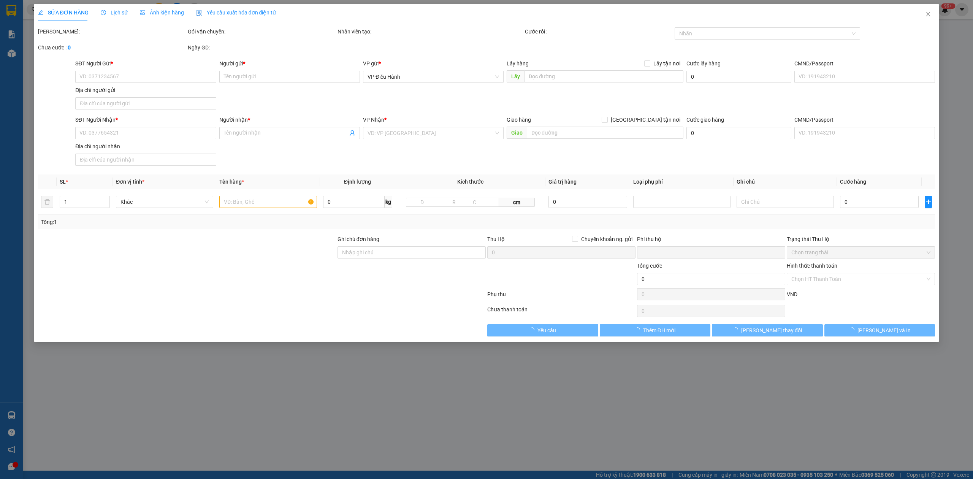
type input "4.000.000"
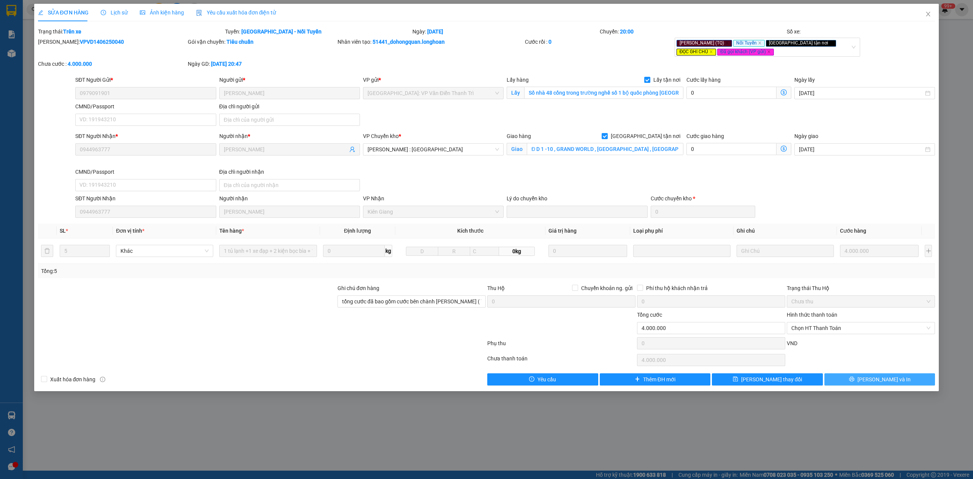
click at [855, 376] on button "[PERSON_NAME] và In" at bounding box center [880, 379] width 111 height 12
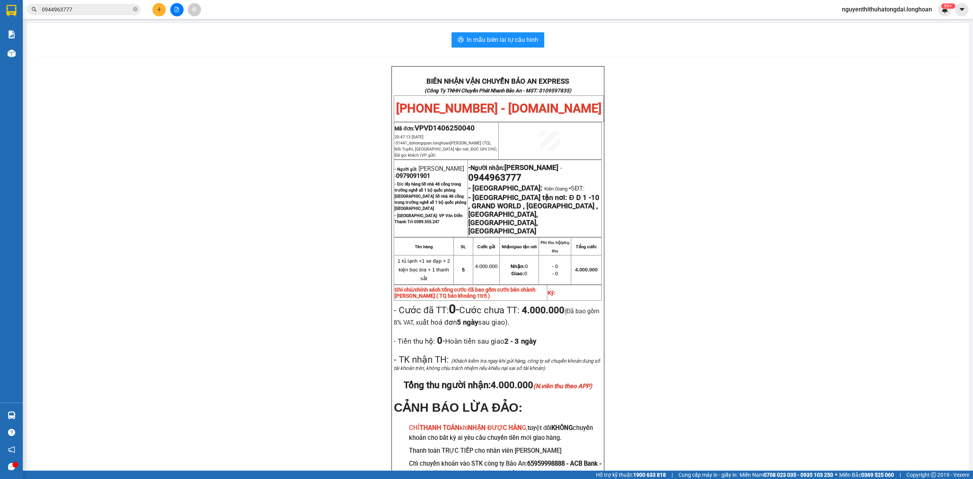
click at [66, 11] on input "0944963777" at bounding box center [87, 9] width 90 height 8
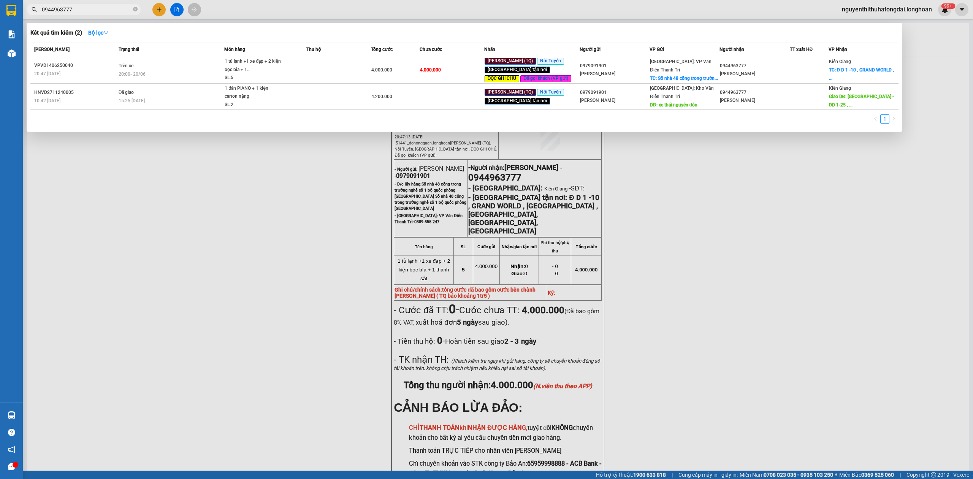
click at [66, 11] on input "0944963777" at bounding box center [87, 9] width 90 height 8
paste input "358596972"
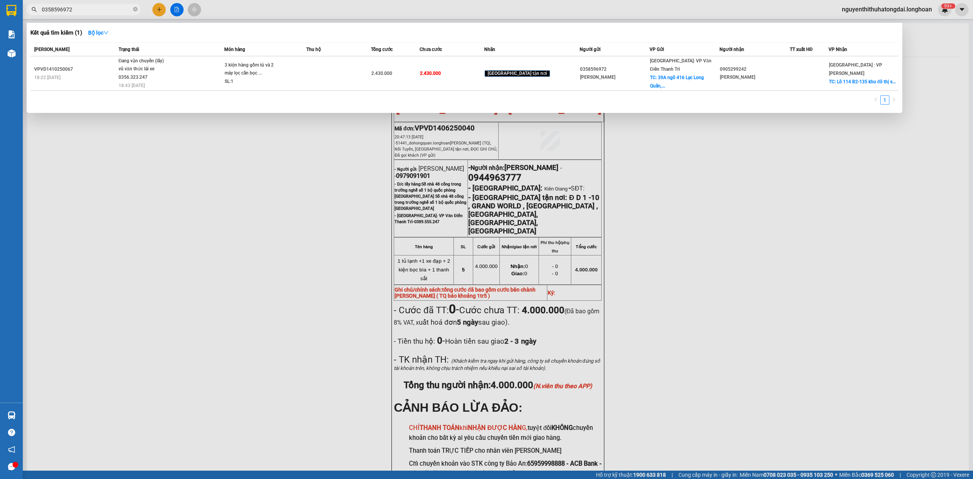
type input "0358596972"
click at [189, 71] on span "Đang vận chuyển (lấy) vũ văn thức lái xe 0356.323.247 18:43 [DATE]" at bounding box center [172, 73] width 106 height 32
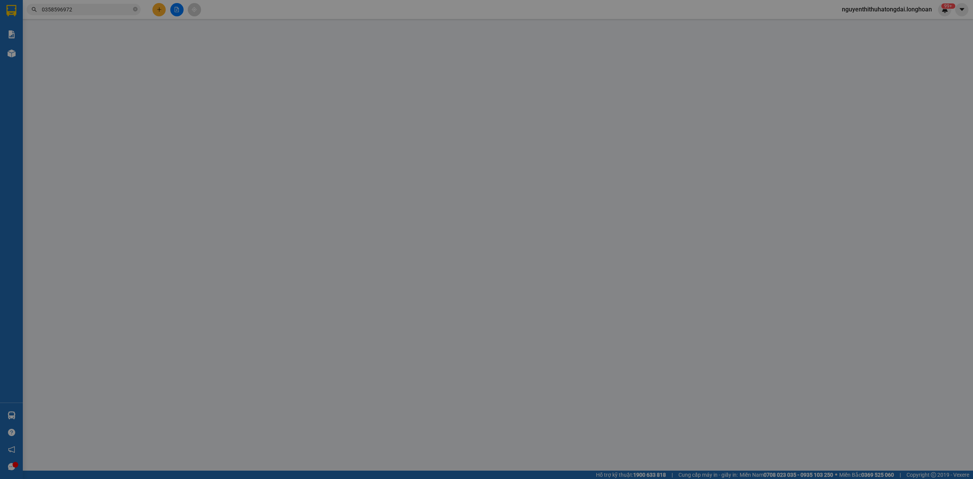
type input "0358596972"
type input "[PERSON_NAME]"
checkbox input "true"
type input "39A ngõ 416 Lạc Long Quân, [GEOGRAPHIC_DATA], Hà Nôi"
type input "0905299242"
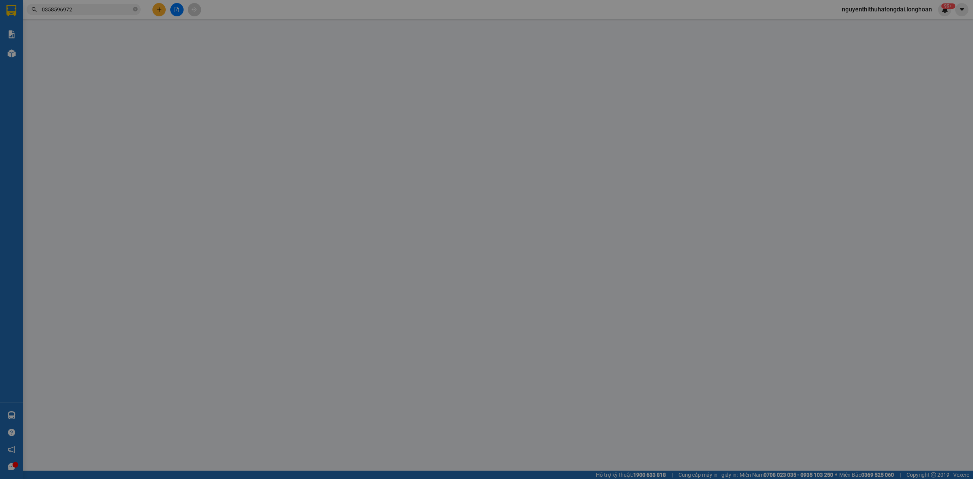
type input "[PERSON_NAME]"
checkbox input "true"
type input "Lô 114 B2-135 khu đô thị sinh [GEOGRAPHIC_DATA] Nò [GEOGRAPHIC_DATA], [GEOGRAPH…"
type input "0"
type input "2.430.000"
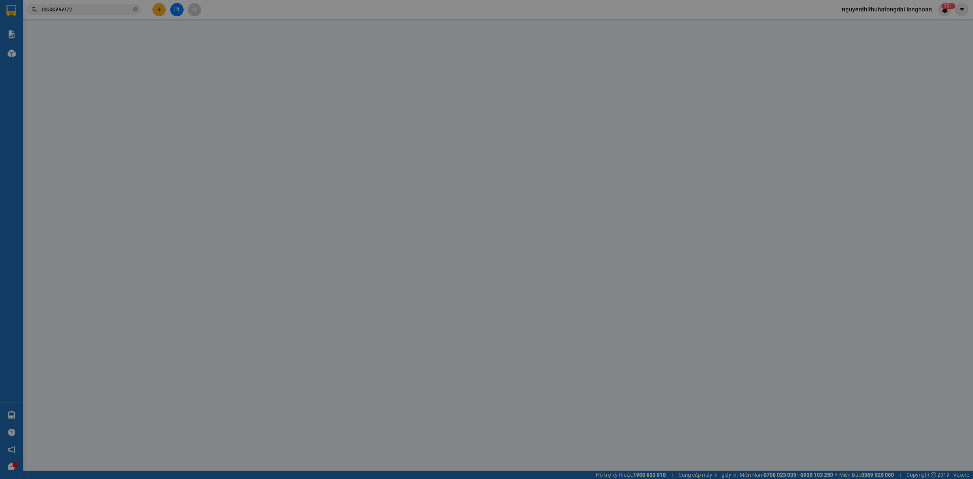
type input "200.000"
type input "2.430.000"
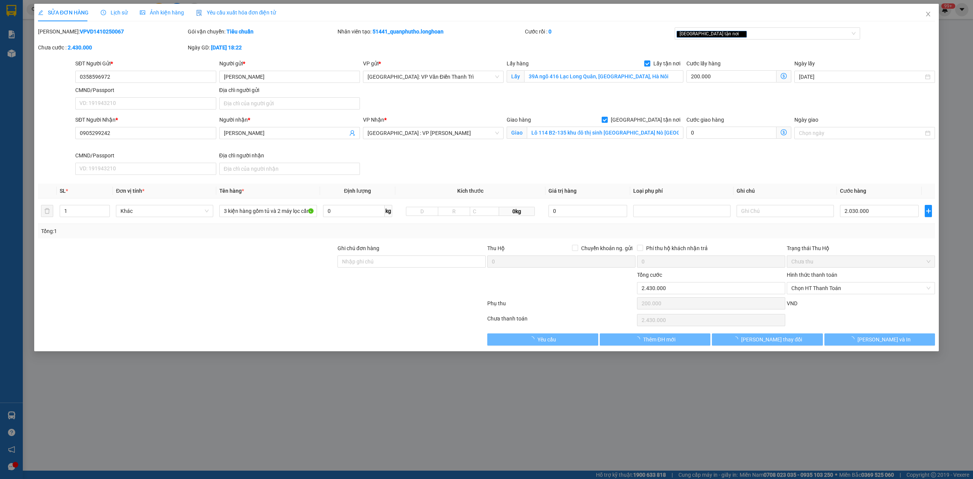
click at [122, 18] on div "Lịch sử" at bounding box center [114, 12] width 27 height 17
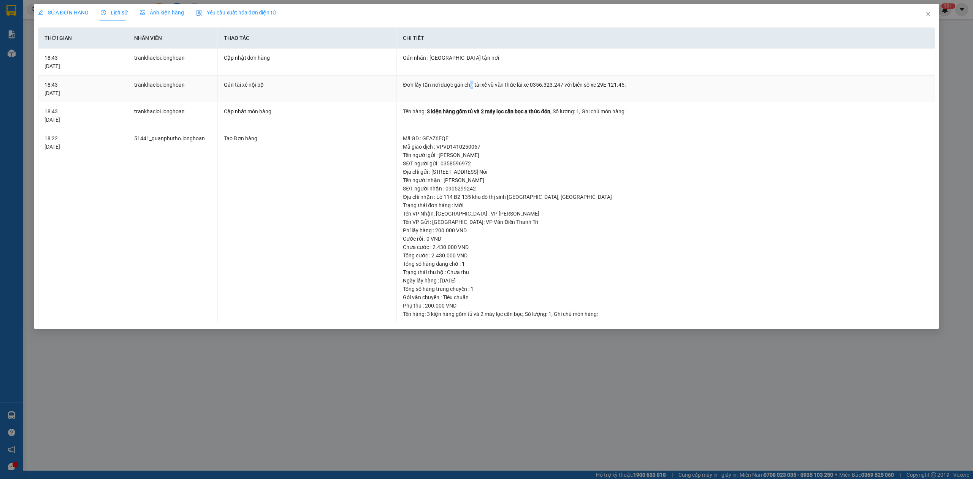
click at [472, 86] on div "Đơn lấy tận nơi được gán cho tài xế vũ văn thức lái xe 0356.323.247 với biển số…" at bounding box center [666, 85] width 526 height 8
click at [476, 86] on div "Đơn lấy tận nơi được gán cho tài xế vũ văn thức lái xe 0356.323.247 với biển số…" at bounding box center [666, 85] width 526 height 8
drag, startPoint x: 472, startPoint y: 84, endPoint x: 691, endPoint y: 79, distance: 219.0
click at [691, 79] on td "Đơn lấy tận nơi được gán cho tài xế vũ văn thức lái xe 0356.323.247 với biển số…" at bounding box center [666, 89] width 538 height 27
copy div "tài xế vũ văn thức lái xe 0356.323.247 với biển số xe 29E-121.45."
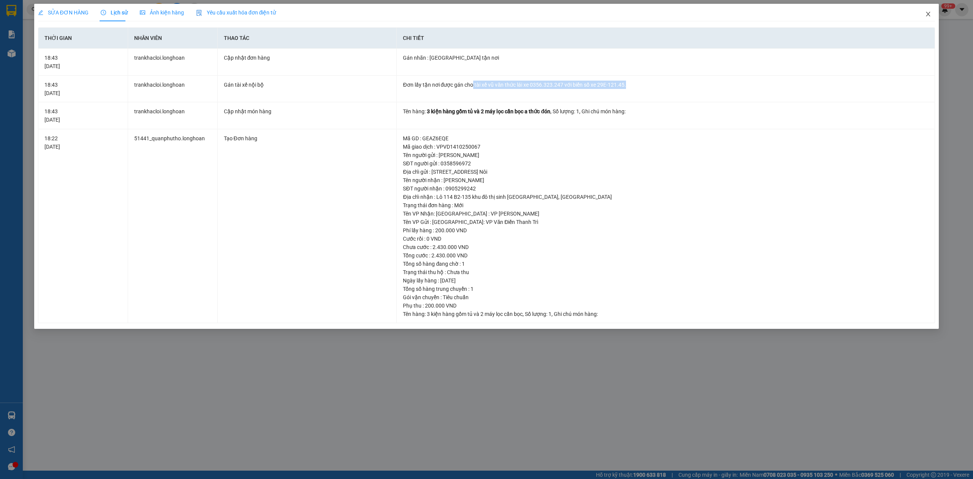
click at [926, 16] on icon "close" at bounding box center [928, 14] width 6 height 6
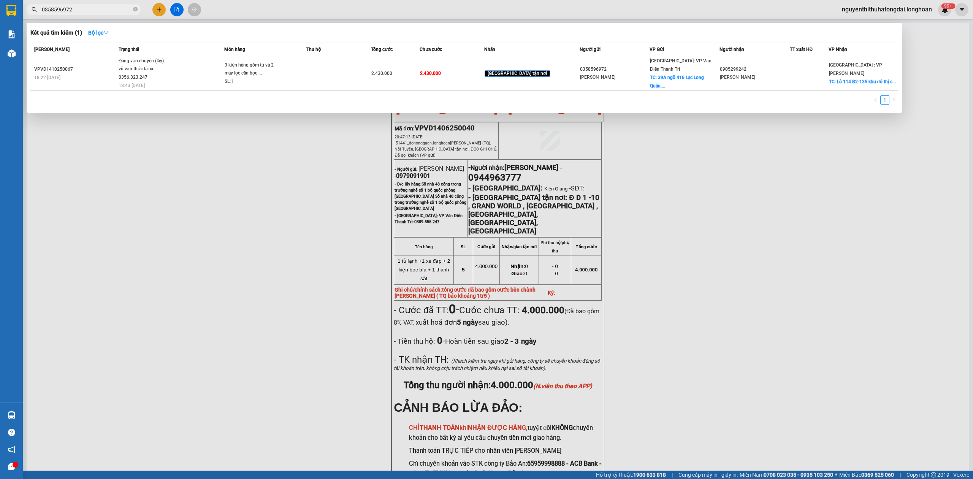
click at [85, 8] on input "0358596972" at bounding box center [87, 9] width 90 height 8
paste input "962958139"
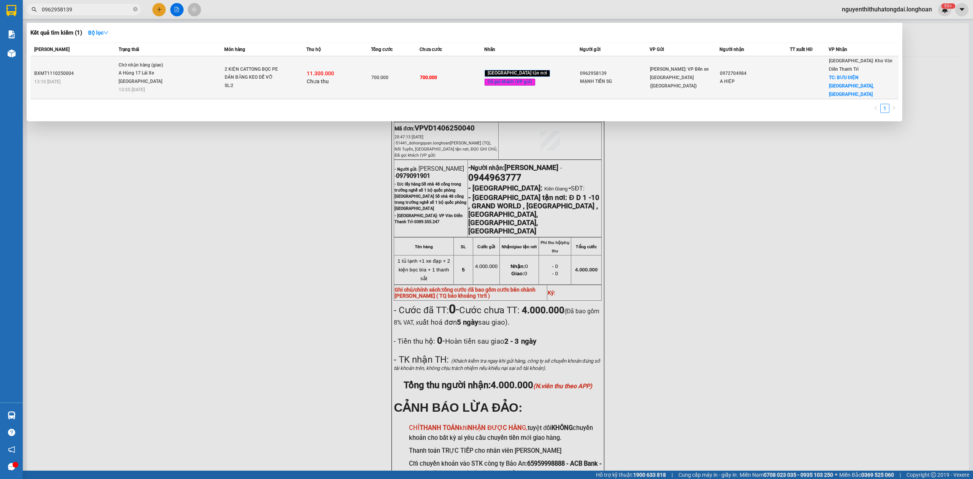
type input "0962958139"
click at [183, 70] on span "Chờ nhận hàng (giao) A Hùng 17 [GEOGRAPHIC_DATA] 0325666247 13:55 [DATE]" at bounding box center [172, 77] width 106 height 32
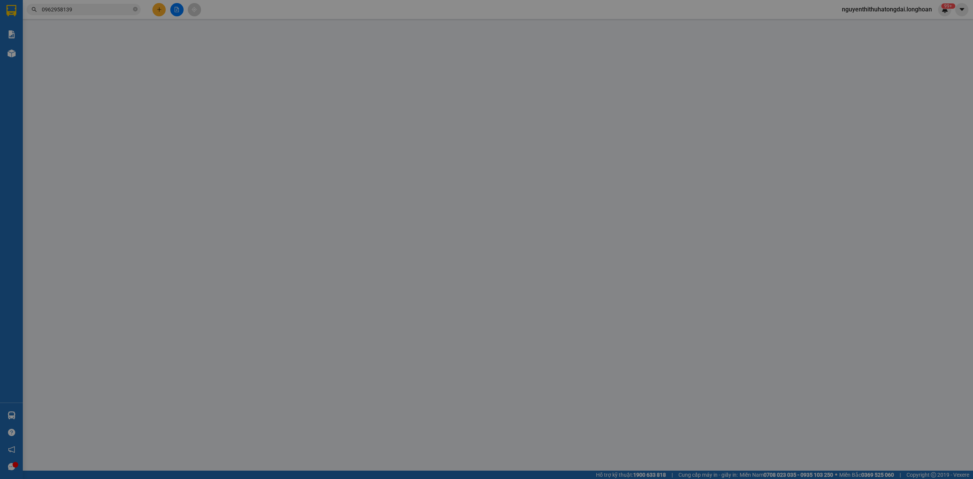
type input "0962958139"
type input "MẠNH TIẾN SG"
type input "0972704984"
type input "A HIỆP"
checkbox input "true"
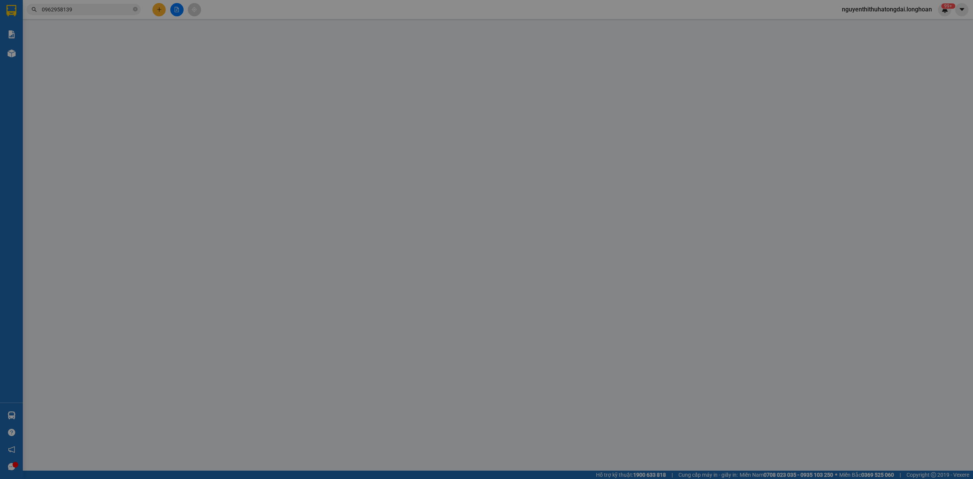
type input "BƯU ĐIỆN [GEOGRAPHIC_DATA],[GEOGRAPHIC_DATA]"
type input "HÀNG DỄ VỠ NHẸ TAY NHẬN NGUYÊN KIỆN GIAO NGUYÊN KIỆN, HƯ VỠ K ĐỀN"
type input "700.000"
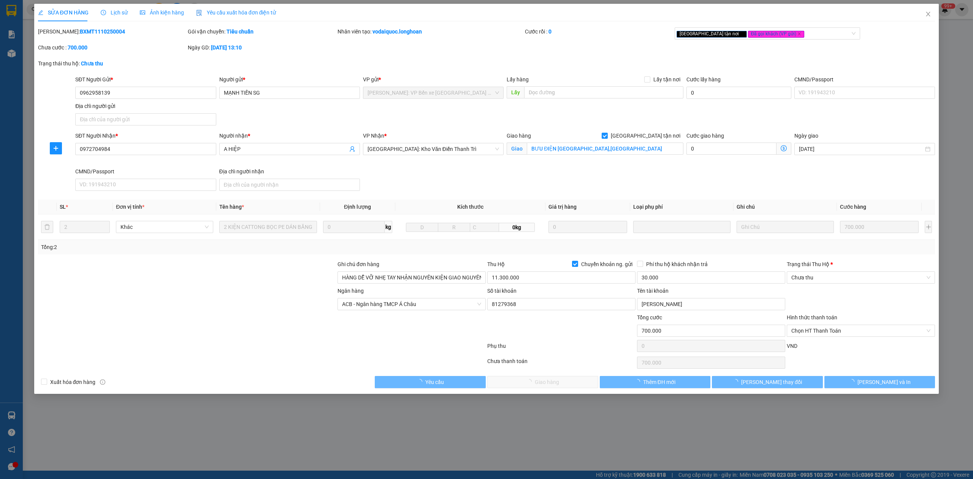
click at [120, 8] on div "Lịch sử" at bounding box center [114, 12] width 27 height 8
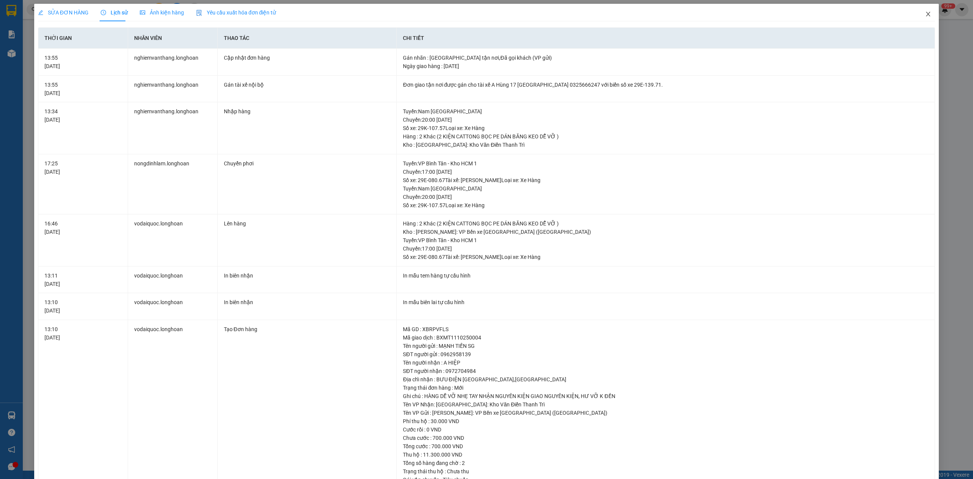
click at [925, 11] on span "Close" at bounding box center [928, 14] width 21 height 21
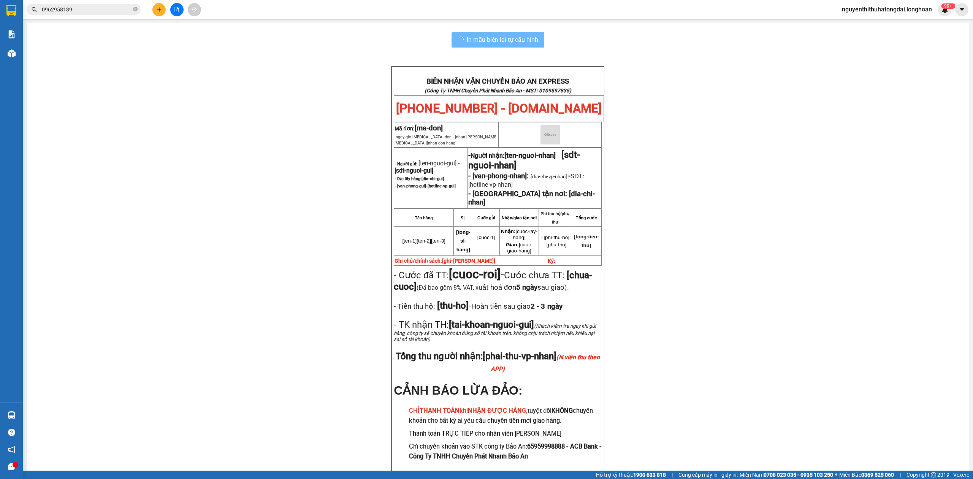
click at [111, 11] on input "0962958139" at bounding box center [87, 9] width 90 height 8
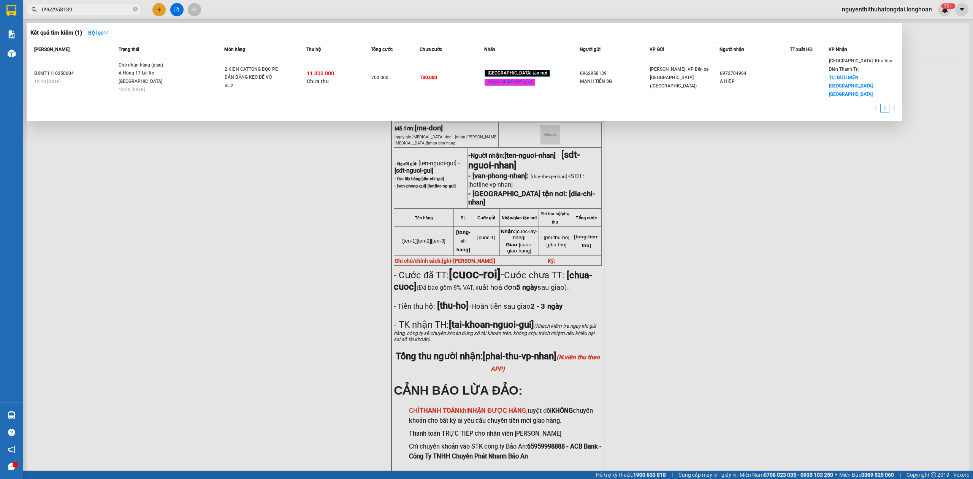
click at [111, 11] on input "0962958139" at bounding box center [87, 9] width 90 height 8
paste input "85228706"
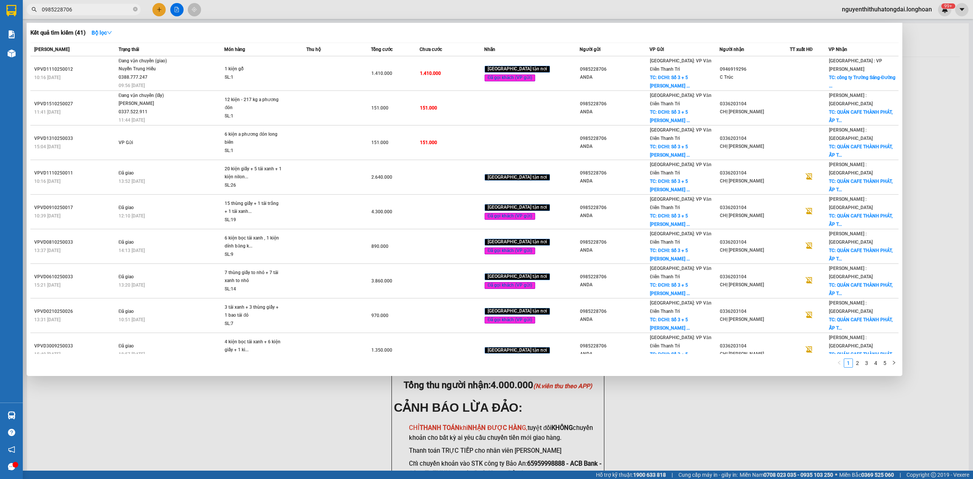
click at [121, 6] on input "0985228706" at bounding box center [87, 9] width 90 height 8
paste input "368318118"
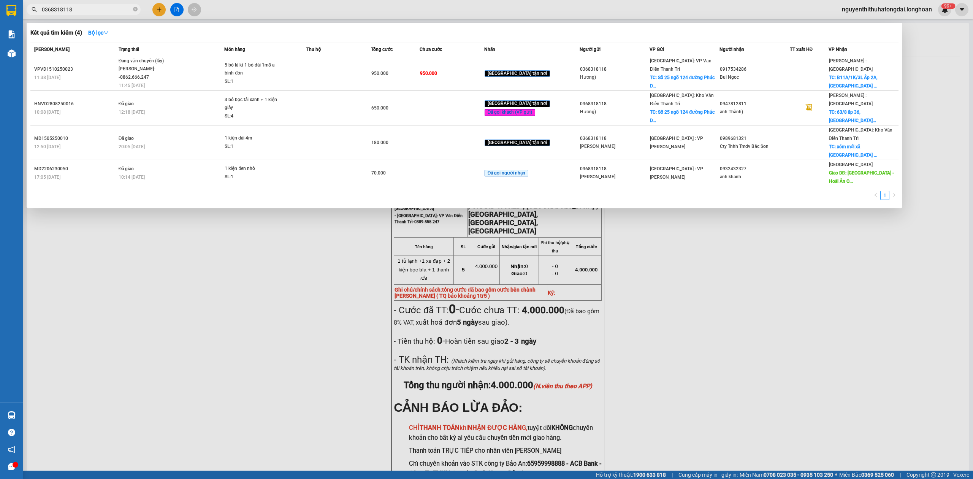
type input "0368318118"
click at [224, 62] on span "Đang vận chuyển (lấy) [PERSON_NAME]--0862.666.247 11:45 [DATE]" at bounding box center [172, 73] width 106 height 32
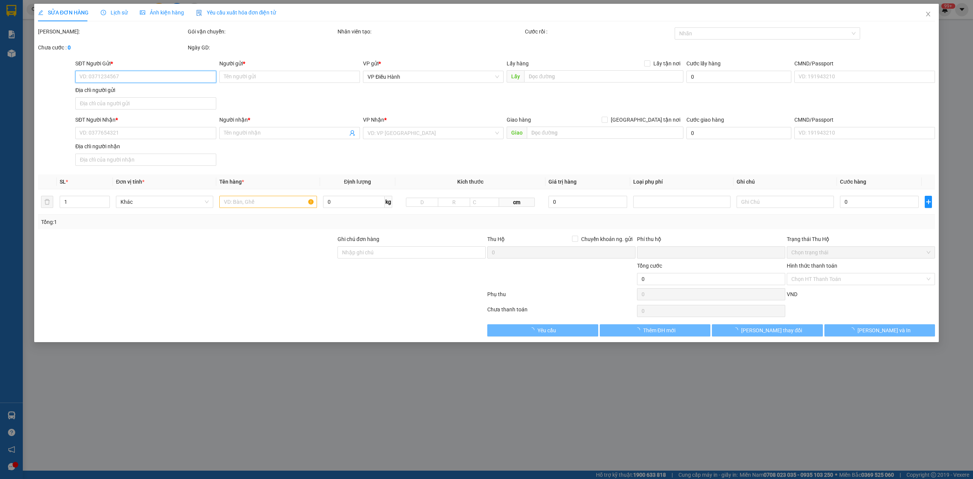
type input "0368318118"
type input "Hương)"
checkbox input "true"
type input "Số 25 ngõ [STREET_ADDRESS]"
type input "0917534286"
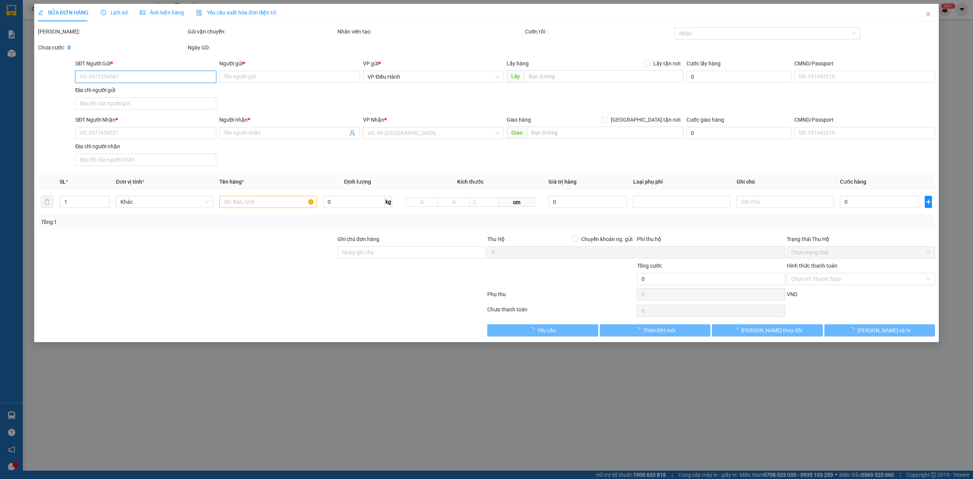
type input "Bui Ngoc"
checkbox input "true"
type input "B11A/1K/3L Ấp 2A, Xã [GEOGRAPHIC_DATA] A, [GEOGRAPHIC_DATA]"
type input "0"
type input "950.000"
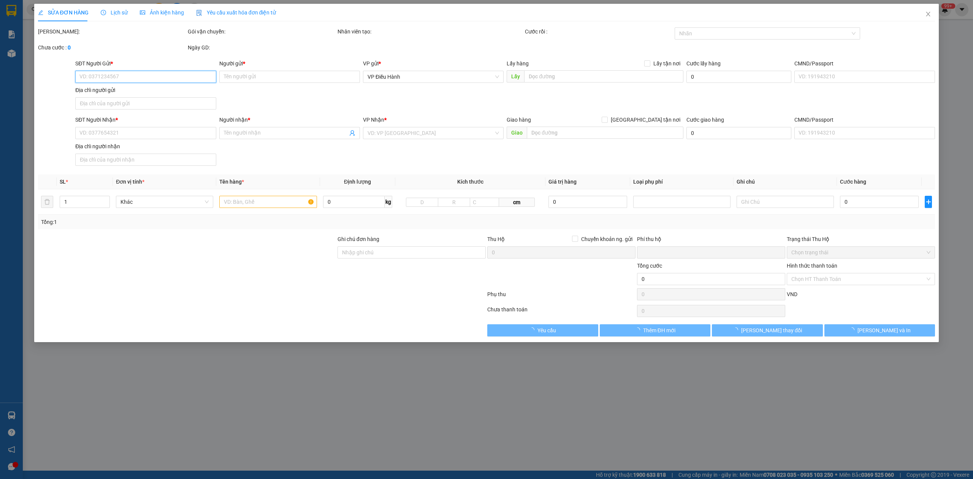
type input "950.000"
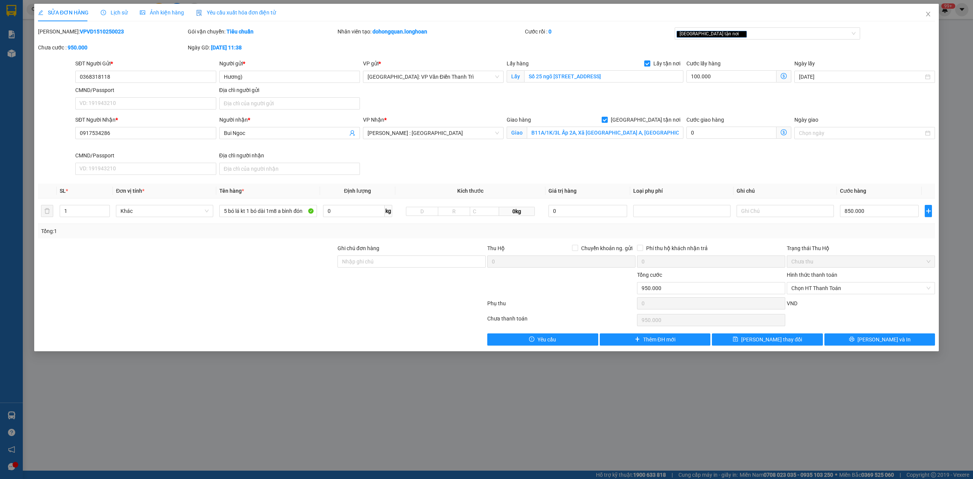
click at [111, 14] on span "Lịch sử" at bounding box center [114, 13] width 27 height 6
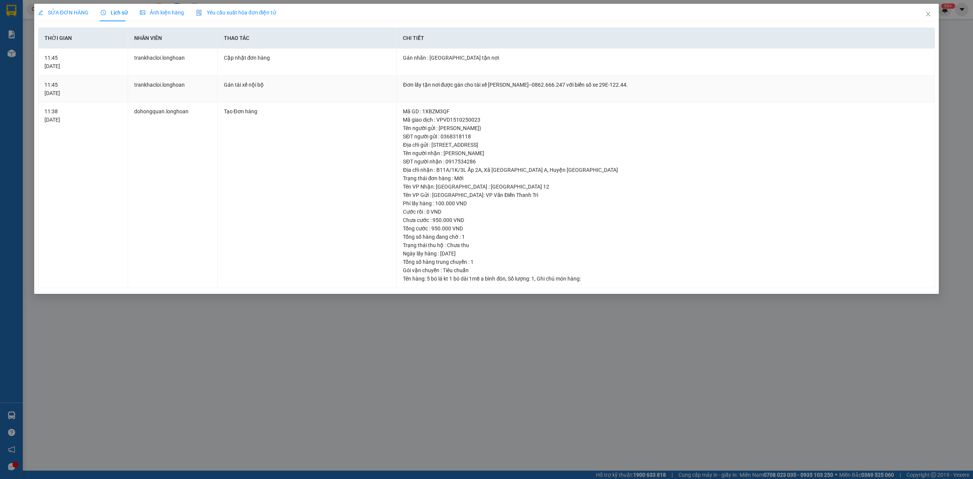
drag, startPoint x: 472, startPoint y: 84, endPoint x: 652, endPoint y: 79, distance: 180.2
click at [652, 79] on td "Đơn lấy tận nơi được gán cho tài xế [PERSON_NAME]--0862.666.247 với biển số xe …" at bounding box center [666, 89] width 538 height 27
copy div "tài xế [PERSON_NAME]--0862.666.247 với biển số xe 29E-122.44."
drag, startPoint x: 933, startPoint y: 20, endPoint x: 925, endPoint y: 13, distance: 10.2
click at [932, 19] on span "Close" at bounding box center [928, 14] width 21 height 21
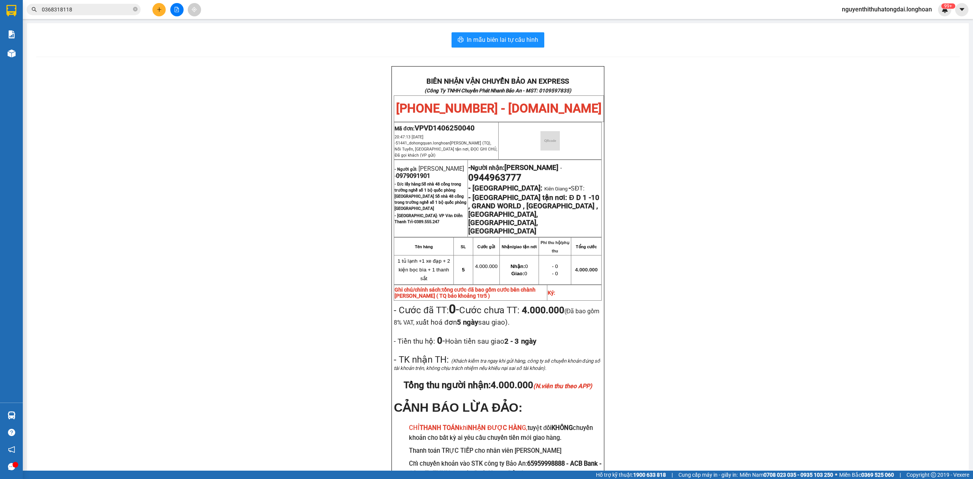
click at [90, 6] on input "0368318118" at bounding box center [87, 9] width 90 height 8
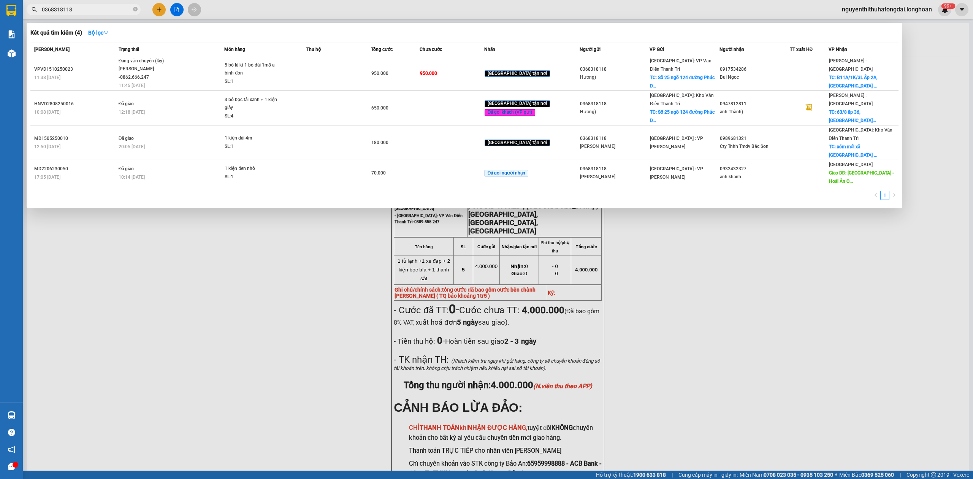
drag, startPoint x: 90, startPoint y: 6, endPoint x: 86, endPoint y: 6, distance: 4.6
click at [90, 6] on input "0368318118" at bounding box center [87, 9] width 90 height 8
paste input "975426884"
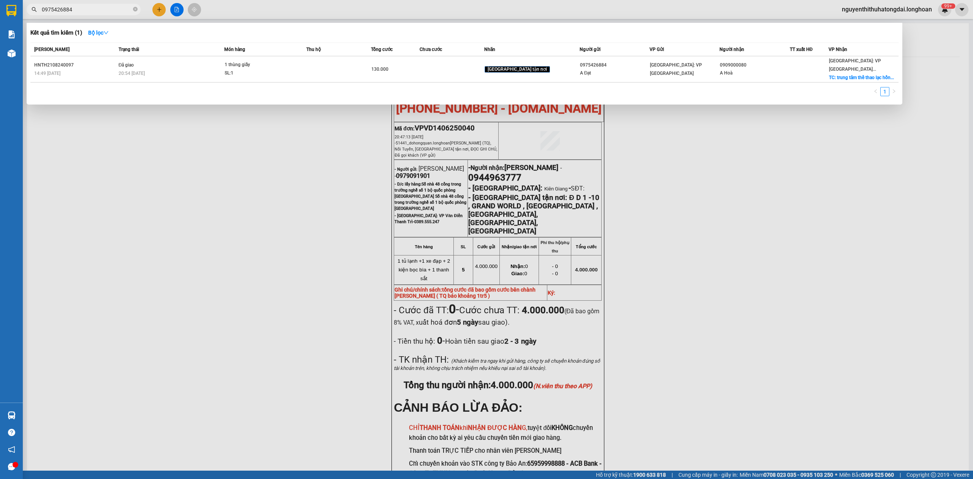
click at [75, 15] on div at bounding box center [486, 239] width 973 height 479
click at [74, 14] on span "0975426884" at bounding box center [84, 9] width 114 height 11
click at [72, 8] on input "0975426884" at bounding box center [87, 9] width 90 height 8
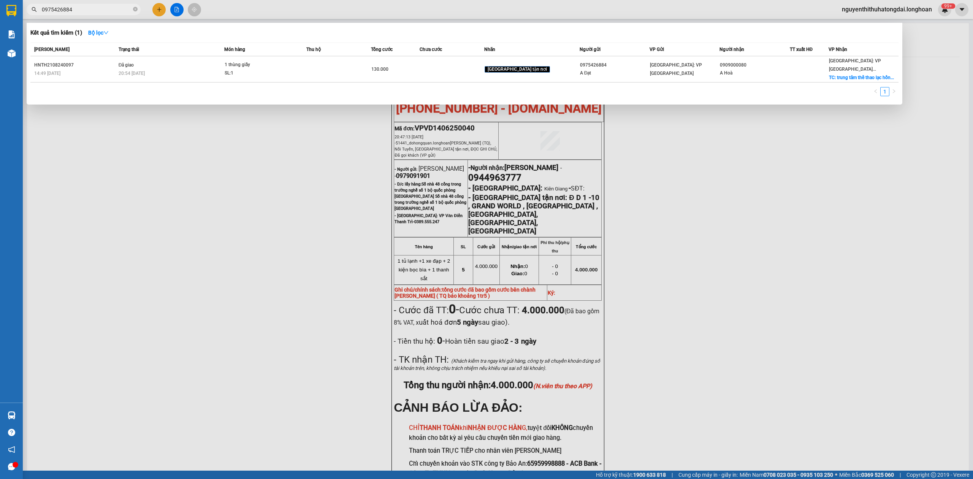
click at [72, 8] on input "0975426884" at bounding box center [87, 9] width 90 height 8
paste input "325445659"
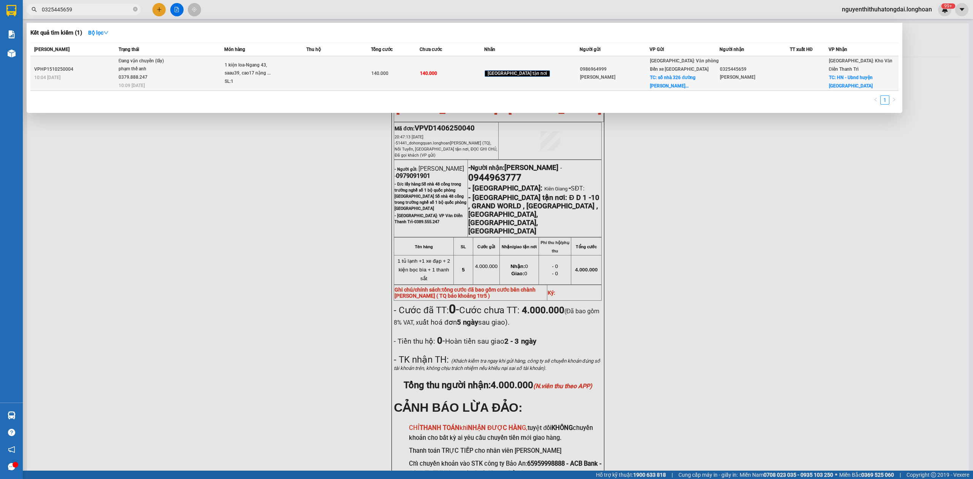
type input "0325445659"
click at [339, 81] on td at bounding box center [338, 73] width 65 height 35
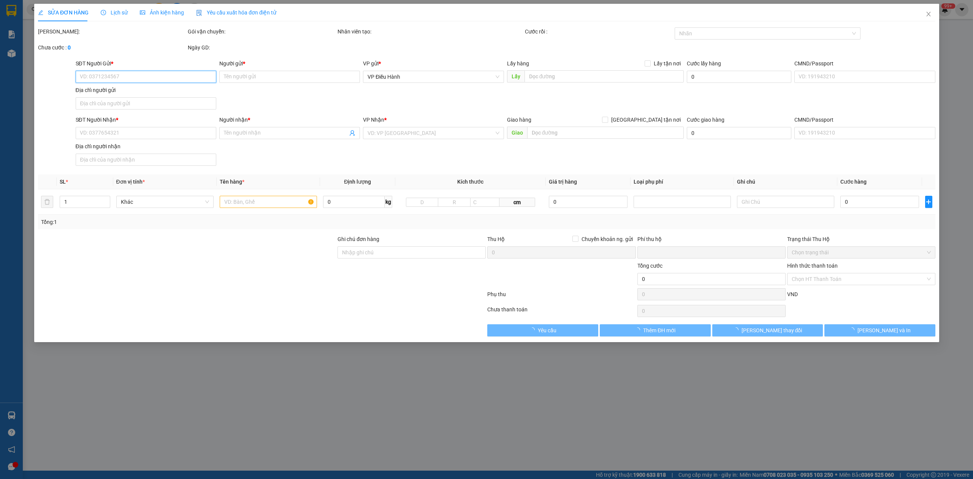
type input "0986964999"
type input "[PERSON_NAME]"
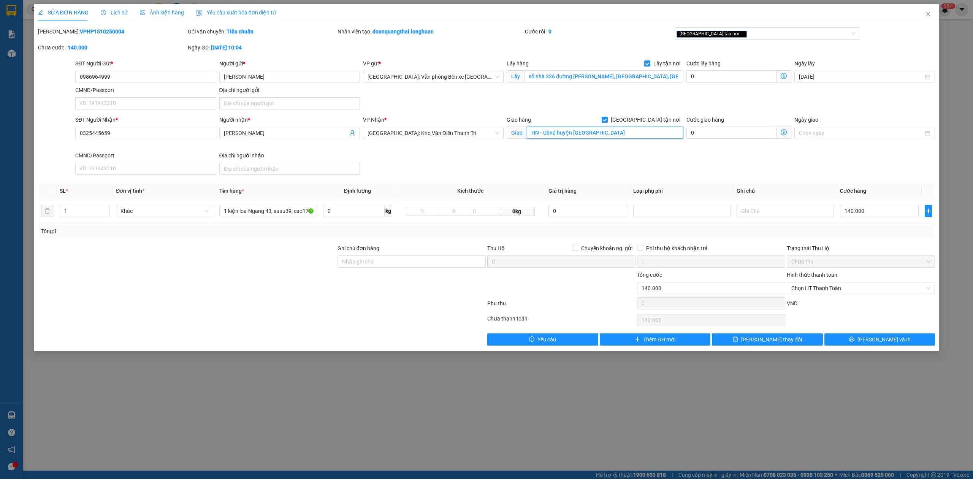
click at [564, 133] on input "HN - Ubnd huyện [GEOGRAPHIC_DATA]" at bounding box center [605, 133] width 157 height 12
click at [539, 126] on div "Giao hàng [GEOGRAPHIC_DATA] tận nơi" at bounding box center [595, 121] width 177 height 11
drag, startPoint x: 595, startPoint y: 133, endPoint x: 560, endPoint y: 127, distance: 34.8
click at [593, 133] on input "HN - Ubnd huyện [GEOGRAPHIC_DATA]" at bounding box center [605, 133] width 157 height 12
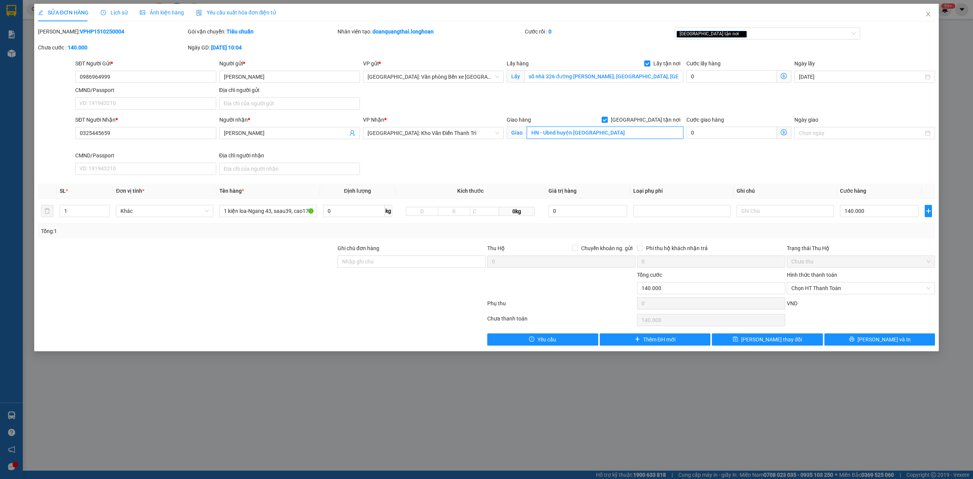
click at [554, 127] on input "HN - Ubnd huyện [GEOGRAPHIC_DATA]" at bounding box center [605, 133] width 157 height 12
drag, startPoint x: 544, startPoint y: 133, endPoint x: 595, endPoint y: 134, distance: 50.2
click at [595, 134] on input "HN - Ubnd huyện [GEOGRAPHIC_DATA]" at bounding box center [605, 133] width 157 height 12
paste input "số nhà 246 [GEOGRAPHIC_DATA], xã [GEOGRAPHIC_DATA], [GEOGRAPHIC_DATA], [GEOGRAP…"
click at [382, 262] on input "Ghi chú đơn hàng" at bounding box center [412, 261] width 148 height 12
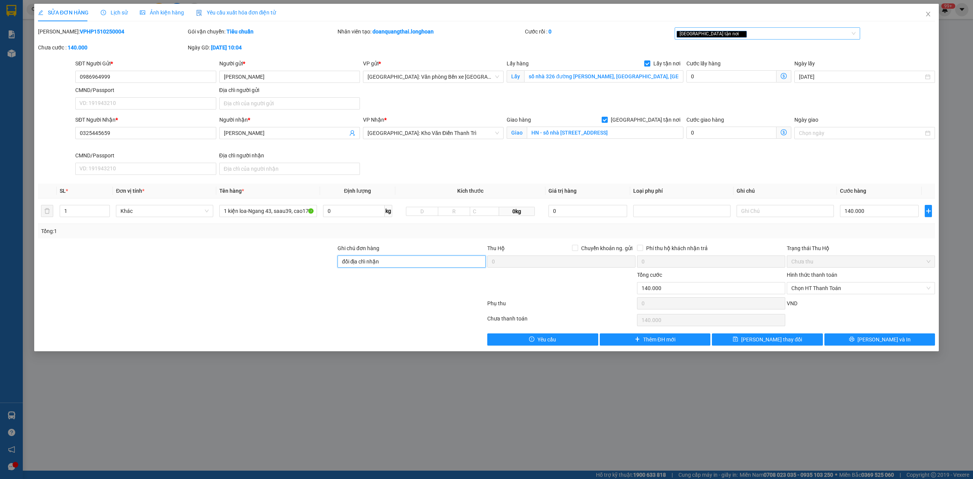
click at [807, 34] on div "[GEOGRAPHIC_DATA] tận nơi" at bounding box center [764, 33] width 174 height 9
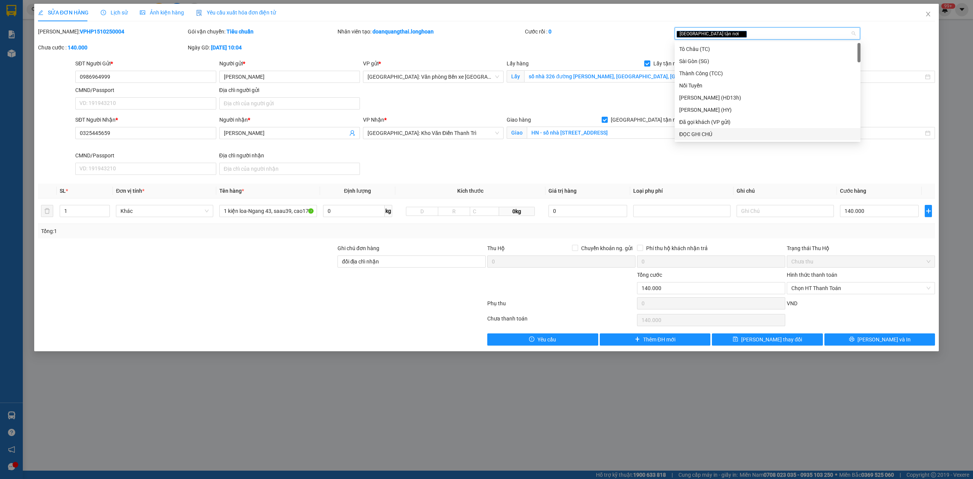
click at [687, 132] on div "ĐỌC GHI CHÚ" at bounding box center [767, 134] width 177 height 8
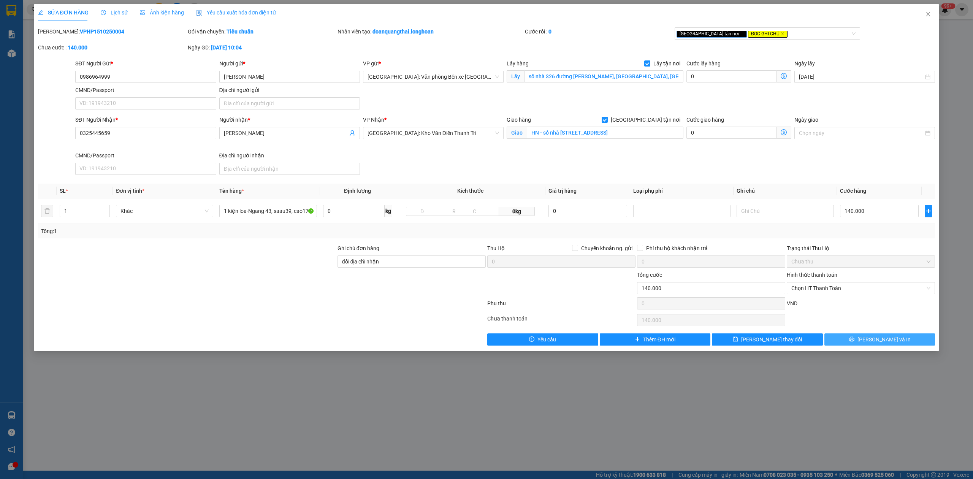
click at [924, 342] on button "[PERSON_NAME] và In" at bounding box center [880, 339] width 111 height 12
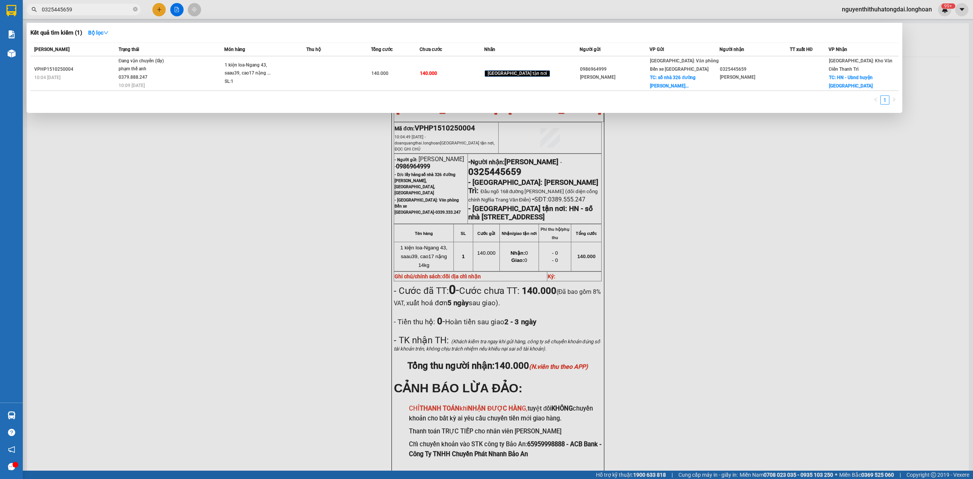
click at [100, 10] on input "0325445659" at bounding box center [87, 9] width 90 height 8
paste input "98716368"
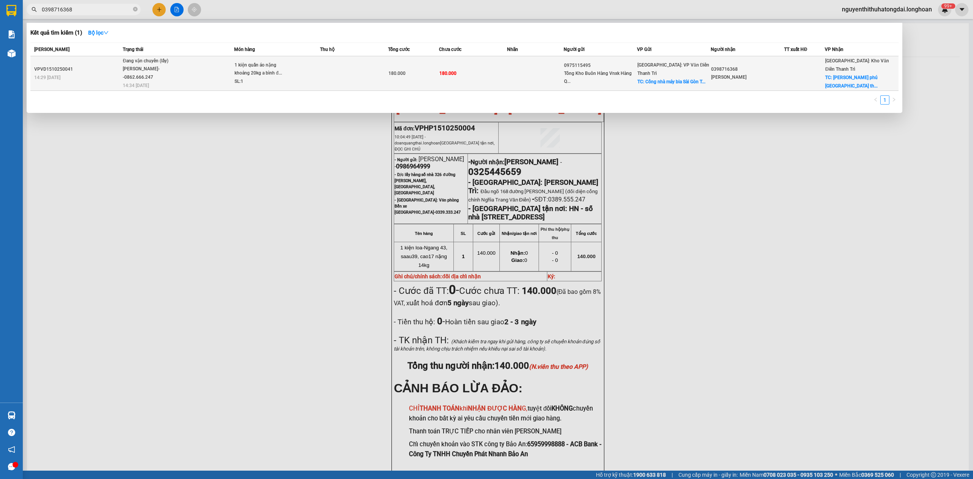
click at [212, 73] on span "Đang vận chuyển (lấy) [PERSON_NAME]--0862.666.247 14:34 [DATE]" at bounding box center [178, 73] width 111 height 32
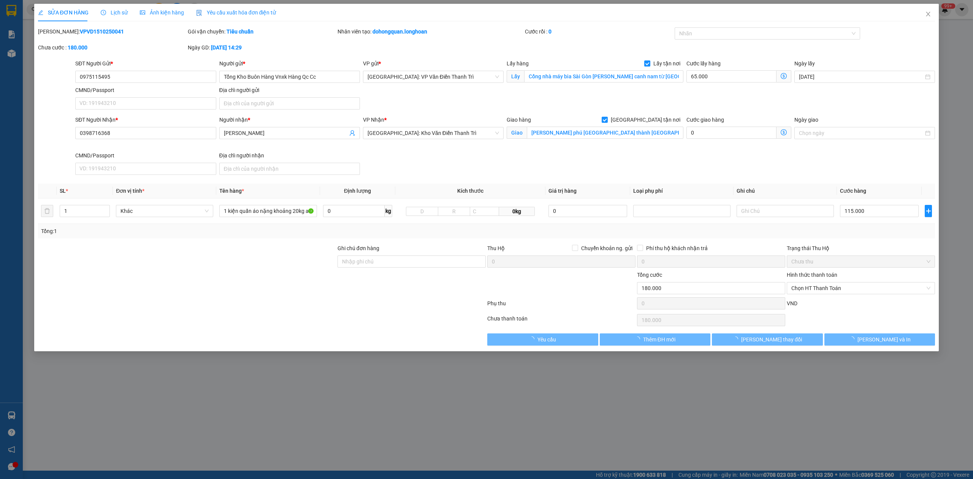
click at [110, 14] on span "Lịch sử" at bounding box center [114, 13] width 27 height 6
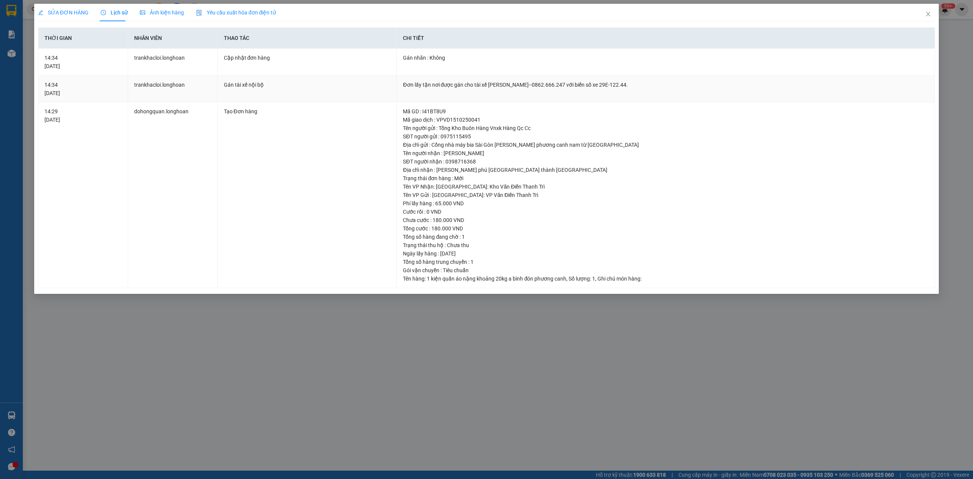
drag, startPoint x: 474, startPoint y: 84, endPoint x: 638, endPoint y: 85, distance: 163.8
click at [638, 85] on div "Đơn lấy tận nơi được gán cho tài xế [PERSON_NAME]--0862.666.247 với biển số xe …" at bounding box center [666, 85] width 526 height 8
copy div "tài xế [PERSON_NAME]--0862.666.247 với biển số xe 29E-122.44."
click at [929, 17] on icon "close" at bounding box center [928, 14] width 6 height 6
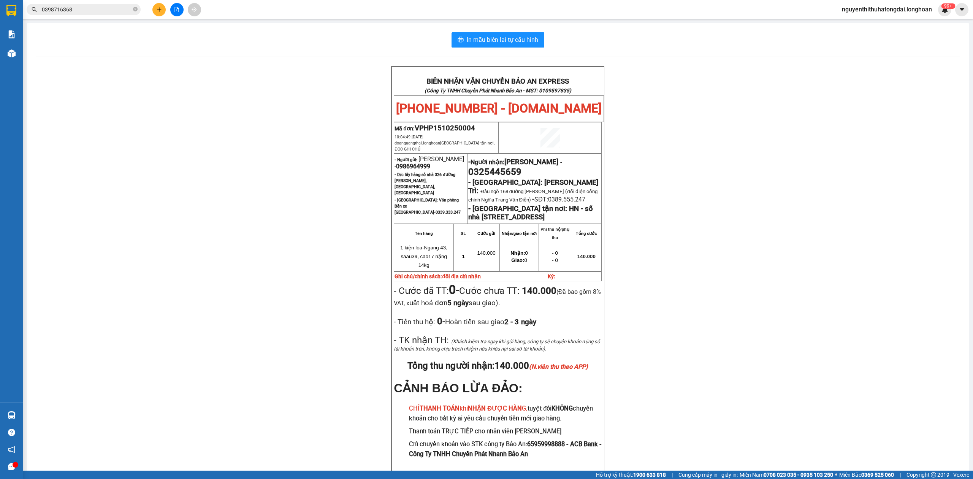
click at [92, 6] on input "0398716368" at bounding box center [87, 9] width 90 height 8
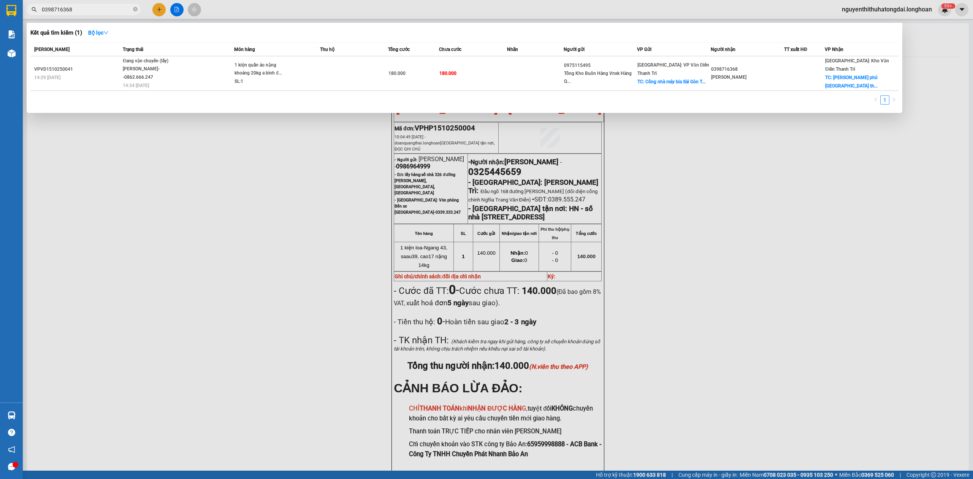
click at [92, 6] on input "0398716368" at bounding box center [87, 9] width 90 height 8
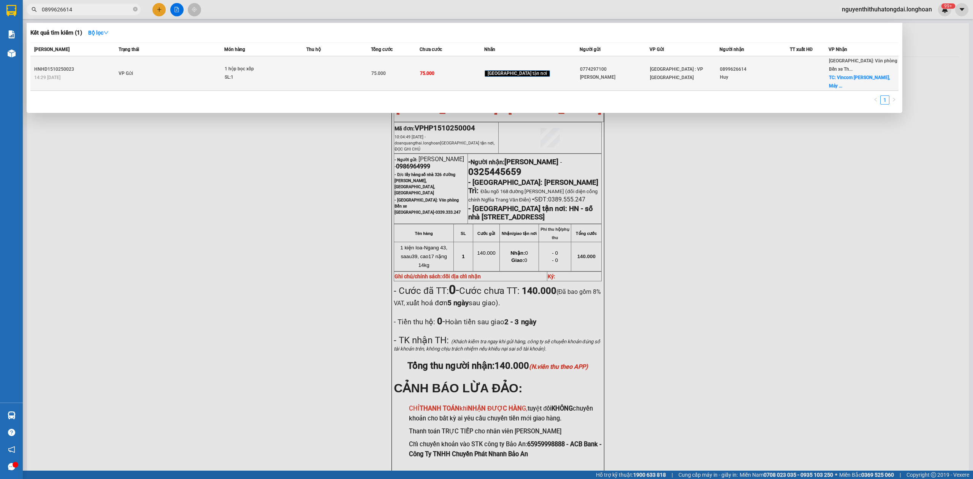
click at [297, 65] on span "1 hộp bọc xốp SL: 1" at bounding box center [265, 73] width 81 height 16
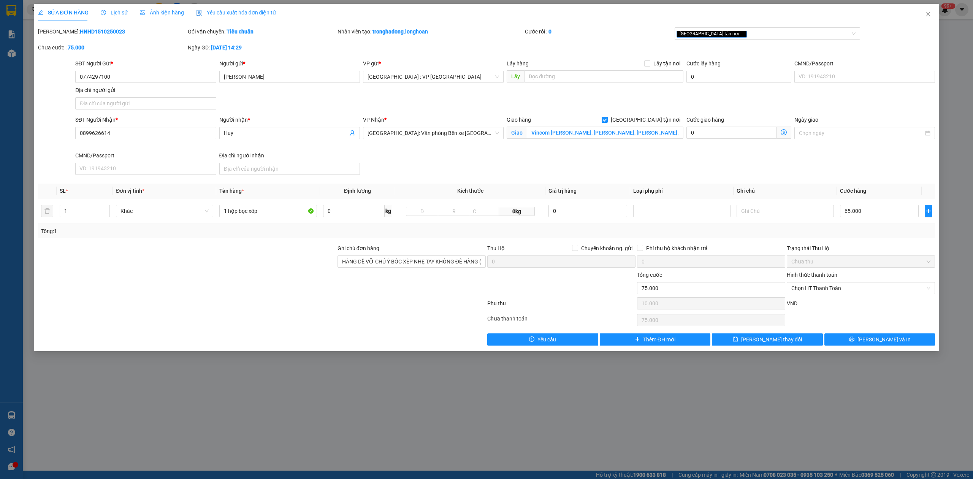
click at [118, 13] on span "Lịch sử" at bounding box center [114, 13] width 27 height 6
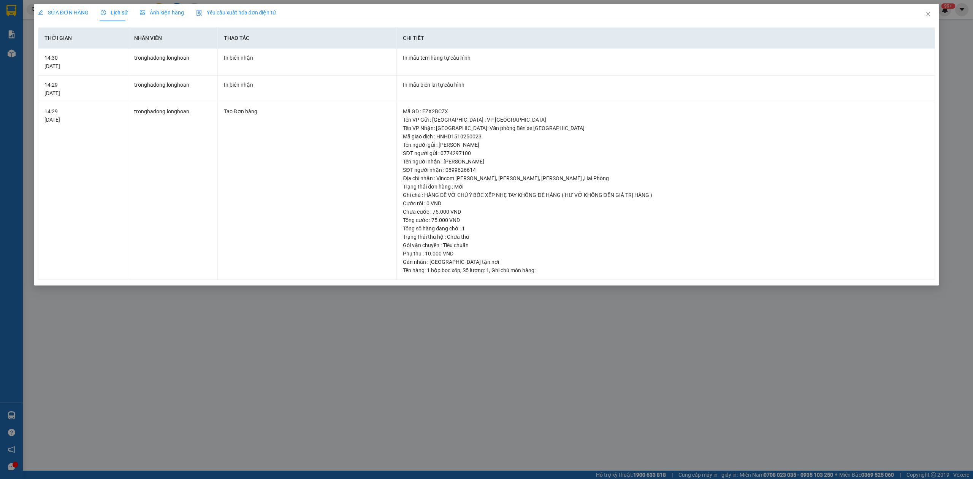
click at [57, 17] on div "SỬA ĐƠN HÀNG" at bounding box center [63, 12] width 51 height 17
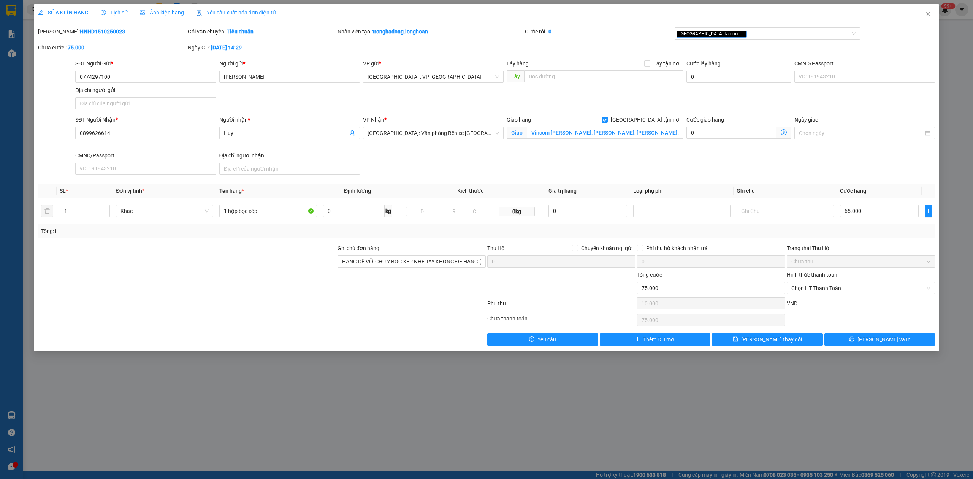
click at [116, 11] on span "Lịch sử" at bounding box center [114, 13] width 27 height 6
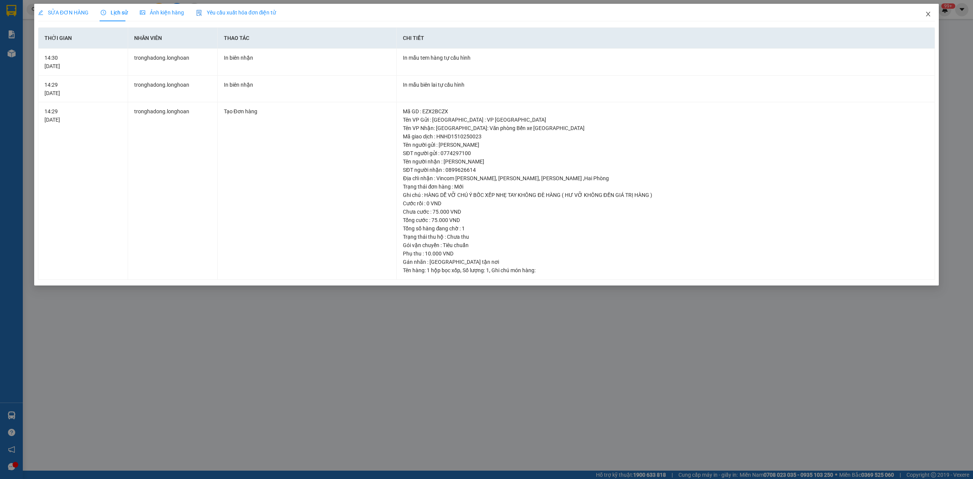
drag, startPoint x: 929, startPoint y: 11, endPoint x: 832, endPoint y: 4, distance: 97.9
click at [929, 10] on span "Close" at bounding box center [928, 14] width 21 height 21
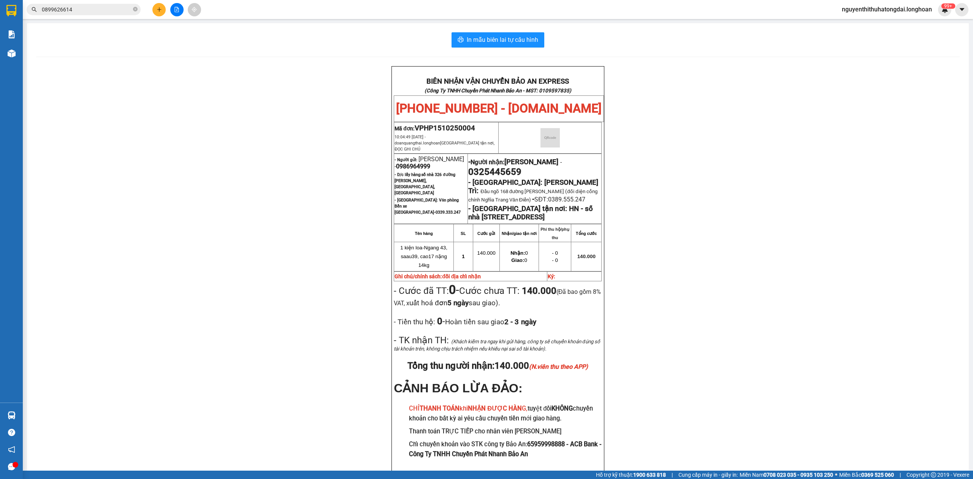
click at [94, 10] on input "0899626614" at bounding box center [87, 9] width 90 height 8
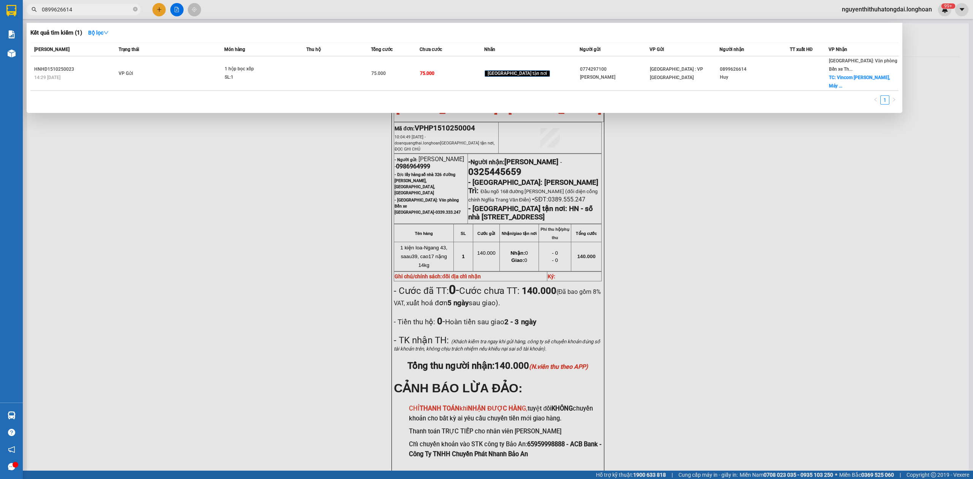
click at [94, 10] on input "0899626614" at bounding box center [87, 9] width 90 height 8
paste input "986378893"
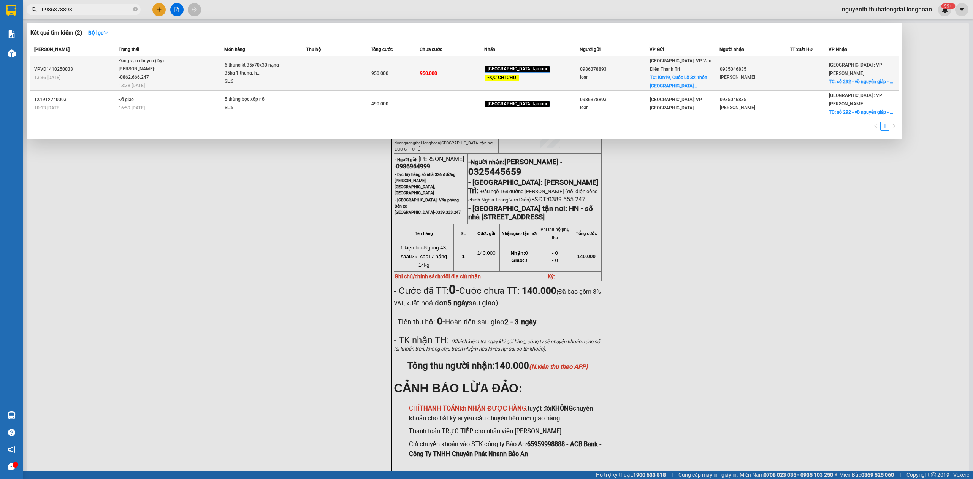
click at [193, 73] on span "Đang vận chuyển (lấy) [PERSON_NAME]--0862.666.247 13:38 [DATE]" at bounding box center [172, 73] width 106 height 32
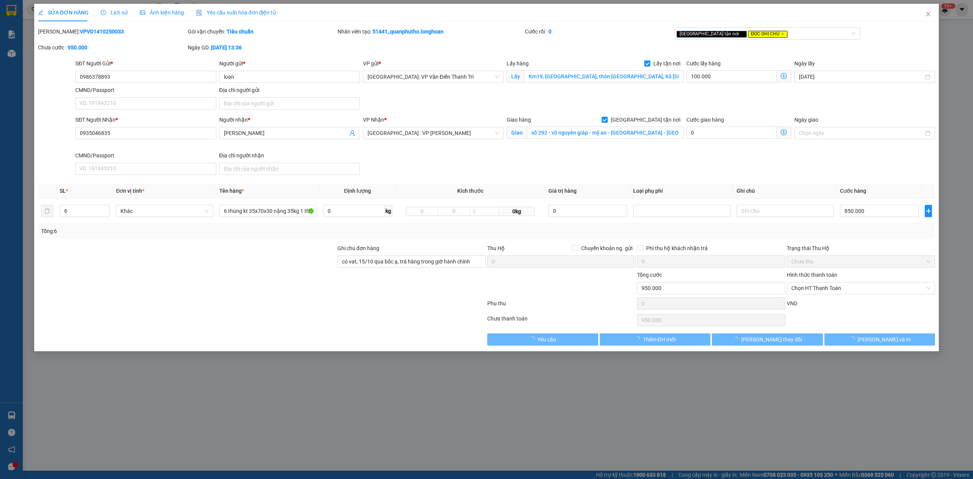
click at [111, 10] on span "Lịch sử" at bounding box center [114, 13] width 27 height 6
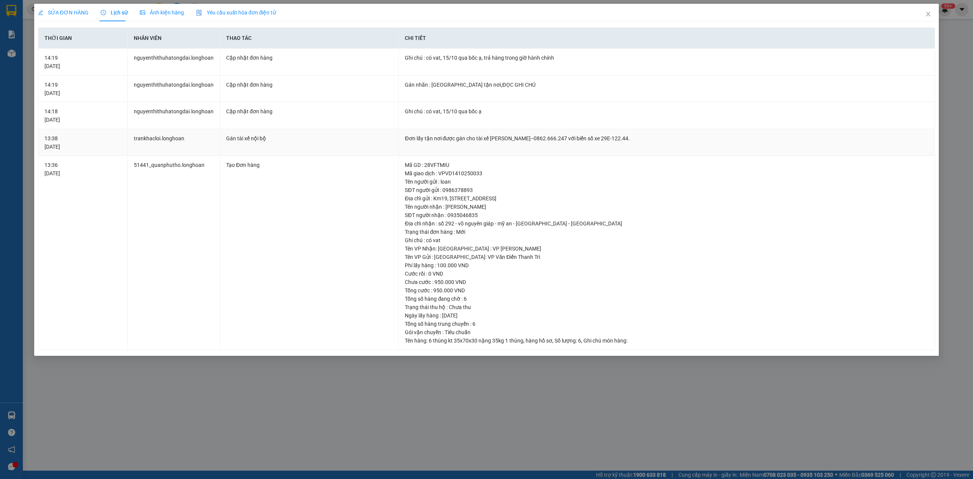
drag, startPoint x: 475, startPoint y: 139, endPoint x: 633, endPoint y: 139, distance: 157.8
click at [633, 139] on div "Đơn lấy tận nơi được gán cho tài xế [PERSON_NAME]--0862.666.247 với biển số xe …" at bounding box center [667, 138] width 524 height 8
copy div "tài xế [PERSON_NAME]--0862.666.247 với biển số xe 29E-122.44."
drag, startPoint x: 923, startPoint y: 16, endPoint x: 808, endPoint y: 13, distance: 115.2
click at [925, 16] on span "Close" at bounding box center [928, 14] width 21 height 21
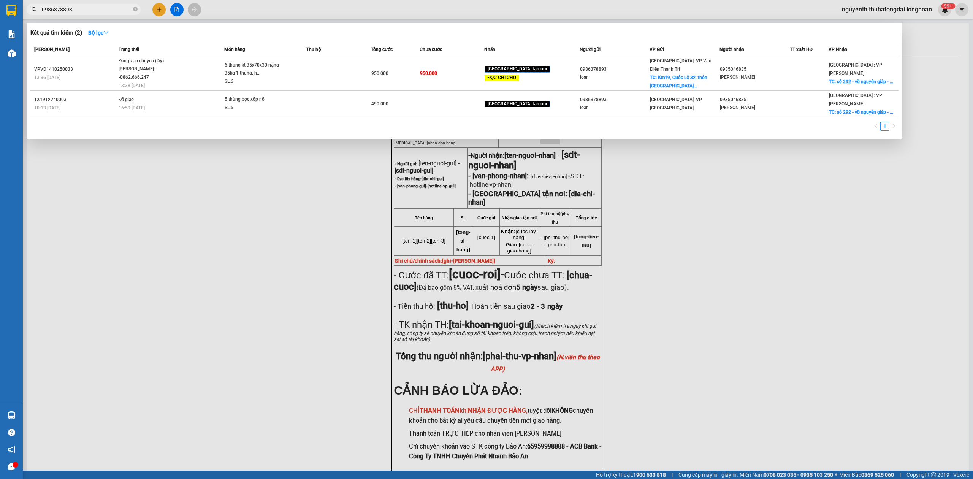
click at [82, 11] on input "0986378893" at bounding box center [87, 9] width 90 height 8
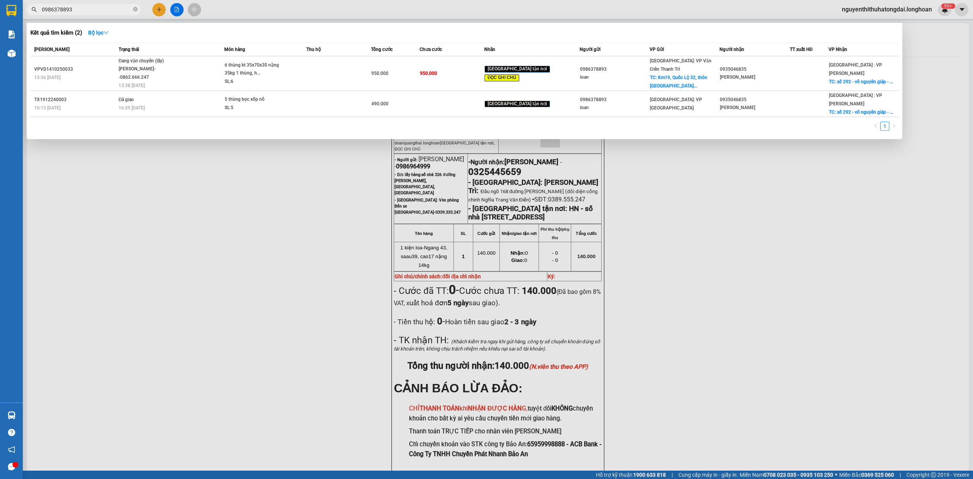
paste input "1310250009"
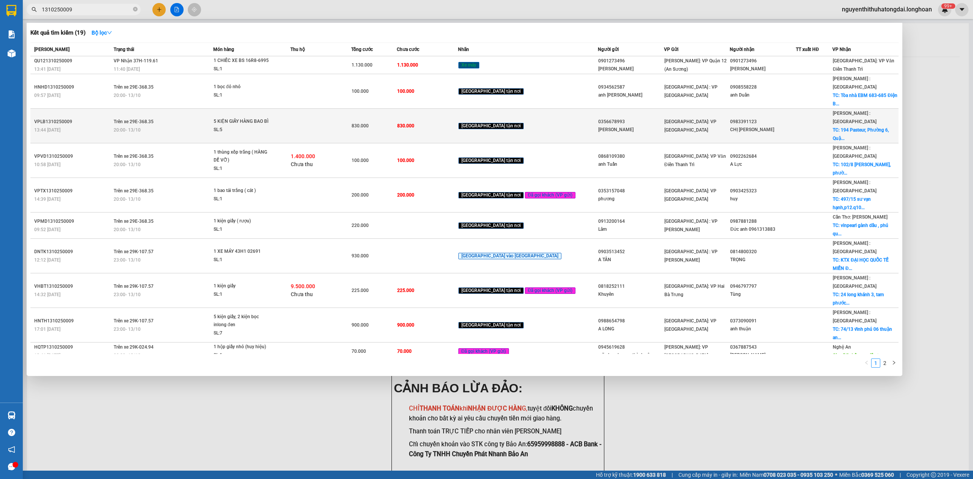
click at [133, 109] on td "Trên xe 29E-368.35 20:00 [DATE]" at bounding box center [163, 126] width 102 height 35
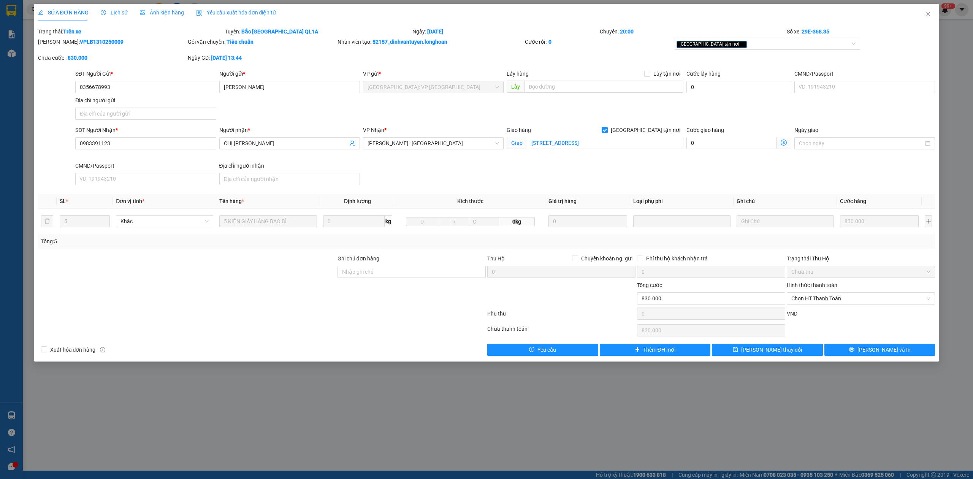
click at [110, 10] on span "Lịch sử" at bounding box center [114, 13] width 27 height 6
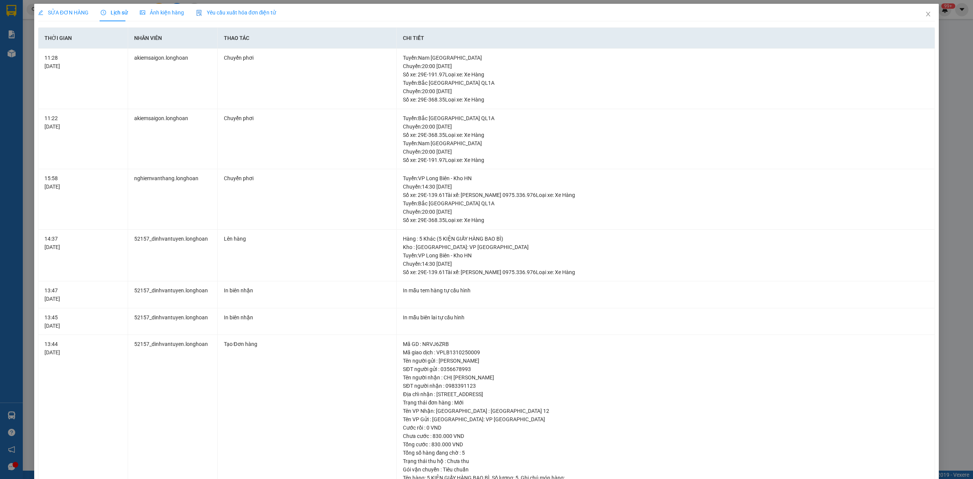
click at [62, 14] on span "SỬA ĐƠN HÀNG" at bounding box center [63, 13] width 51 height 6
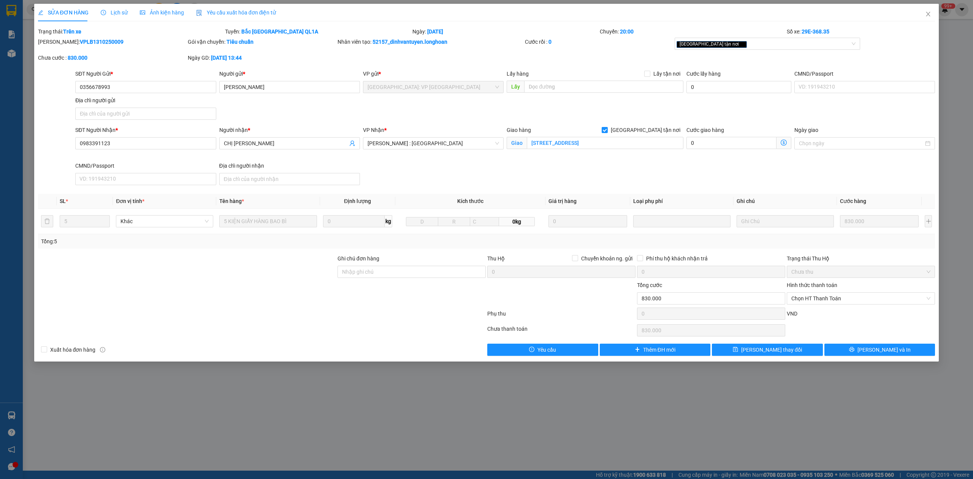
click at [117, 14] on span "Lịch sử" at bounding box center [114, 13] width 27 height 6
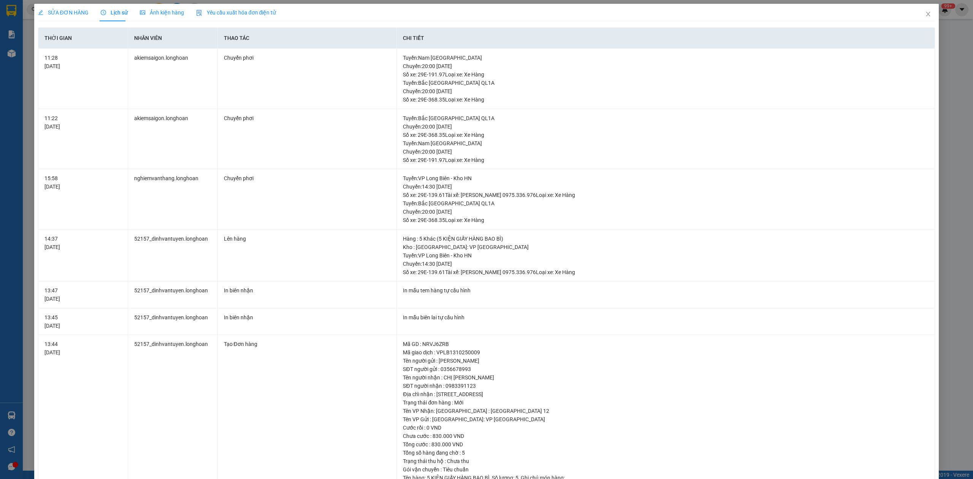
click at [61, 10] on span "SỬA ĐƠN HÀNG" at bounding box center [63, 13] width 51 height 6
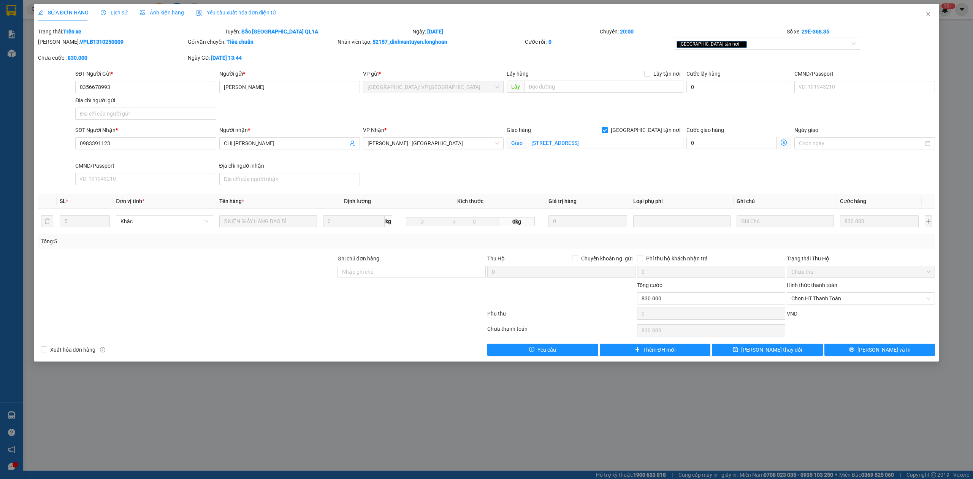
click at [113, 5] on div "Lịch sử" at bounding box center [114, 12] width 27 height 17
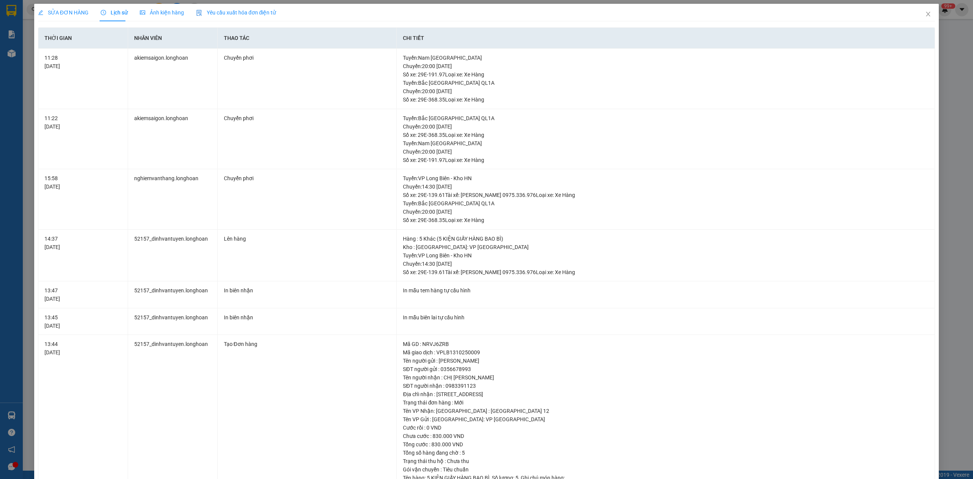
click at [72, 11] on span "SỬA ĐƠN HÀNG" at bounding box center [63, 13] width 51 height 6
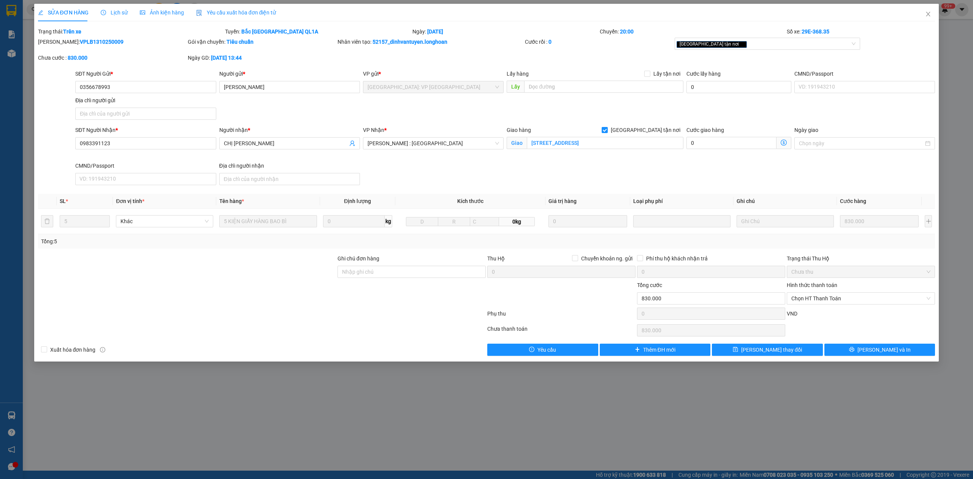
click at [80, 41] on b "VPLB1310250009" at bounding box center [102, 42] width 44 height 6
copy b "VPLB1310250009"
click at [108, 11] on span "Lịch sử" at bounding box center [114, 13] width 27 height 6
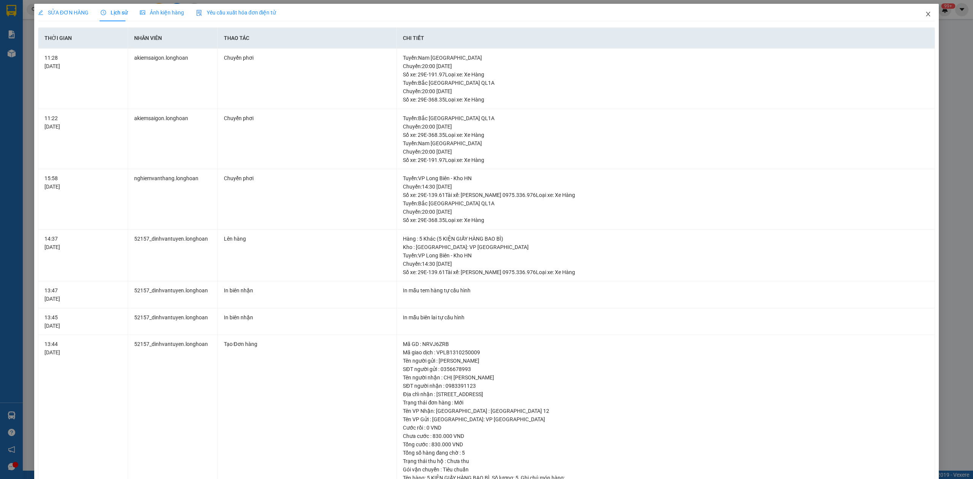
drag, startPoint x: 922, startPoint y: 20, endPoint x: 890, endPoint y: 14, distance: 32.8
click at [918, 20] on span "Close" at bounding box center [928, 14] width 21 height 21
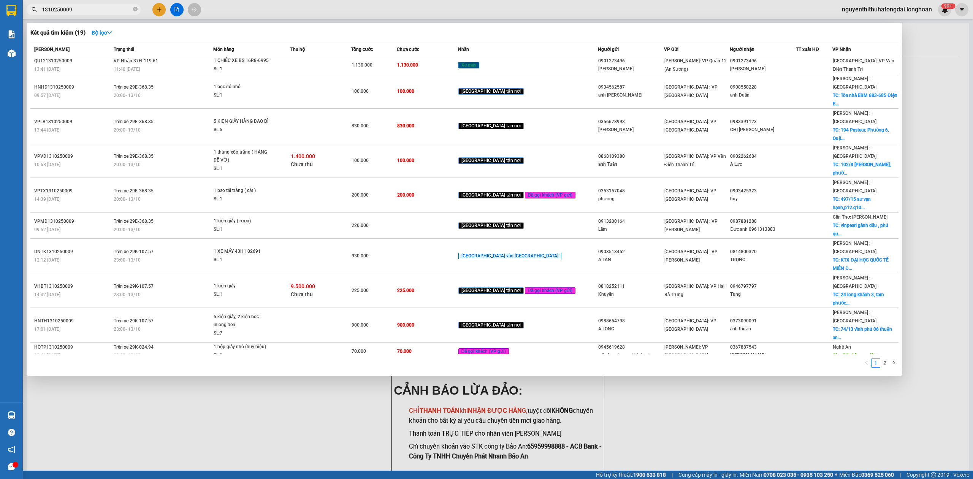
click at [87, 8] on input "1310250009" at bounding box center [87, 9] width 90 height 8
paste input "091888628"
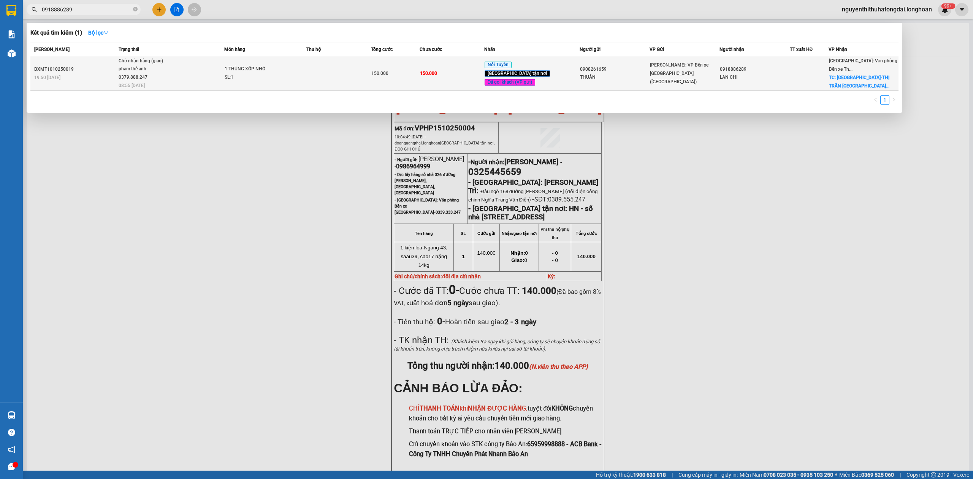
click at [195, 68] on span "Chờ nhận hàng (giao) phạm thế anh 0379.888.247 08:55 [DATE]" at bounding box center [172, 73] width 106 height 32
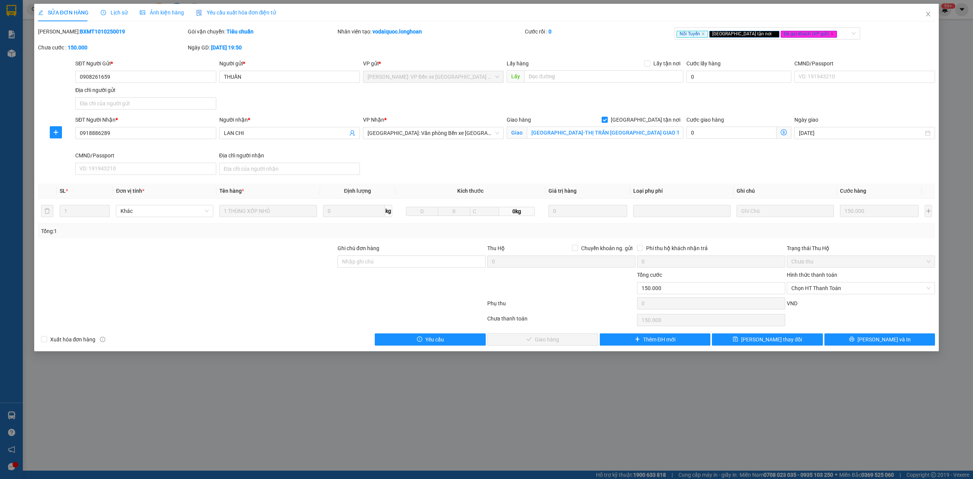
click at [114, 14] on span "Lịch sử" at bounding box center [114, 13] width 27 height 6
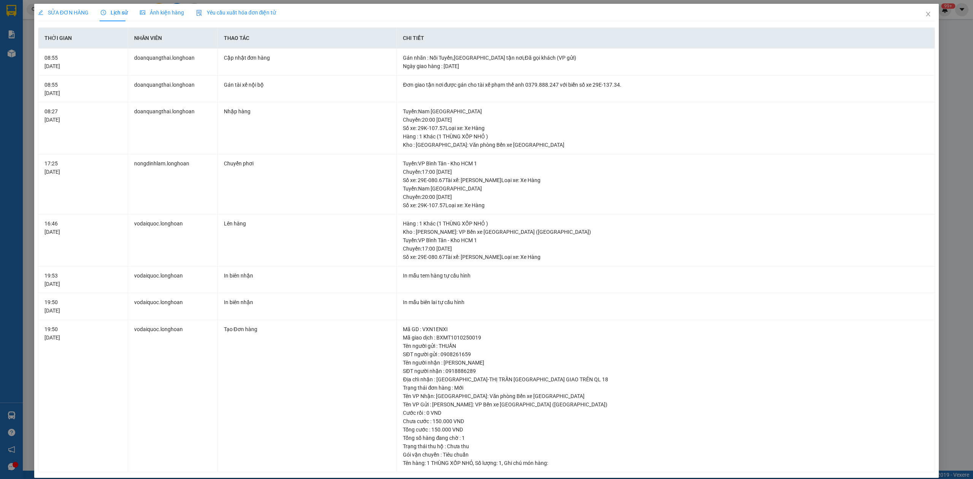
click at [73, 10] on span "SỬA ĐƠN HÀNG" at bounding box center [63, 13] width 51 height 6
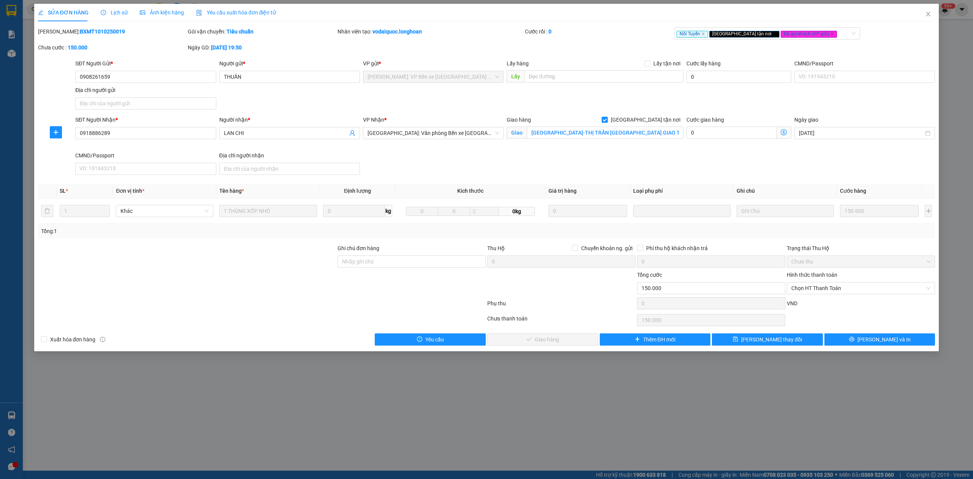
click at [109, 11] on span "Lịch sử" at bounding box center [114, 13] width 27 height 6
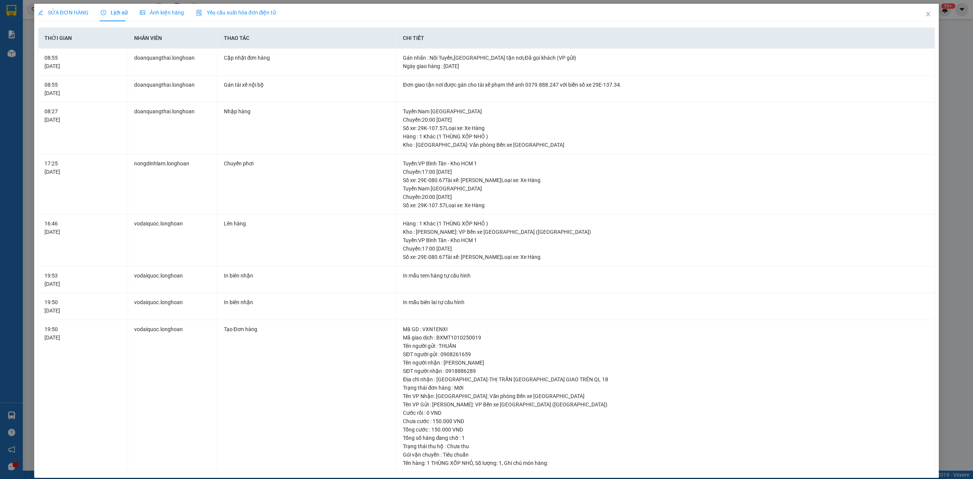
click at [62, 8] on div "SỬA ĐƠN HÀNG" at bounding box center [63, 12] width 51 height 17
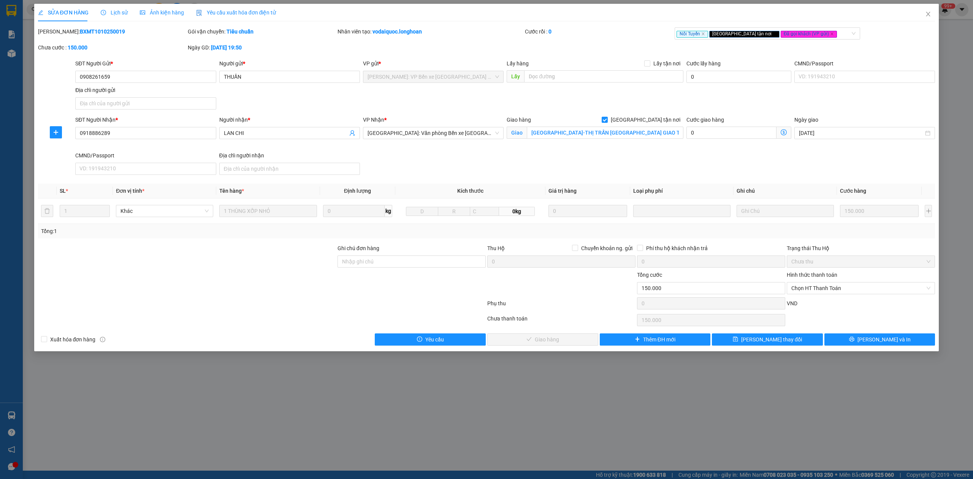
click at [111, 11] on span "Lịch sử" at bounding box center [114, 13] width 27 height 6
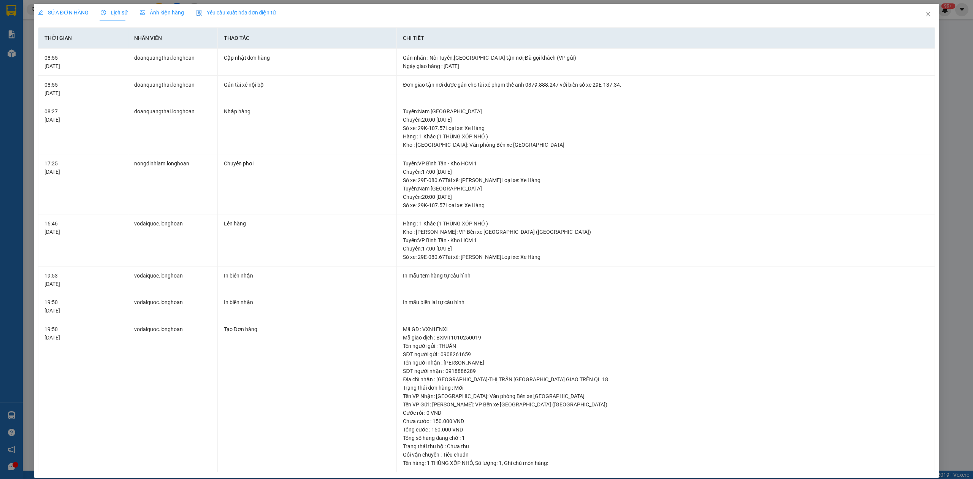
click at [75, 10] on span "SỬA ĐƠN HÀNG" at bounding box center [63, 13] width 51 height 6
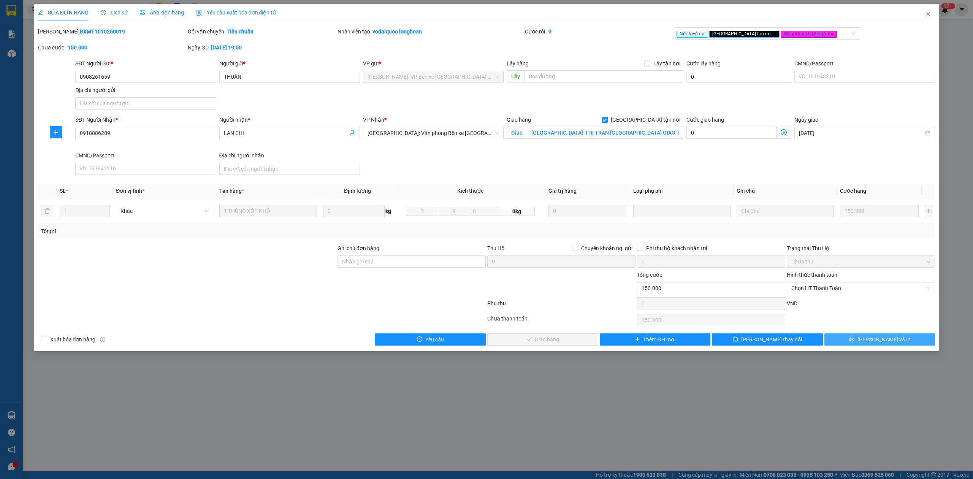
click at [894, 338] on span "[PERSON_NAME] và In" at bounding box center [884, 339] width 53 height 8
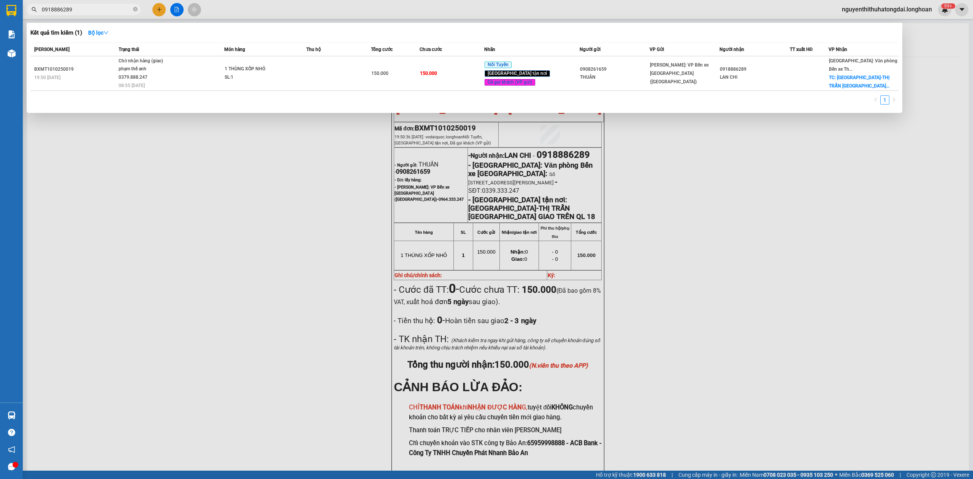
click at [82, 11] on input "0918886289" at bounding box center [87, 9] width 90 height 8
paste input "HNHD1310250002"
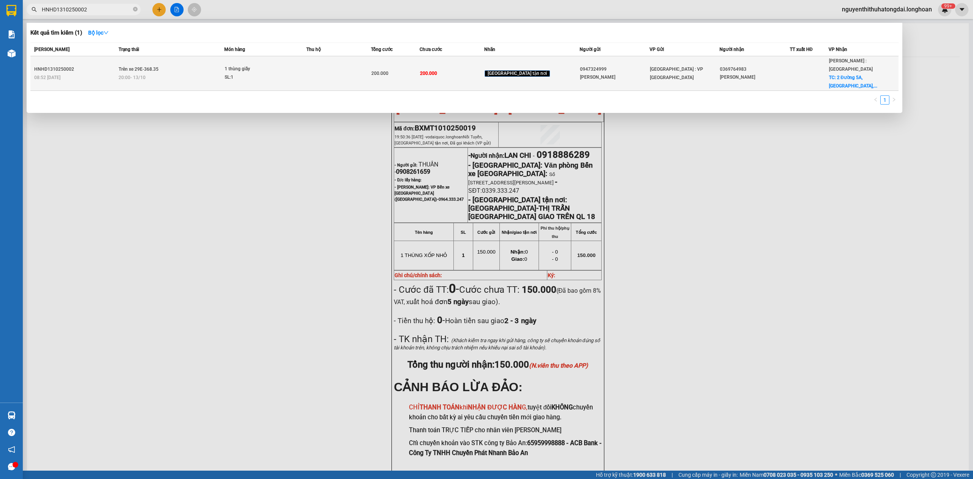
click at [178, 73] on div "20:00 [DATE]" at bounding box center [172, 77] width 106 height 8
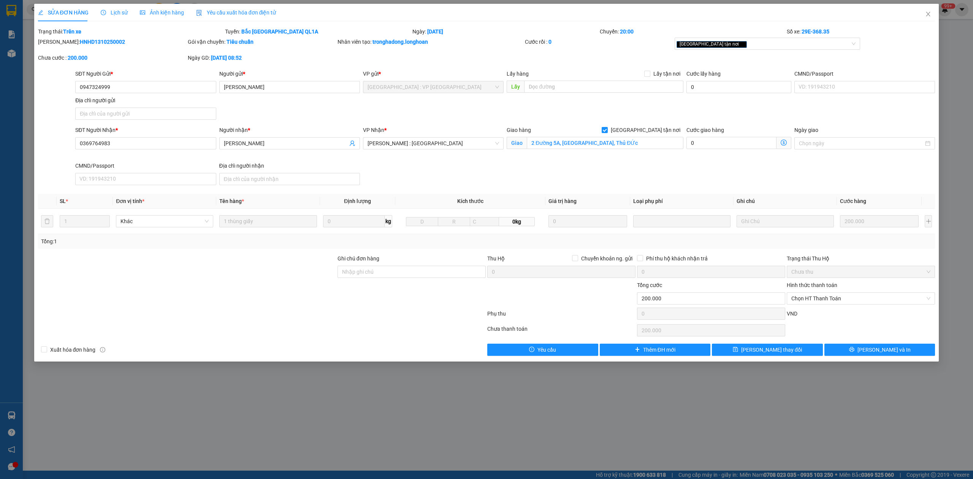
click at [117, 15] on span "Lịch sử" at bounding box center [114, 13] width 27 height 6
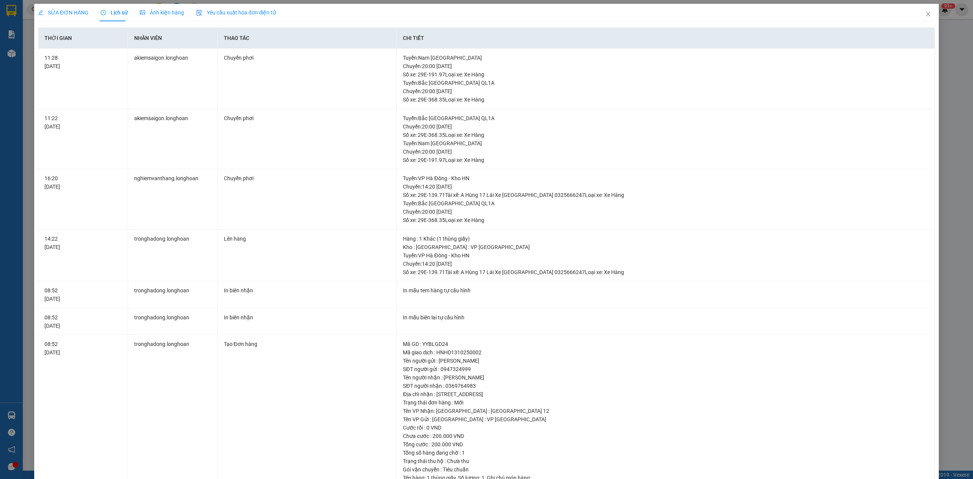
click at [66, 14] on span "SỬA ĐƠN HÀNG" at bounding box center [63, 13] width 51 height 6
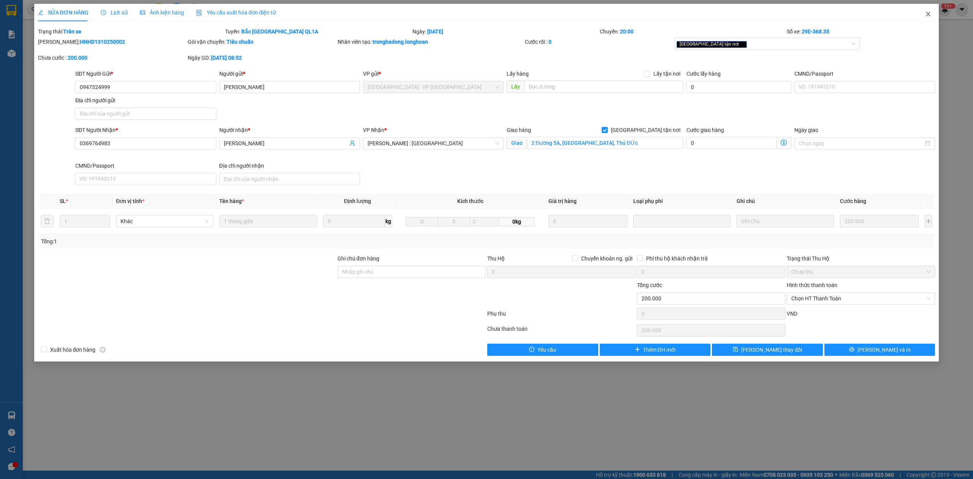
click at [928, 14] on icon "close" at bounding box center [928, 14] width 6 height 6
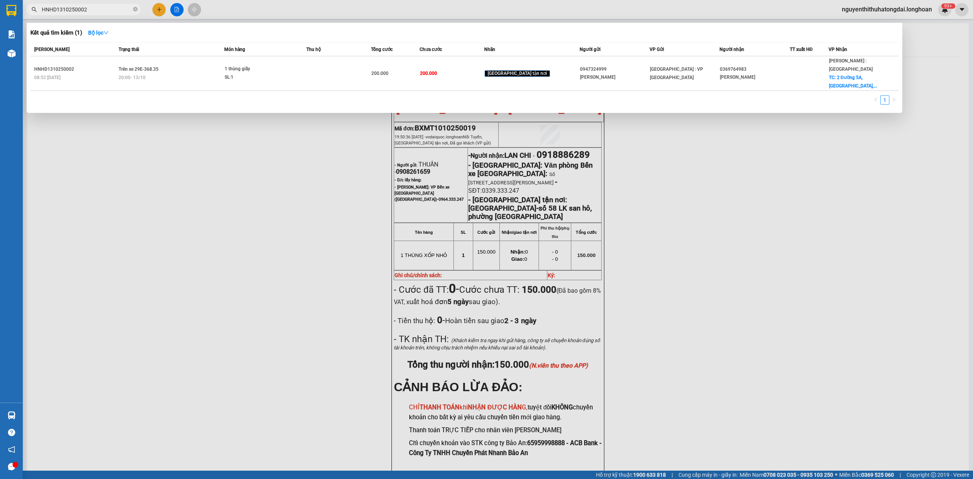
click at [72, 6] on input "HNHD1310250002" at bounding box center [87, 9] width 90 height 8
paste input "0977087017"
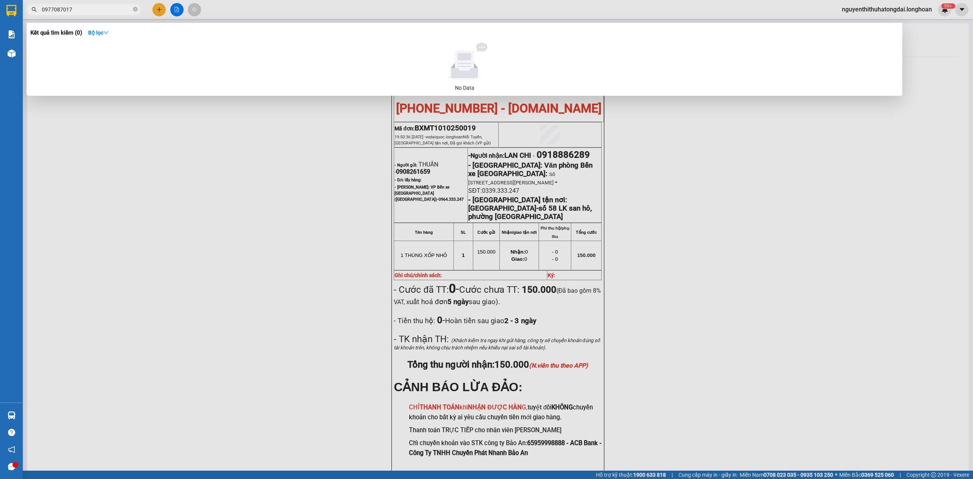
click at [84, 11] on input "0977087017" at bounding box center [87, 9] width 90 height 8
click at [81, 11] on input "0977087017" at bounding box center [87, 9] width 90 height 8
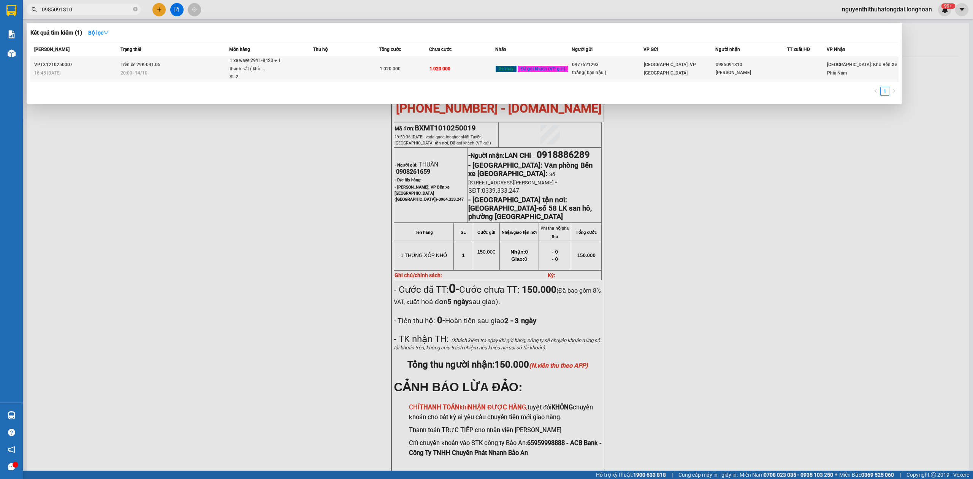
click at [222, 61] on td "Trên xe 29K-041.05 20:00 [DATE]" at bounding box center [174, 69] width 110 height 26
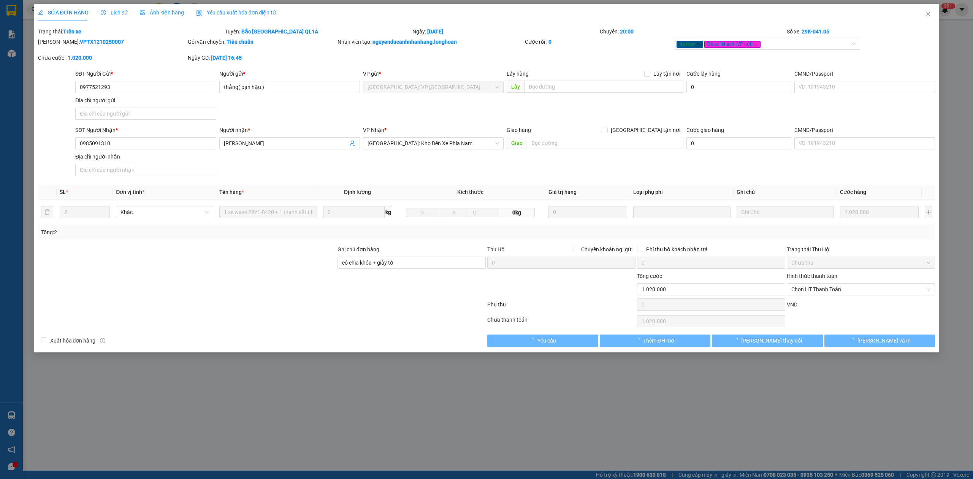
click at [111, 16] on div "Lịch sử" at bounding box center [114, 12] width 27 height 8
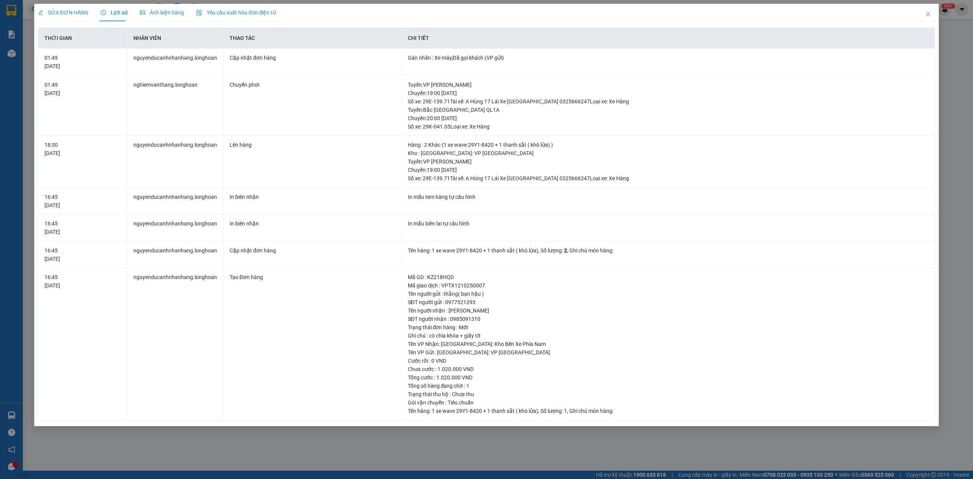
click at [67, 11] on span "SỬA ĐƠN HÀNG" at bounding box center [63, 13] width 51 height 6
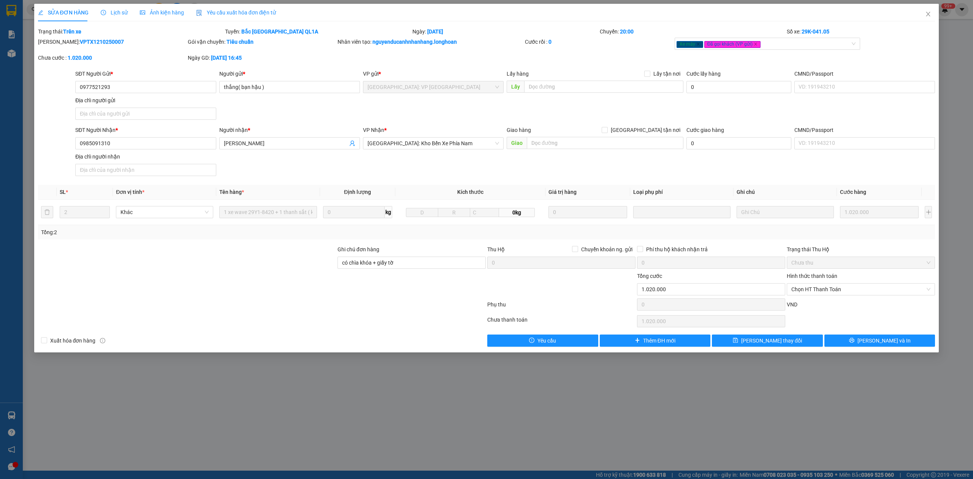
click at [117, 12] on span "Lịch sử" at bounding box center [114, 13] width 27 height 6
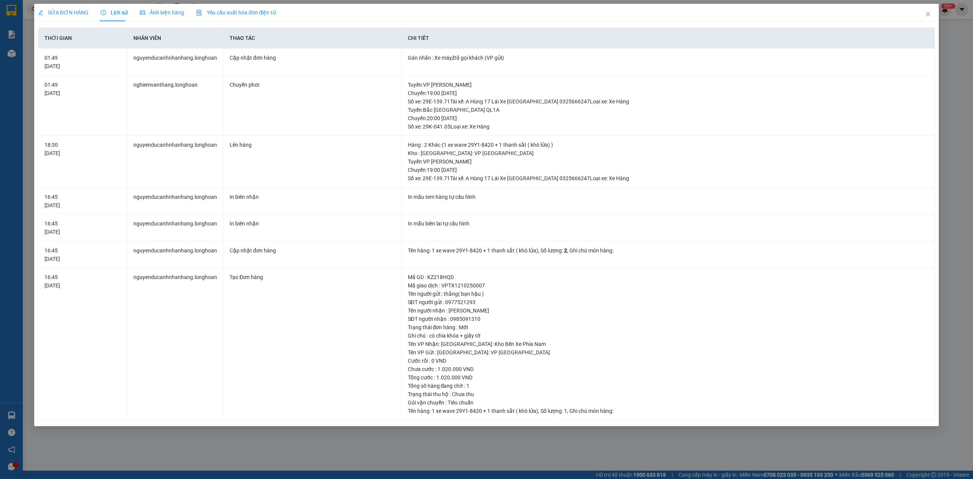
click at [57, 16] on span "SỬA ĐƠN HÀNG" at bounding box center [63, 13] width 51 height 6
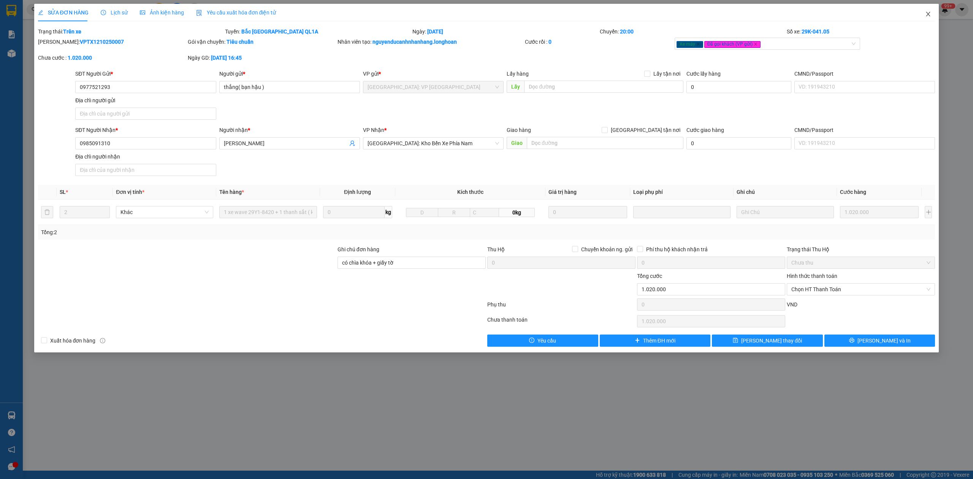
click at [926, 14] on icon "close" at bounding box center [928, 14] width 6 height 6
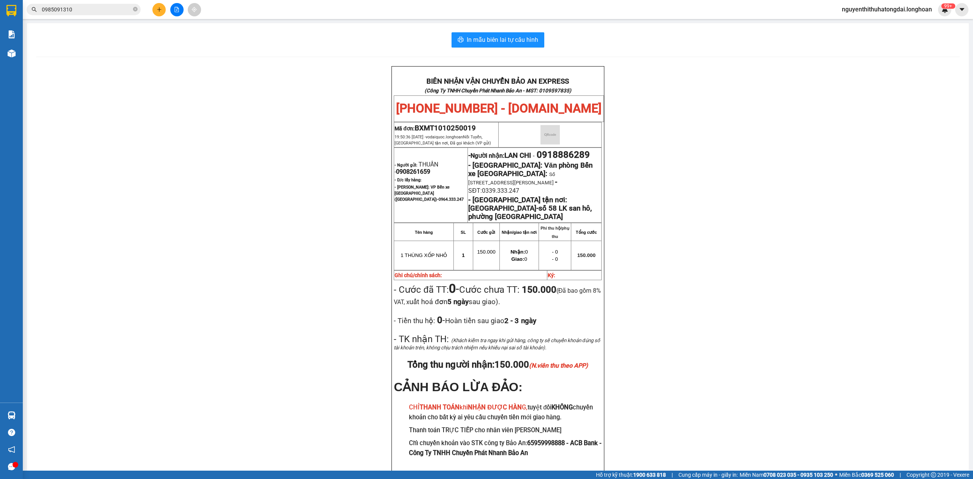
click at [122, 10] on input "0985091310" at bounding box center [87, 9] width 90 height 8
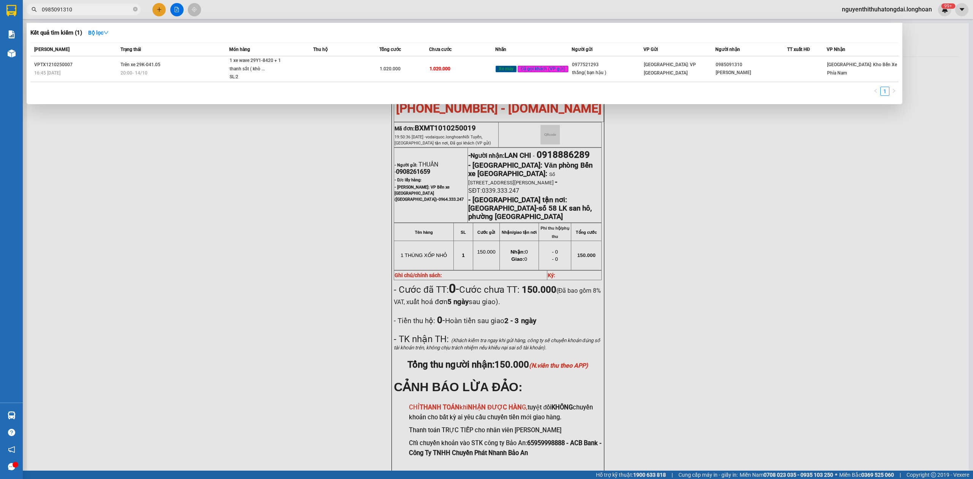
click at [121, 10] on input "0985091310" at bounding box center [87, 9] width 90 height 8
paste input "342770955"
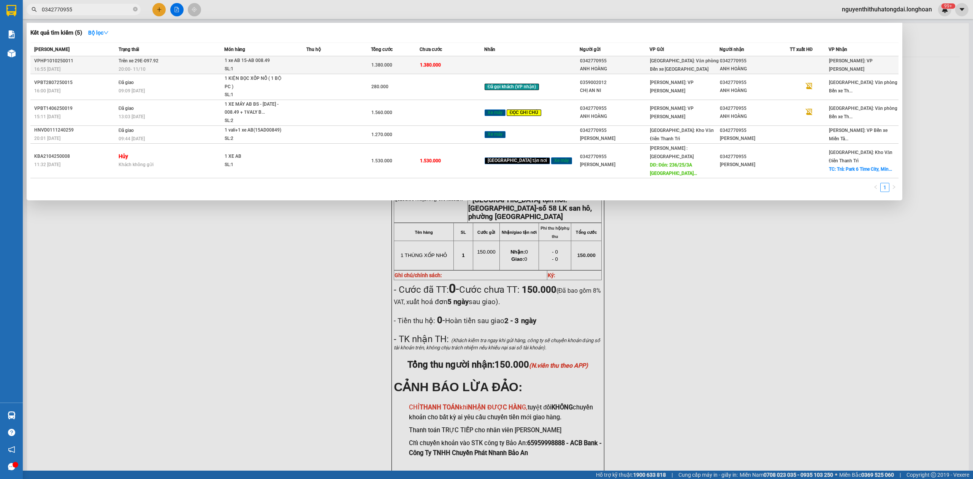
click at [371, 62] on td at bounding box center [338, 65] width 65 height 18
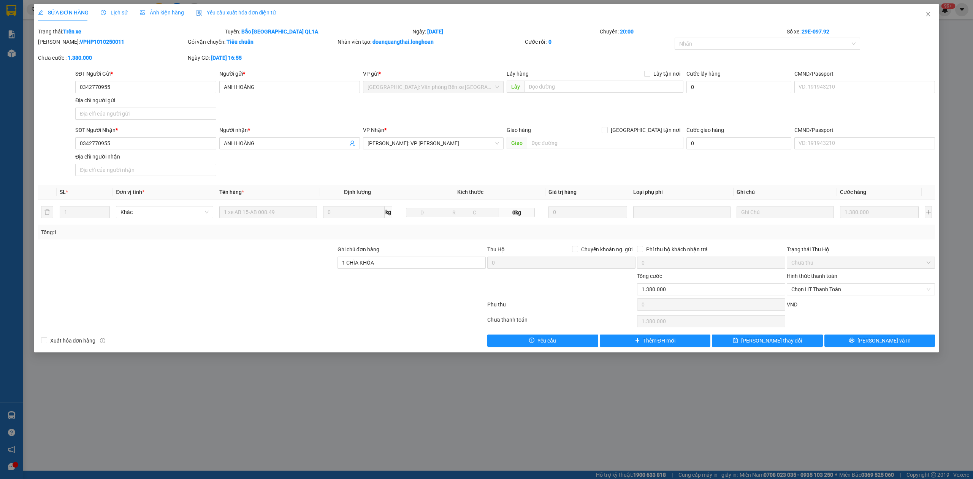
click at [113, 13] on span "Lịch sử" at bounding box center [114, 13] width 27 height 6
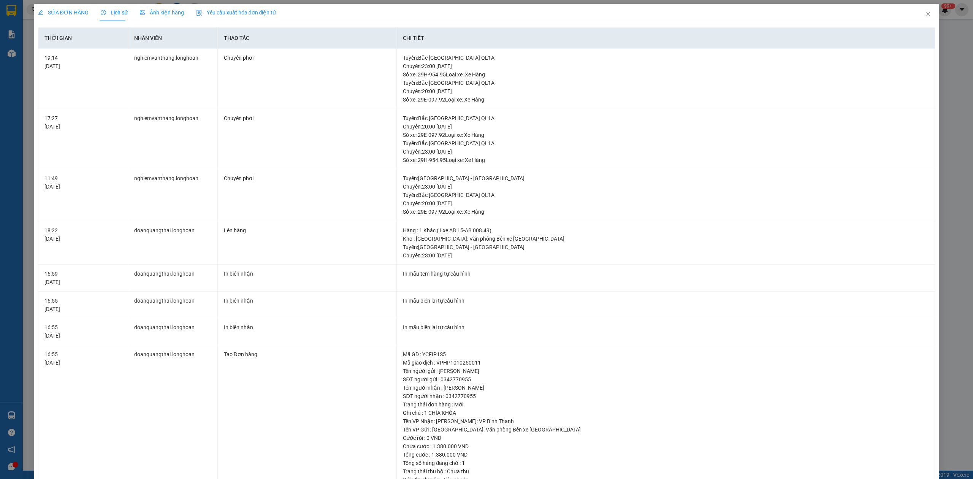
click at [71, 10] on span "SỬA ĐƠN HÀNG" at bounding box center [63, 13] width 51 height 6
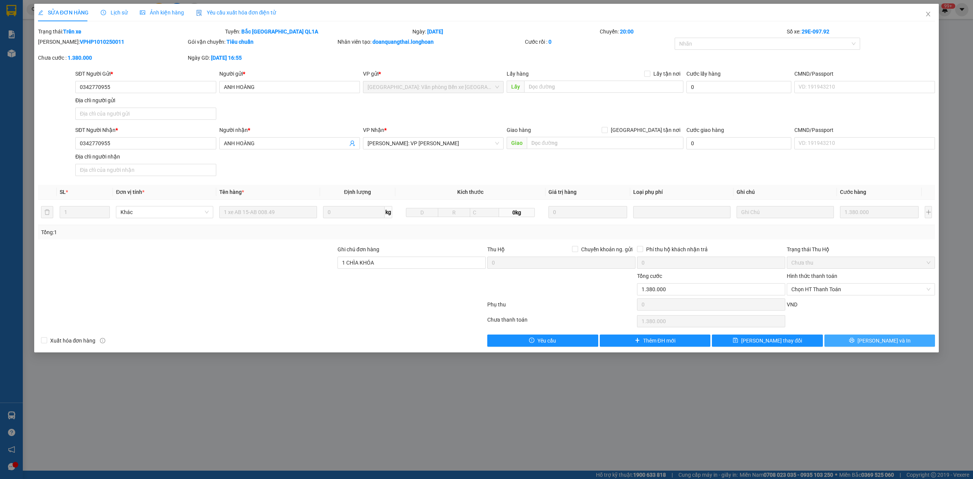
click at [883, 344] on span "[PERSON_NAME] và In" at bounding box center [884, 340] width 53 height 8
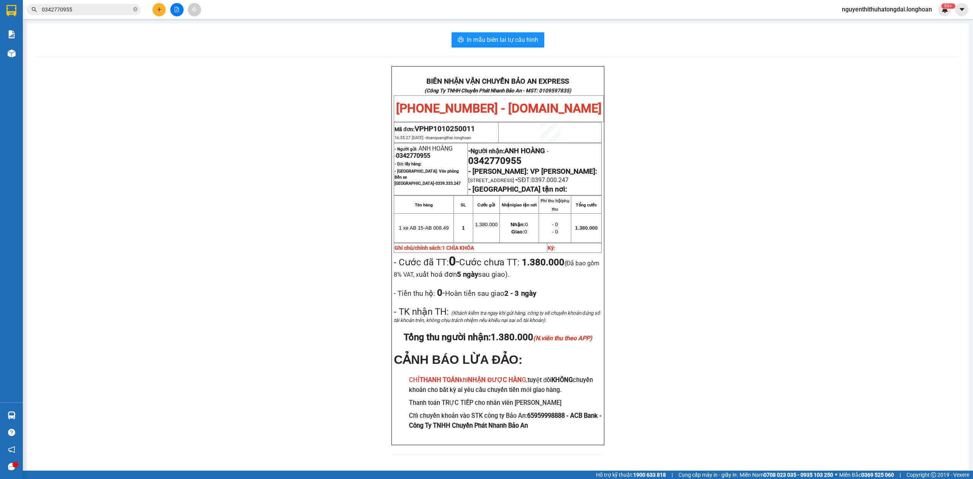
click at [71, 16] on div "Kết quả tìm kiếm ( 5 ) Bộ lọc Mã ĐH Trạng thái Món hàng Thu hộ Tổng cước Chưa c…" at bounding box center [486, 9] width 973 height 19
click at [71, 13] on input "0342770955" at bounding box center [87, 9] width 90 height 8
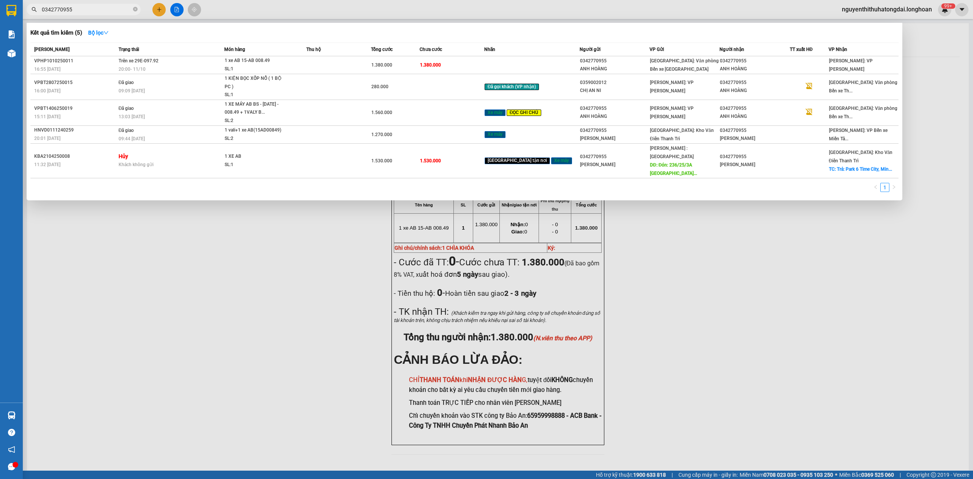
click at [71, 13] on input "0342770955" at bounding box center [87, 9] width 90 height 8
paste input "823587499"
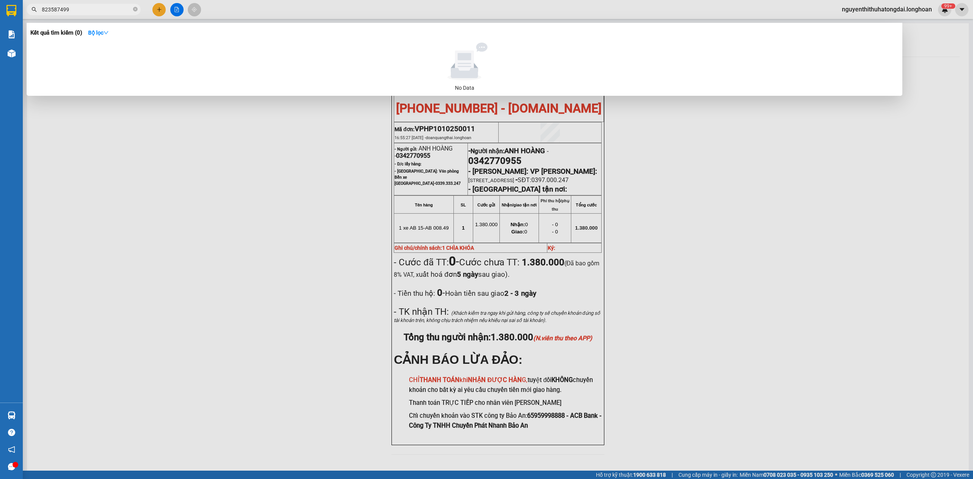
click at [44, 11] on input "823587499" at bounding box center [87, 9] width 90 height 8
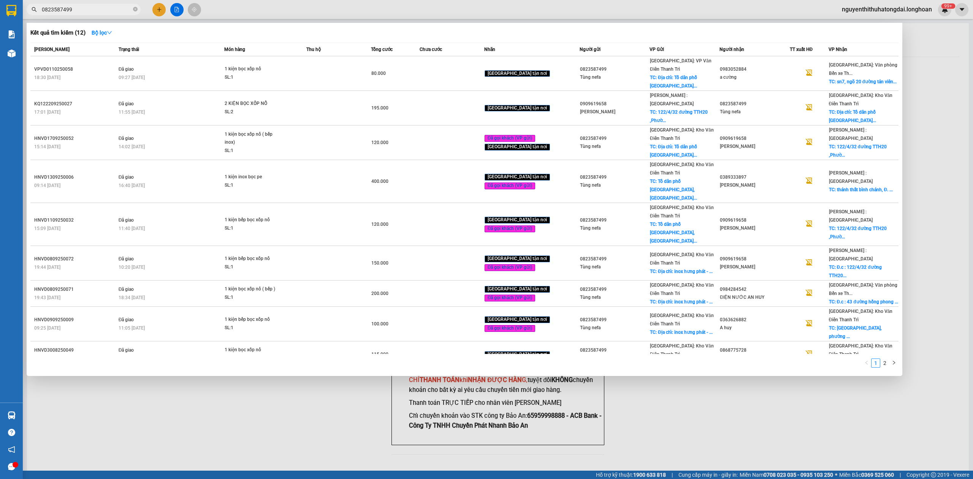
click at [113, 8] on input "0823587499" at bounding box center [87, 9] width 90 height 8
paste input "76899013"
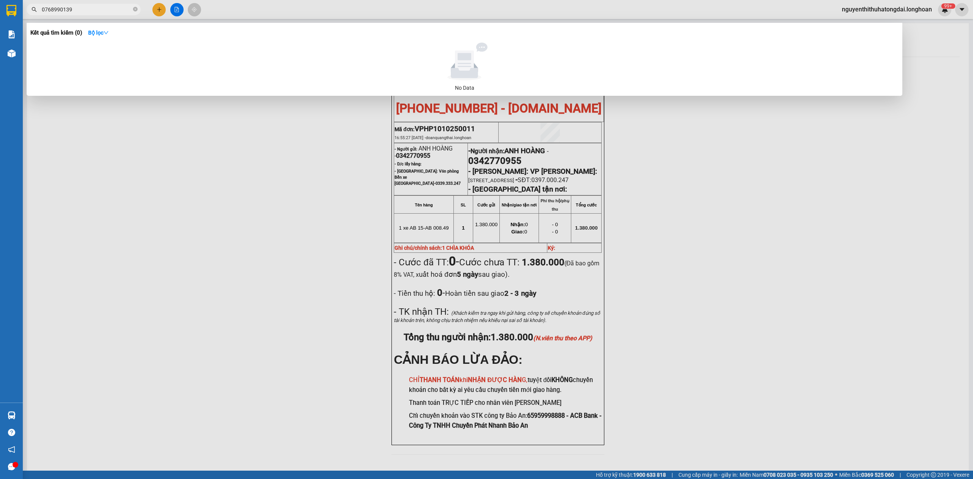
click at [86, 3] on div at bounding box center [486, 239] width 973 height 479
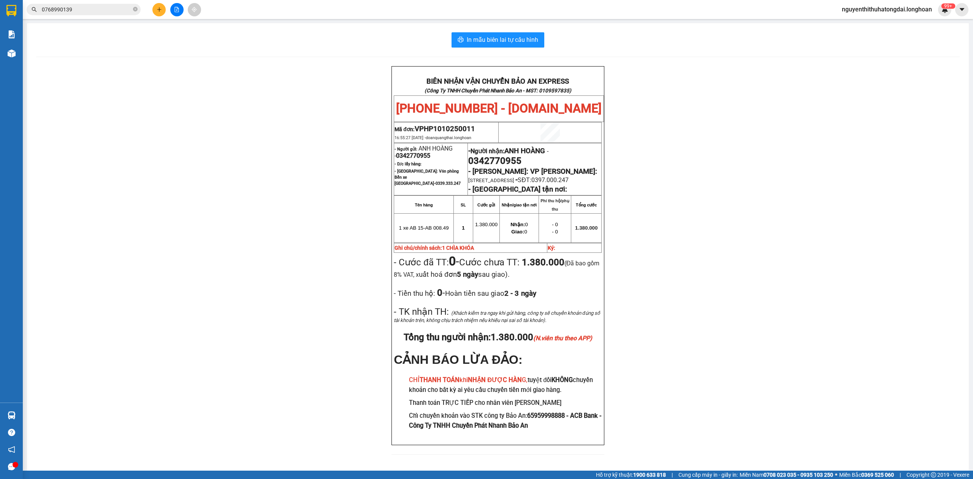
click at [86, 3] on div "Kết quả tìm kiếm ( 0 ) Bộ lọc No Data 0768990139" at bounding box center [74, 9] width 148 height 13
click at [82, 7] on input "0768990139" at bounding box center [87, 9] width 90 height 8
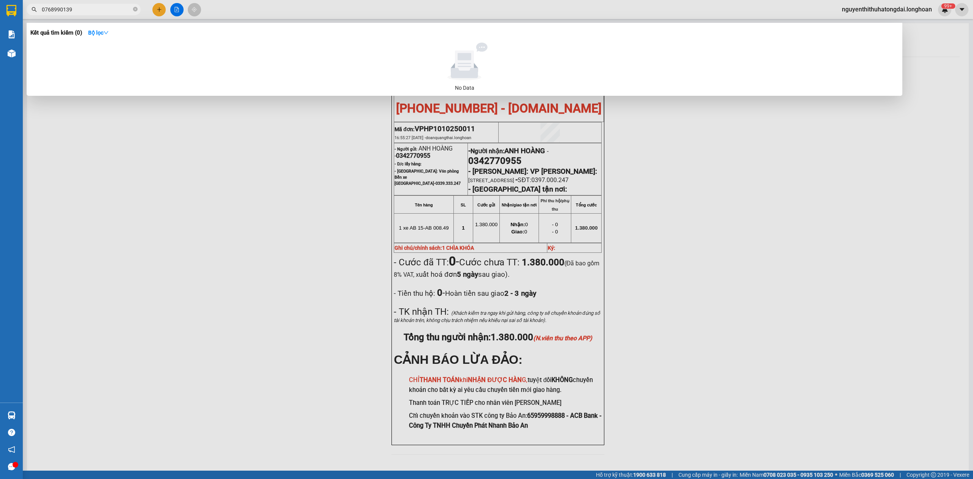
click at [82, 7] on input "0768990139" at bounding box center [87, 9] width 90 height 8
paste input "77447454"
click at [102, 8] on input "0777447454" at bounding box center [87, 9] width 90 height 8
click at [69, 8] on input "0777447454" at bounding box center [87, 9] width 90 height 8
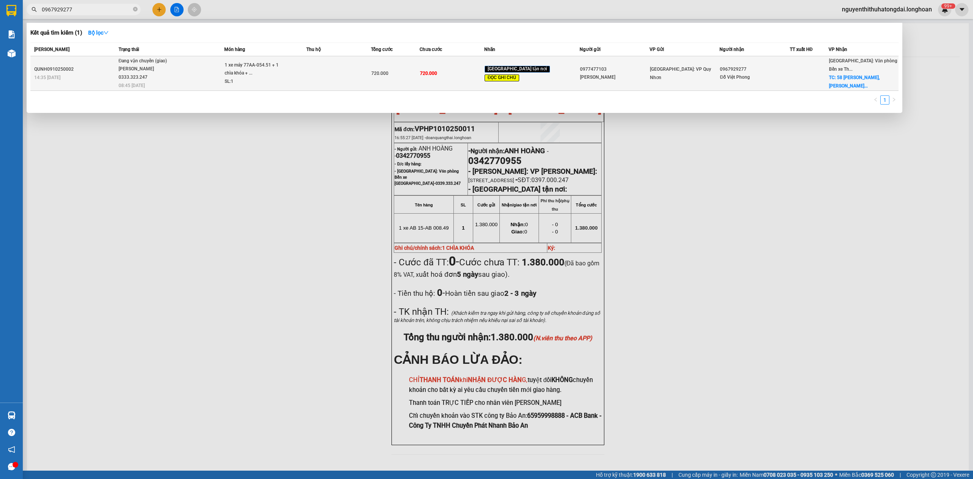
click at [175, 78] on div "[PERSON_NAME] 0333.323.247" at bounding box center [147, 73] width 57 height 16
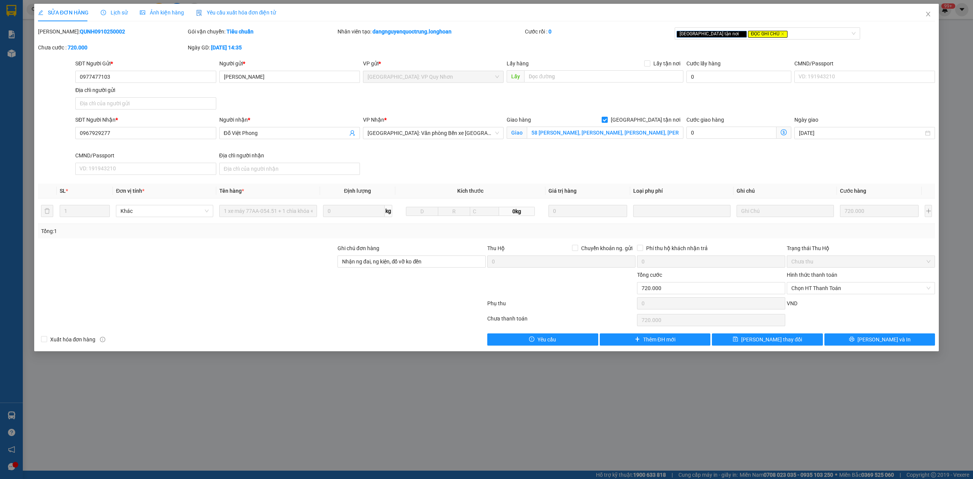
click at [117, 14] on span "Lịch sử" at bounding box center [114, 13] width 27 height 6
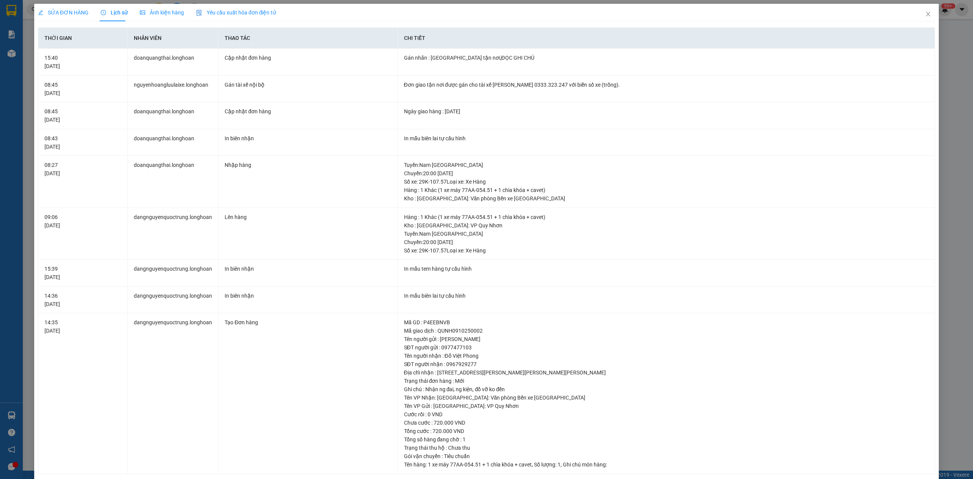
click at [71, 13] on span "SỬA ĐƠN HÀNG" at bounding box center [63, 13] width 51 height 6
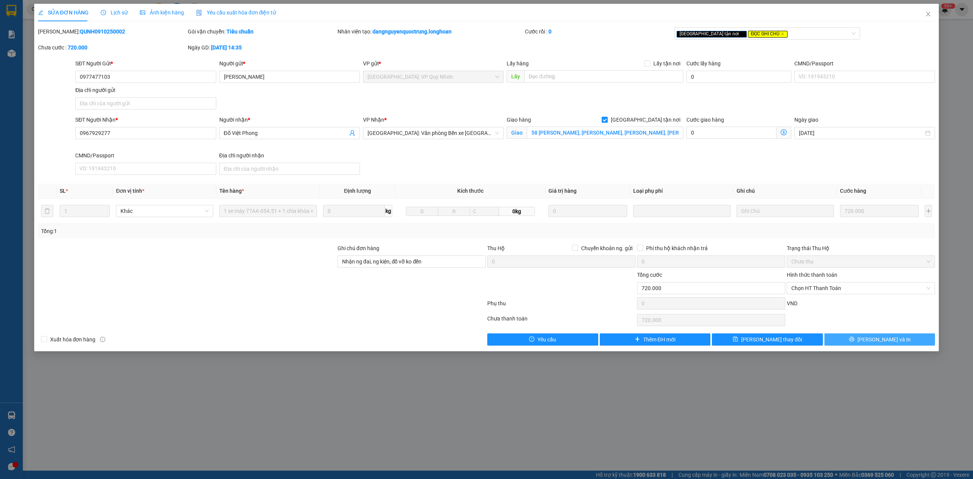
click at [908, 340] on button "[PERSON_NAME] và In" at bounding box center [880, 339] width 111 height 12
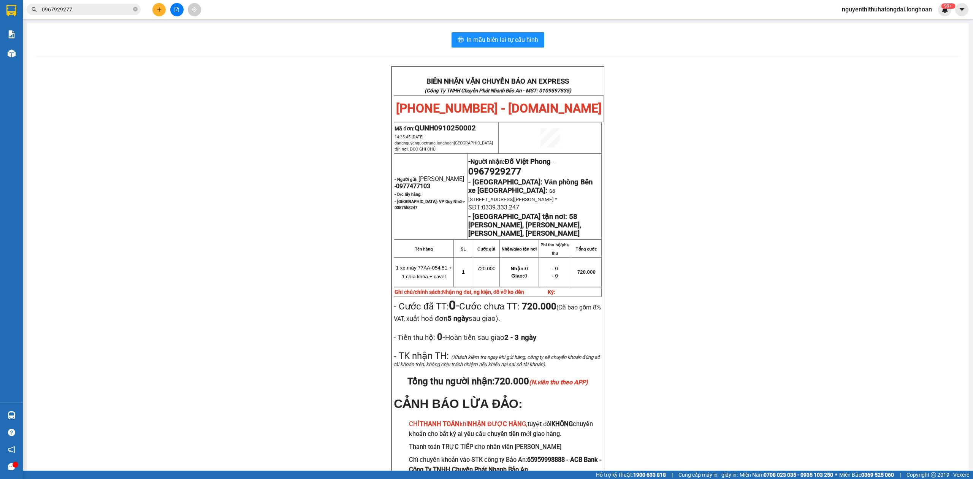
click at [78, 11] on input "0967929277" at bounding box center [87, 9] width 90 height 8
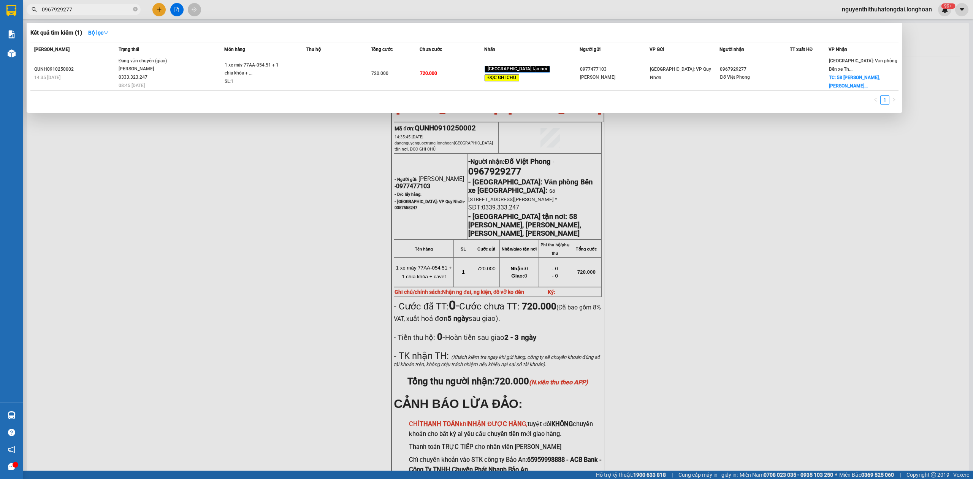
click at [78, 11] on input "0967929277" at bounding box center [87, 9] width 90 height 8
paste input "12870102"
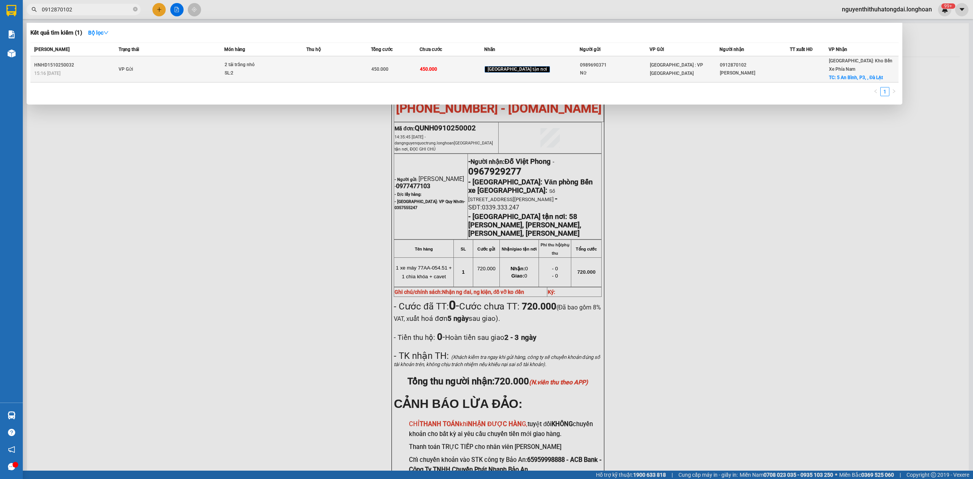
click at [216, 68] on td "VP Gửi" at bounding box center [171, 69] width 108 height 26
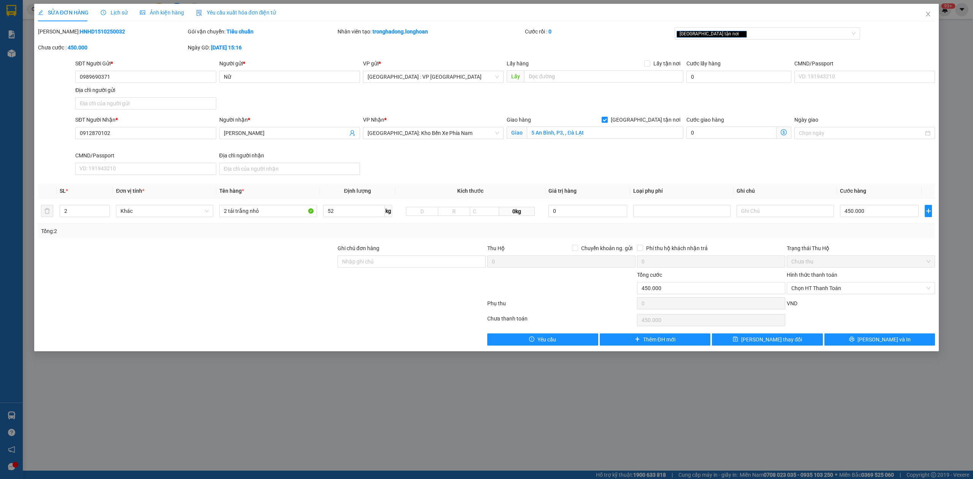
click at [82, 29] on b "HNHD1510250032" at bounding box center [102, 32] width 45 height 6
click at [105, 73] on input "0989690371" at bounding box center [145, 77] width 141 height 12
click at [926, 22] on span "Close" at bounding box center [928, 14] width 21 height 21
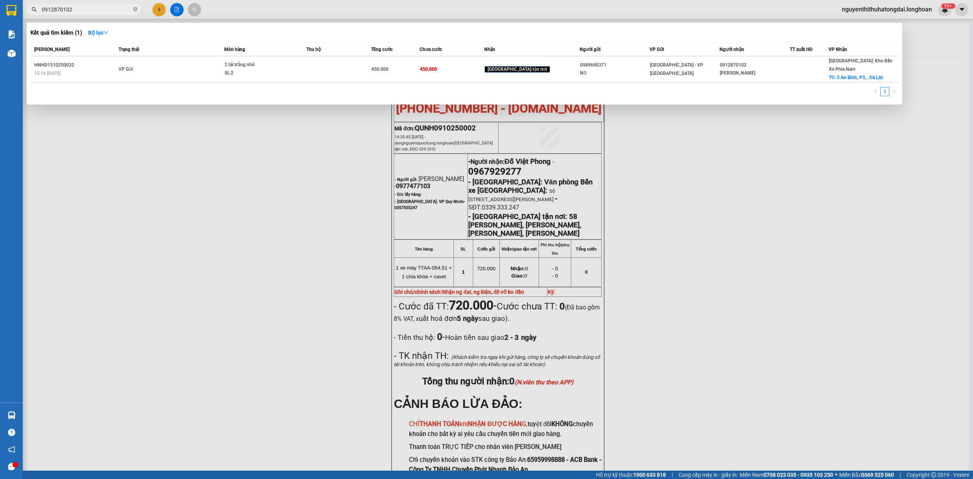
click at [66, 5] on input "0912870102" at bounding box center [87, 9] width 90 height 8
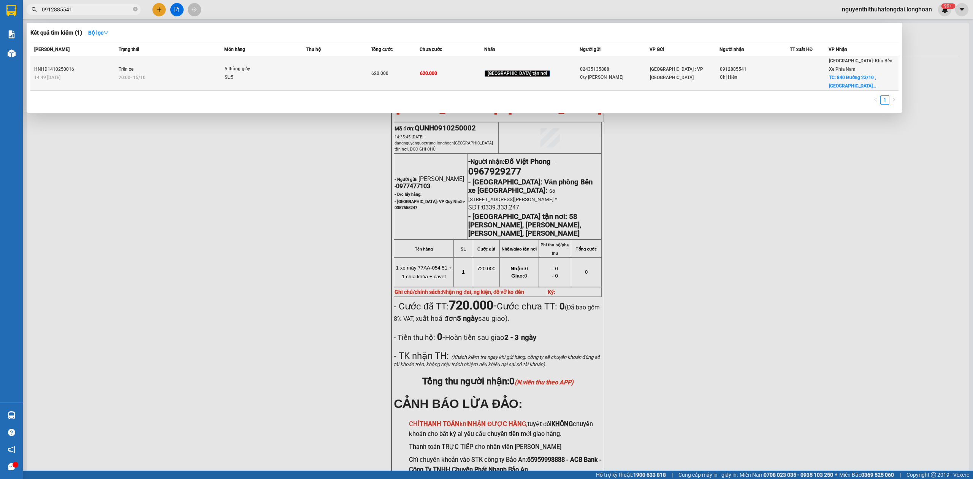
click at [198, 63] on td "Trên xe 20:00 [DATE]" at bounding box center [171, 73] width 108 height 35
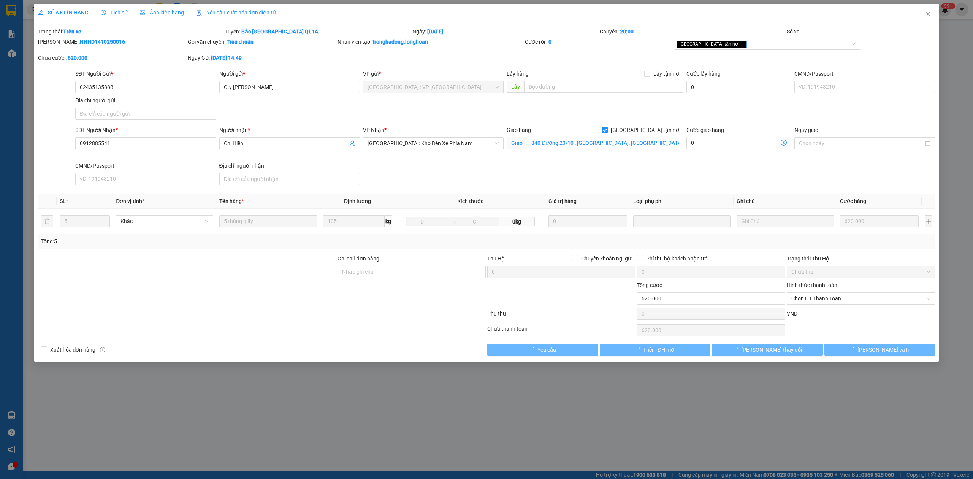
click at [110, 8] on div "Lịch sử" at bounding box center [114, 12] width 27 height 8
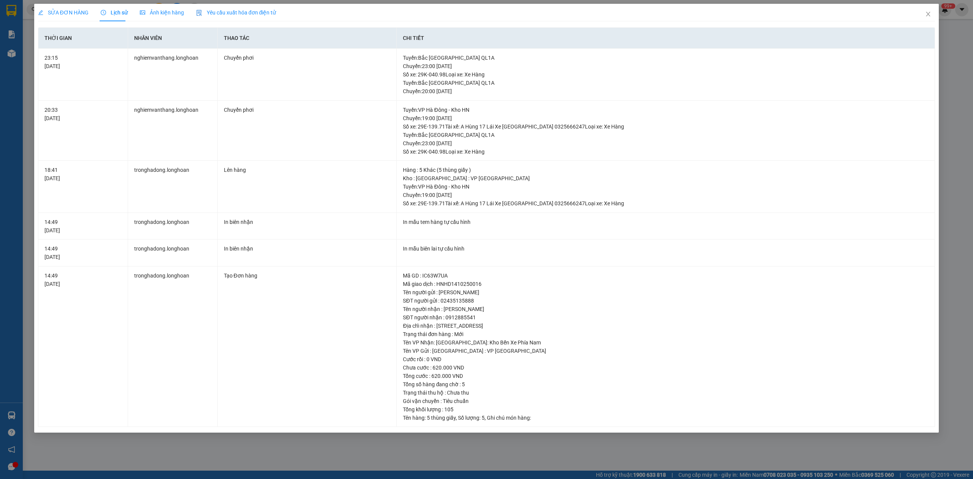
click at [75, 8] on div "SỬA ĐƠN HÀNG" at bounding box center [63, 12] width 51 height 17
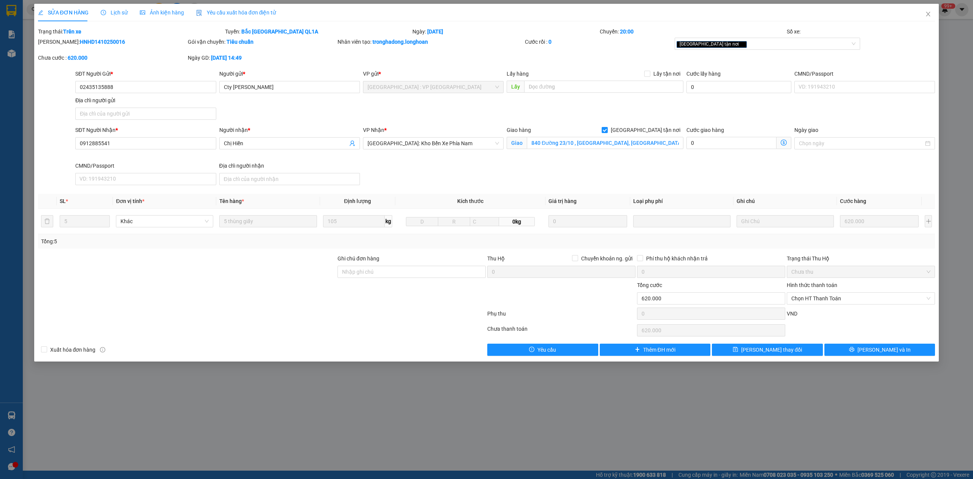
click at [114, 7] on div "Lịch sử" at bounding box center [114, 12] width 27 height 17
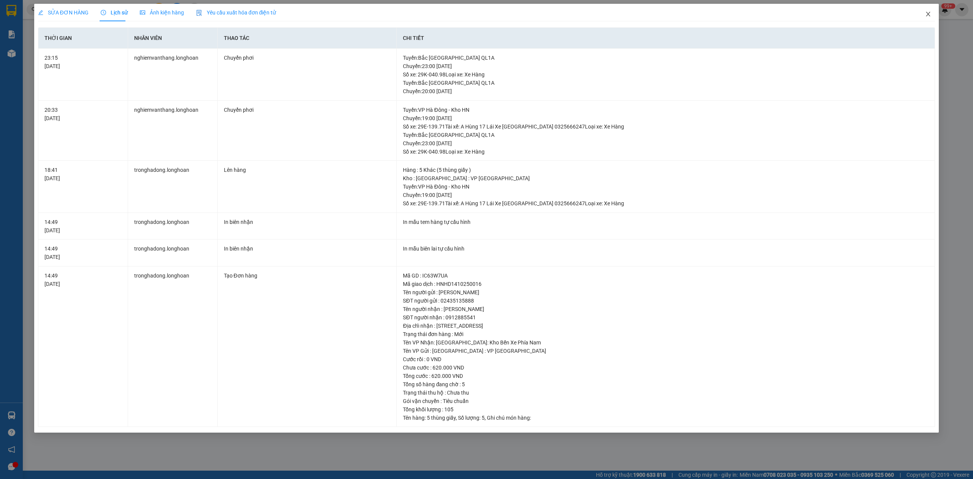
drag, startPoint x: 929, startPoint y: 20, endPoint x: 914, endPoint y: 13, distance: 16.5
click at [929, 20] on span "Close" at bounding box center [928, 14] width 21 height 21
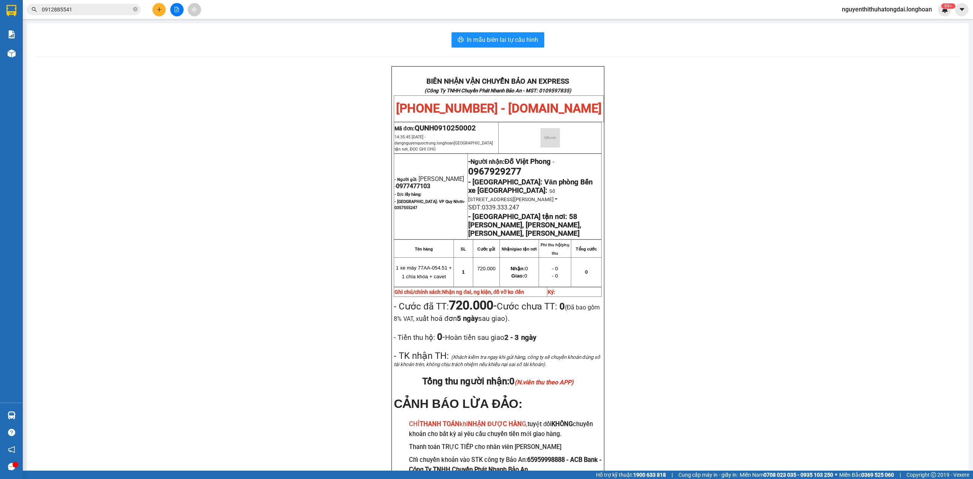
click at [119, 11] on input "0912885541" at bounding box center [87, 9] width 90 height 8
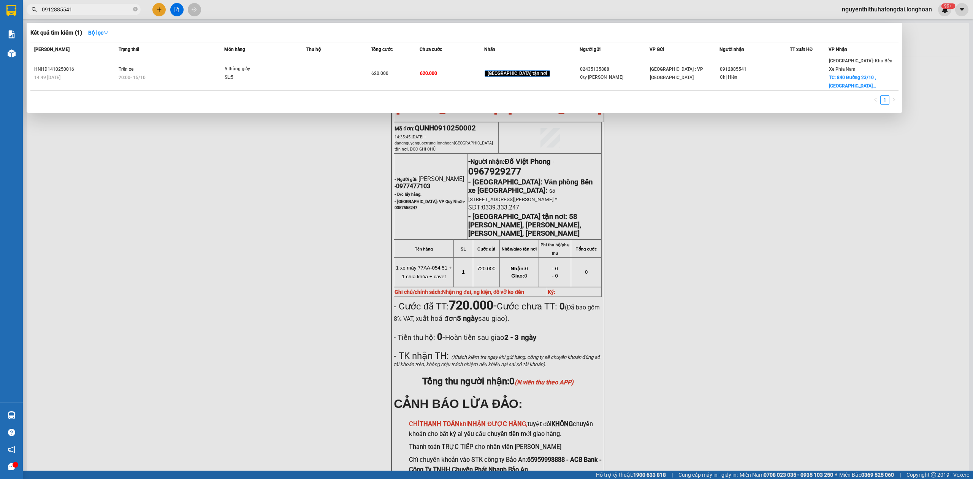
click at [119, 11] on input "0912885541" at bounding box center [87, 9] width 90 height 8
paste input "47286123"
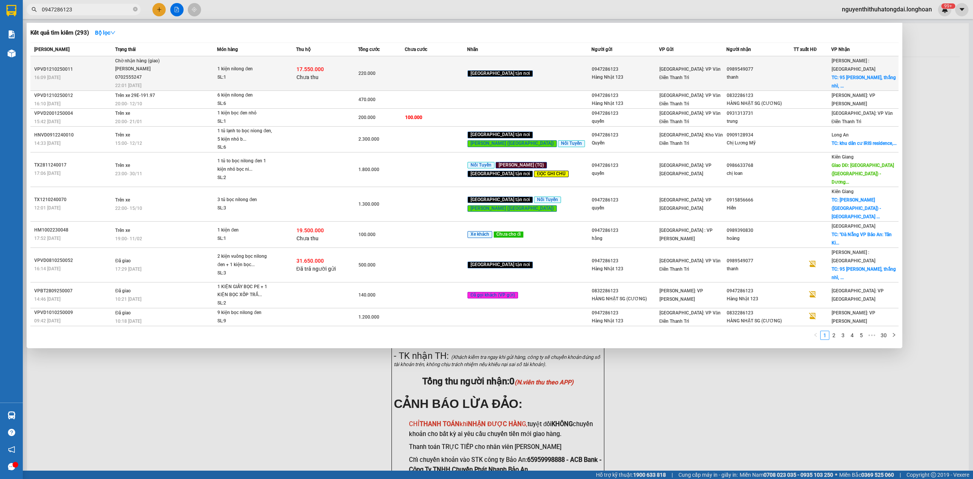
click at [238, 67] on div "1 kiện nilong đen" at bounding box center [245, 69] width 57 height 8
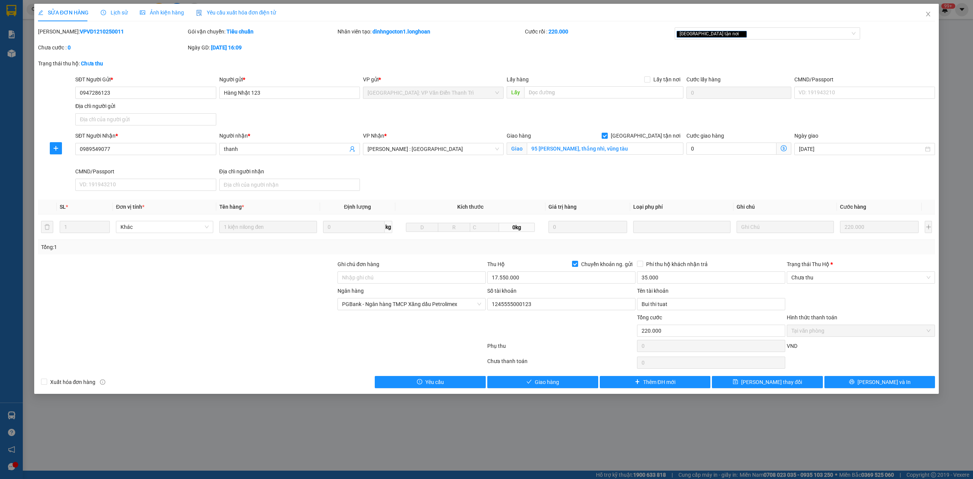
click at [104, 13] on icon "clock-circle" at bounding box center [103, 12] width 5 height 5
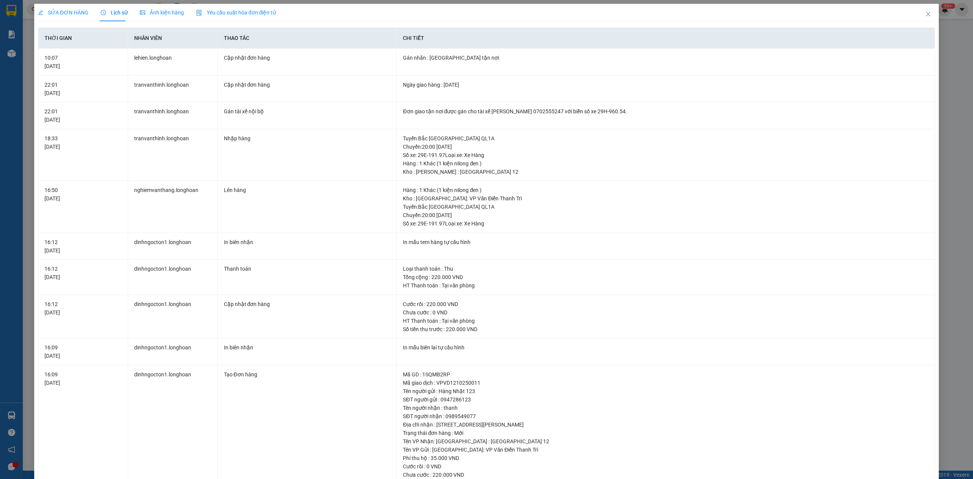
click at [61, 7] on div "SỬA ĐƠN HÀNG" at bounding box center [63, 12] width 51 height 17
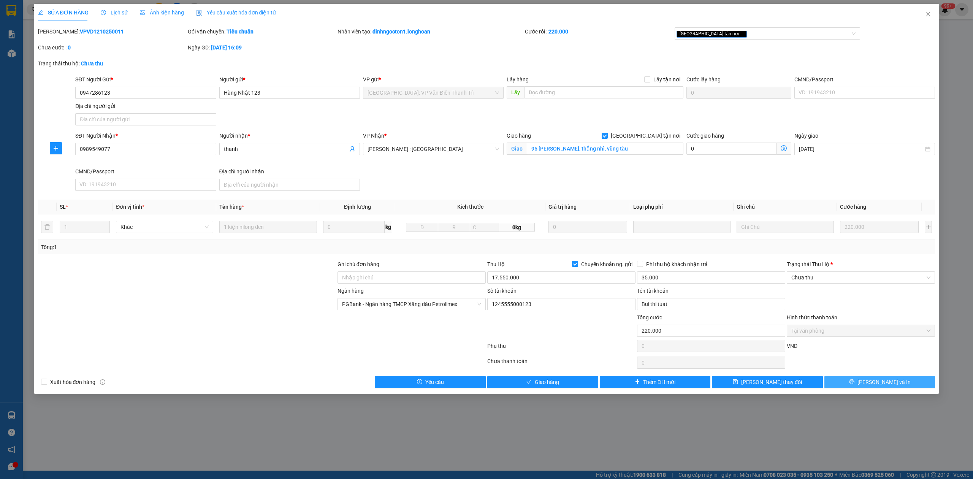
click at [896, 379] on button "[PERSON_NAME] và In" at bounding box center [880, 382] width 111 height 12
